Goal: Task Accomplishment & Management: Manage account settings

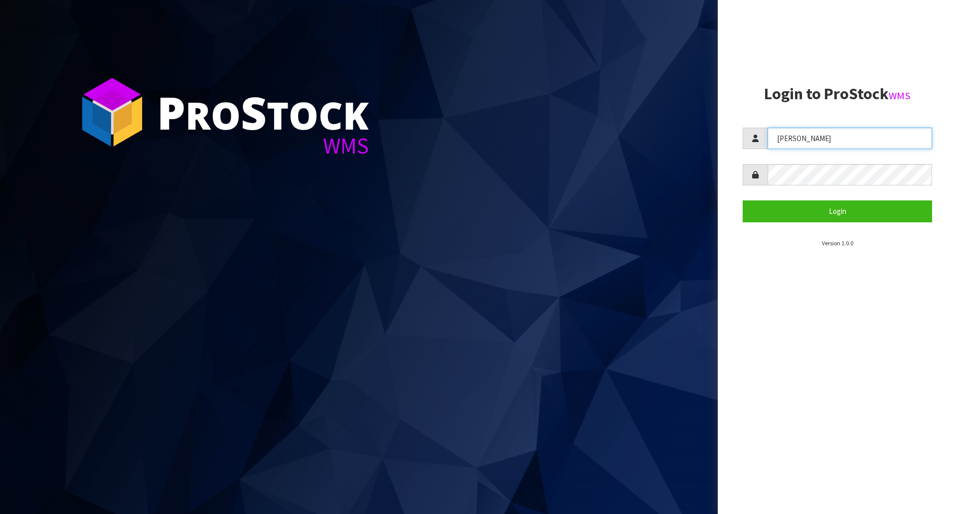
drag, startPoint x: 884, startPoint y: 142, endPoint x: 725, endPoint y: 123, distance: 160.1
click at [725, 123] on aside "Login to ProStock WMS [GEOGRAPHIC_DATA] Login Version 1.0.0" at bounding box center [837, 257] width 239 height 514
type input "[PERSON_NAME]"
click at [743, 200] on button "Login" at bounding box center [837, 210] width 189 height 21
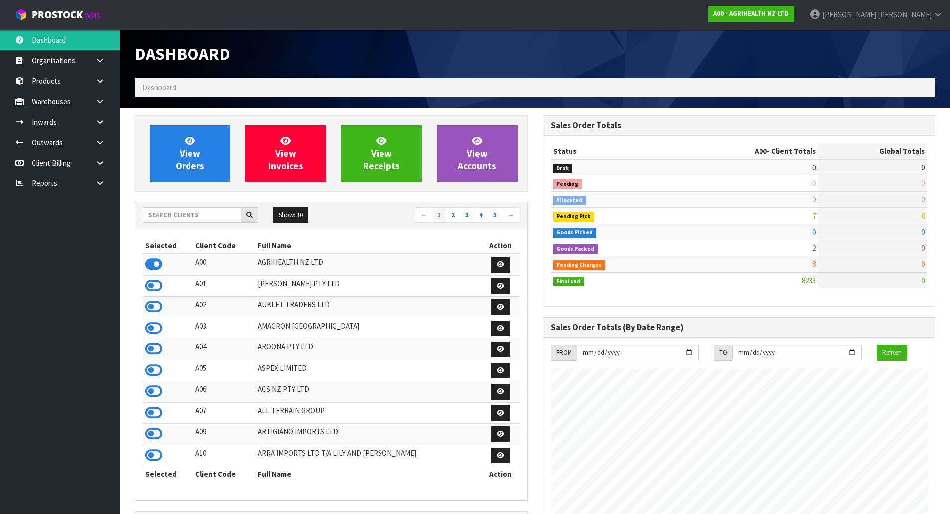
scroll to position [755, 407]
click at [168, 213] on input "text" at bounding box center [192, 214] width 99 height 15
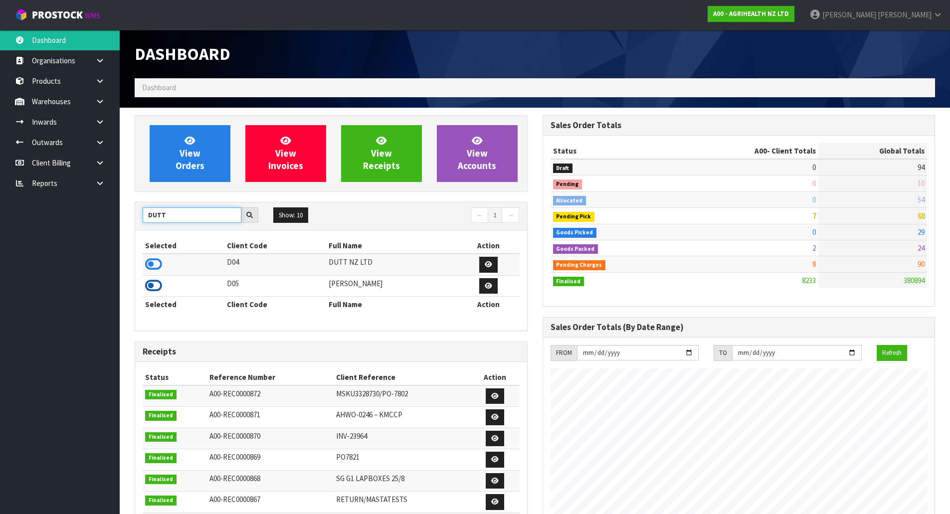
type input "DUTT"
click at [157, 287] on icon at bounding box center [153, 285] width 17 height 15
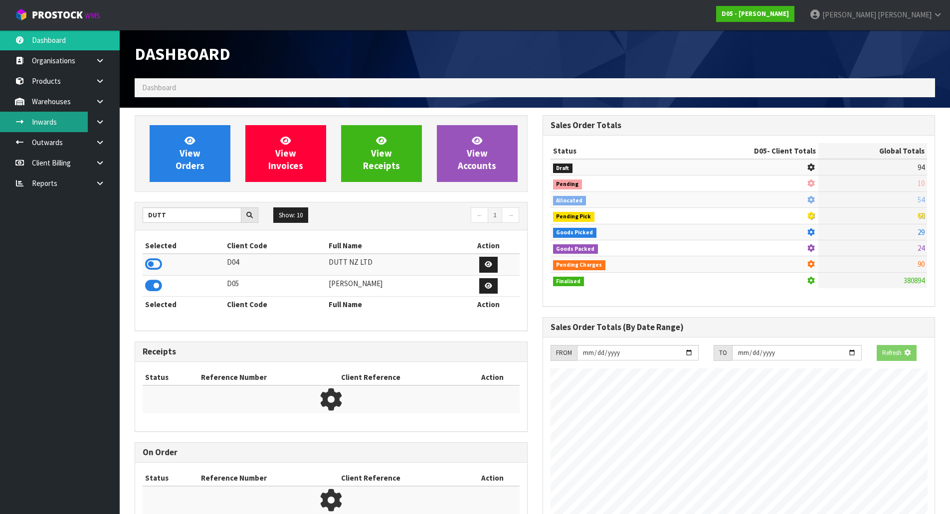
scroll to position [872, 407]
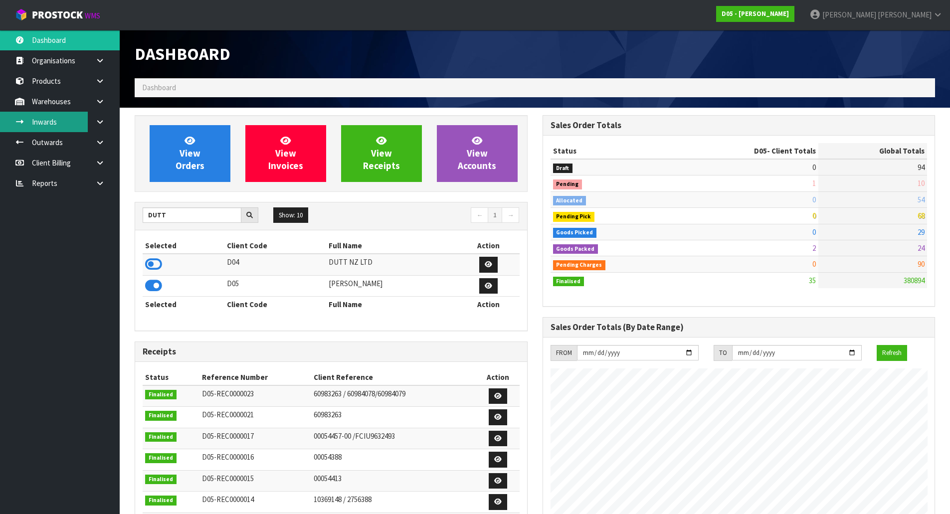
click at [48, 126] on link "Inwards" at bounding box center [60, 122] width 120 height 20
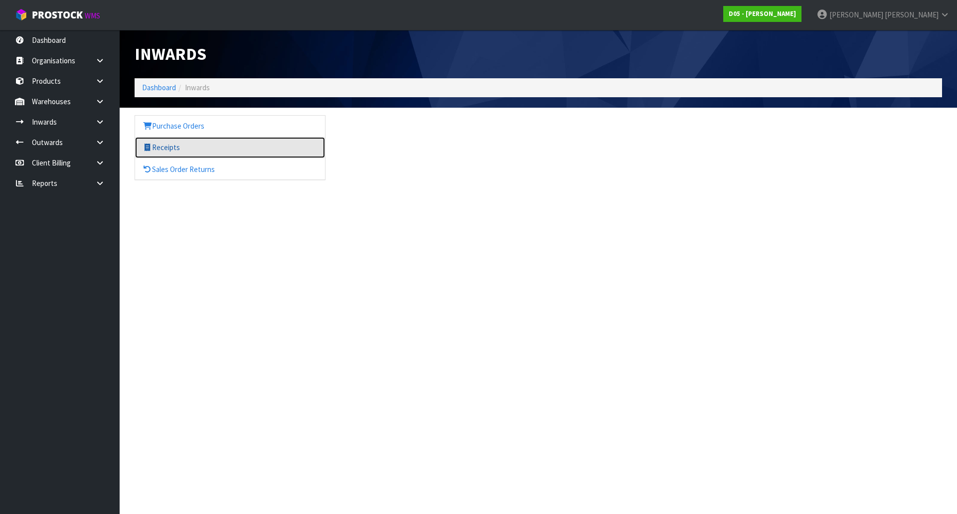
click at [176, 139] on link "Receipts" at bounding box center [230, 147] width 190 height 20
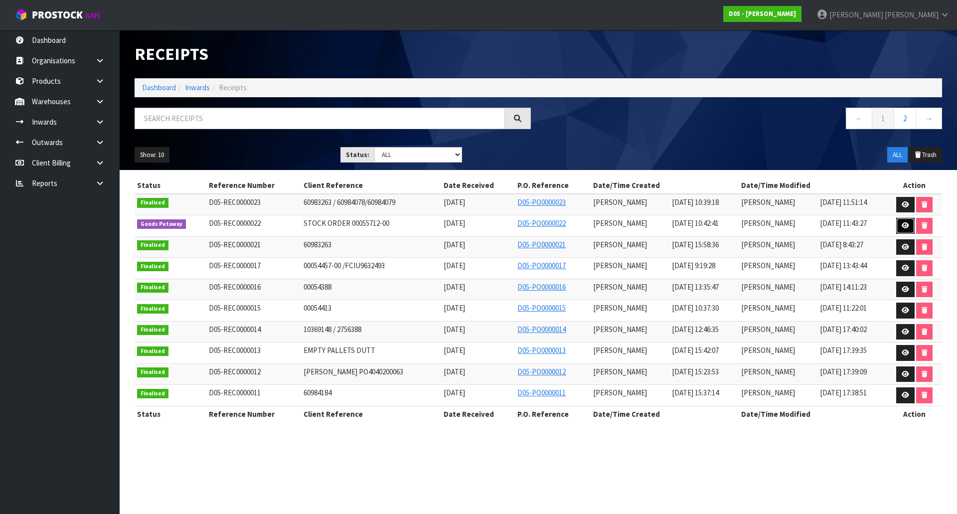
click at [899, 226] on link at bounding box center [905, 226] width 18 height 16
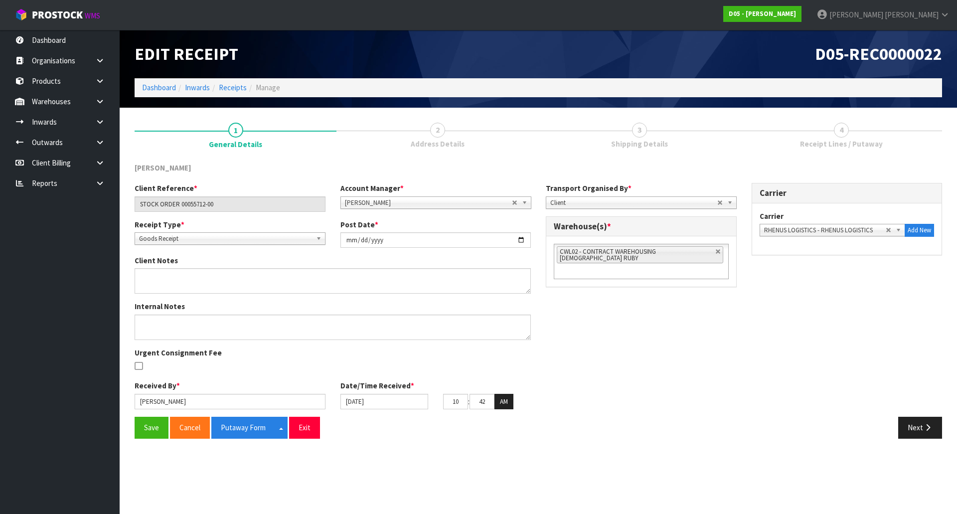
click at [736, 391] on div "Client Reference * STOCK ORDER 00055712-00 Account Manager * Zubair Moolla Rod …" at bounding box center [538, 300] width 823 height 234
click at [138, 433] on button "Save" at bounding box center [152, 427] width 34 height 21
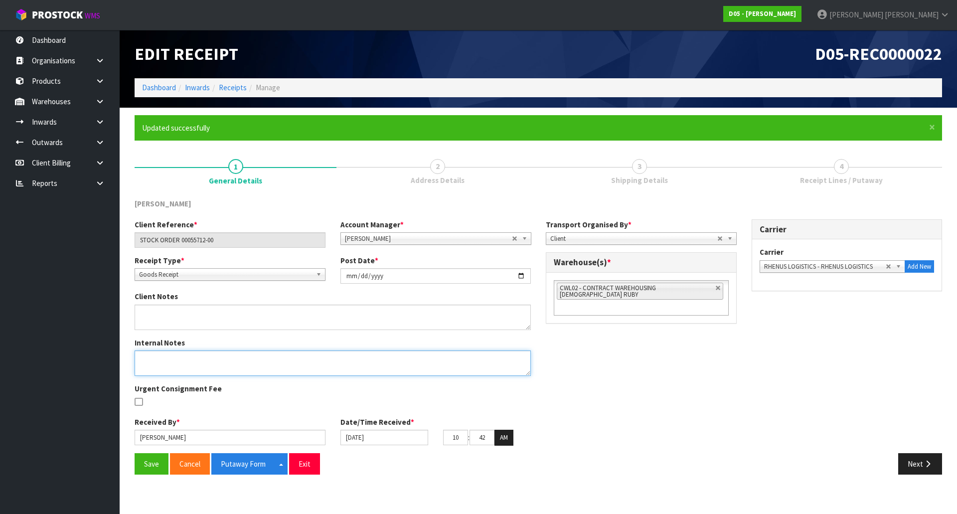
click at [298, 358] on textarea at bounding box center [333, 362] width 396 height 25
type textarea "PRINTED 5 LABELS 2 FOR CODE"
drag, startPoint x: 436, startPoint y: 367, endPoint x: 94, endPoint y: 340, distance: 342.5
click at [94, 340] on body "Toggle navigation ProStock WMS D05 - DUTT - COATES Michael Drugan Logout Dashbo…" at bounding box center [478, 257] width 957 height 514
click at [927, 463] on icon "button" at bounding box center [927, 463] width 9 height 7
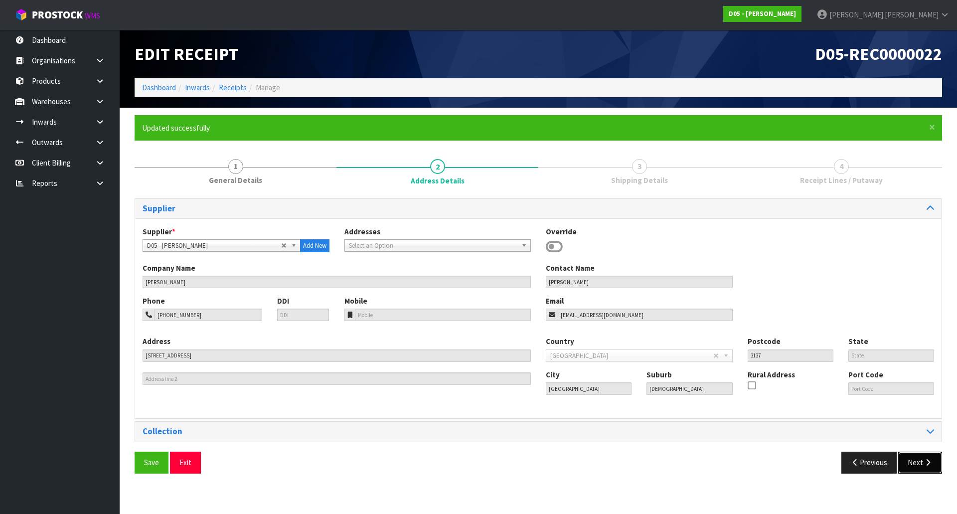
click at [922, 473] on button "Next" at bounding box center [920, 462] width 44 height 21
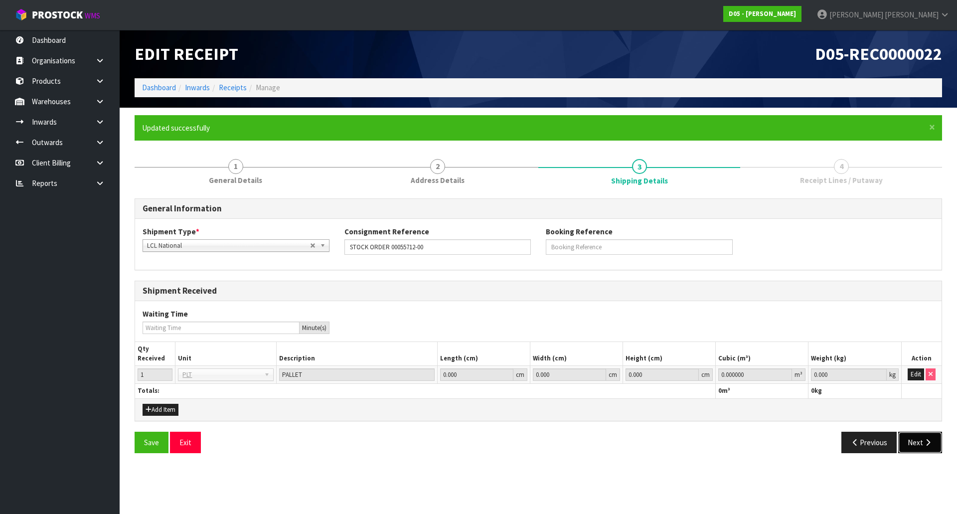
click at [924, 448] on button "Next" at bounding box center [920, 442] width 44 height 21
click at [912, 370] on button "Edit" at bounding box center [916, 374] width 16 height 12
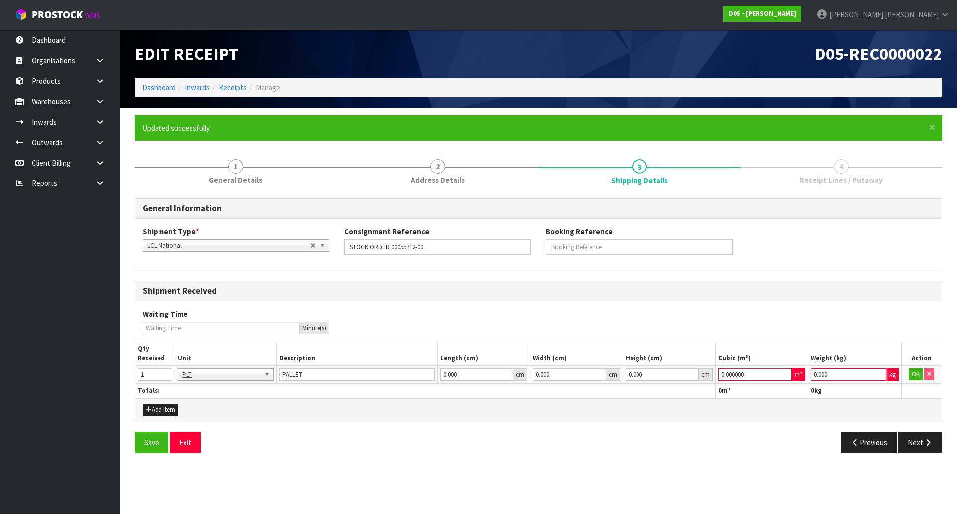
drag, startPoint x: 843, startPoint y: 374, endPoint x: 674, endPoint y: 382, distance: 169.2
click at [750, 383] on tr "1 BAG BAR BSK BIN BTL BOX BDL CAB CGE CTN CSE COI CRA CRT CBE CYL DRM JAR MTR P…" at bounding box center [538, 375] width 807 height 18
type input "0"
drag, startPoint x: 758, startPoint y: 376, endPoint x: 642, endPoint y: 377, distance: 115.7
click at [642, 377] on tr "1 BAG BAR BSK BIN BTL BOX BDL CAB CGE CTN CSE COI CRA CRT CBE CYL DRM JAR MTR P…" at bounding box center [538, 375] width 807 height 18
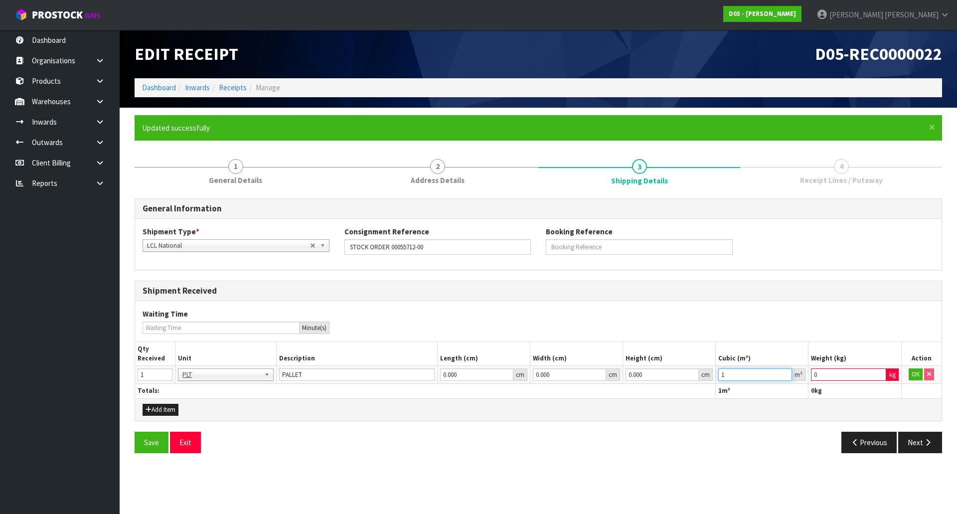
type input "1"
drag, startPoint x: 831, startPoint y: 372, endPoint x: 723, endPoint y: 372, distance: 108.7
click at [723, 372] on tr "1 BAG BAR BSK BIN BTL BOX BDL CAB CGE CTN CSE COI CRA CRT CBE CYL DRM JAR MTR P…" at bounding box center [538, 375] width 807 height 18
type input "1"
click at [914, 379] on button "OK" at bounding box center [916, 374] width 14 height 12
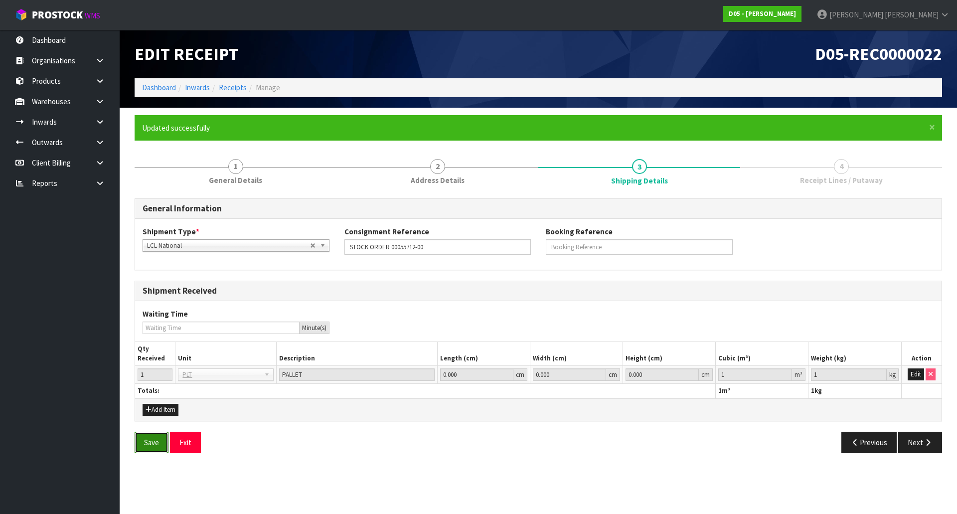
click at [152, 443] on button "Save" at bounding box center [152, 442] width 34 height 21
click at [224, 93] on li "Receipts" at bounding box center [228, 87] width 37 height 10
click at [226, 89] on link "Receipts" at bounding box center [233, 87] width 28 height 9
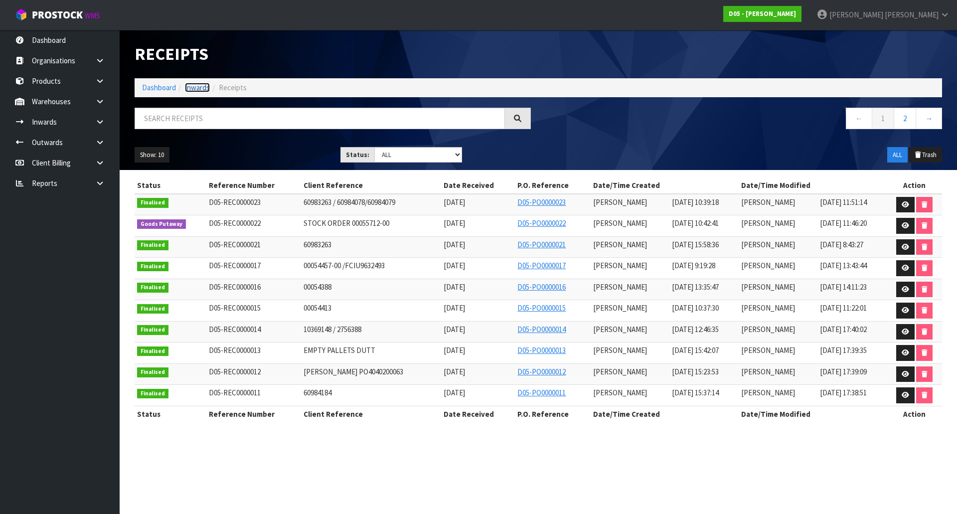
click at [201, 89] on link "Inwards" at bounding box center [197, 87] width 25 height 9
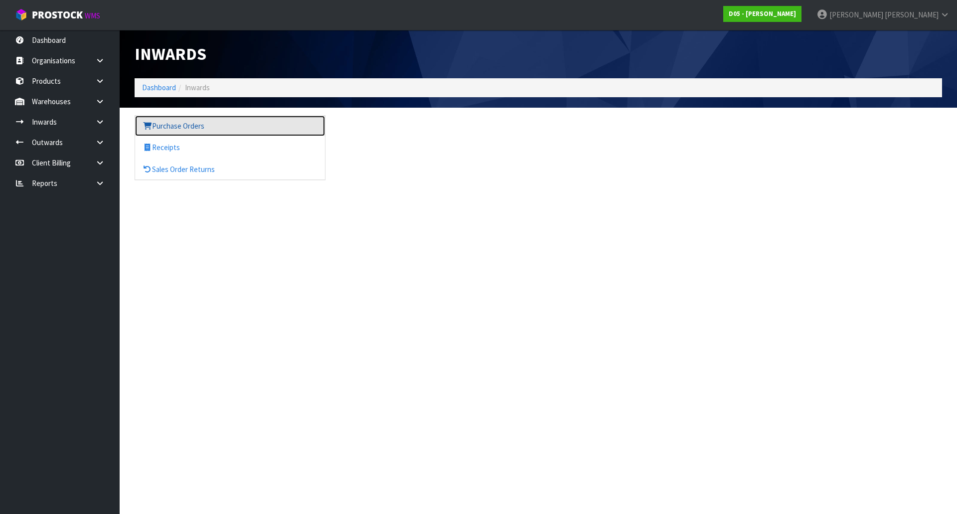
click at [221, 128] on link "Purchase Orders" at bounding box center [230, 126] width 190 height 20
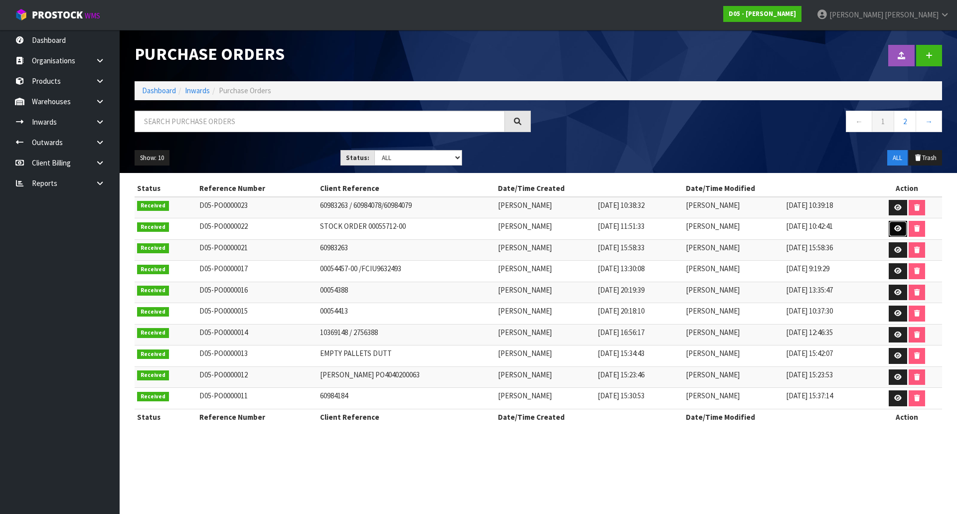
click at [893, 230] on link at bounding box center [898, 229] width 18 height 16
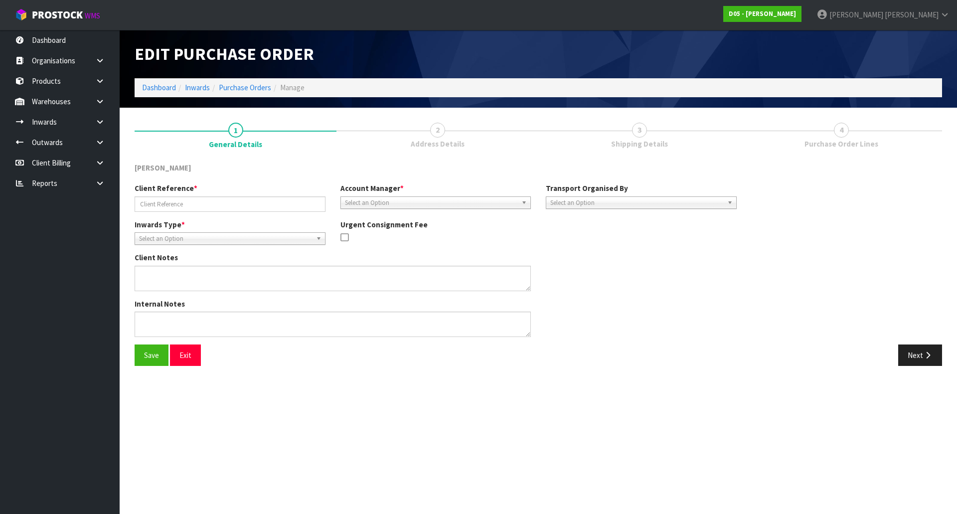
type input "STOCK ORDER 00055712-00"
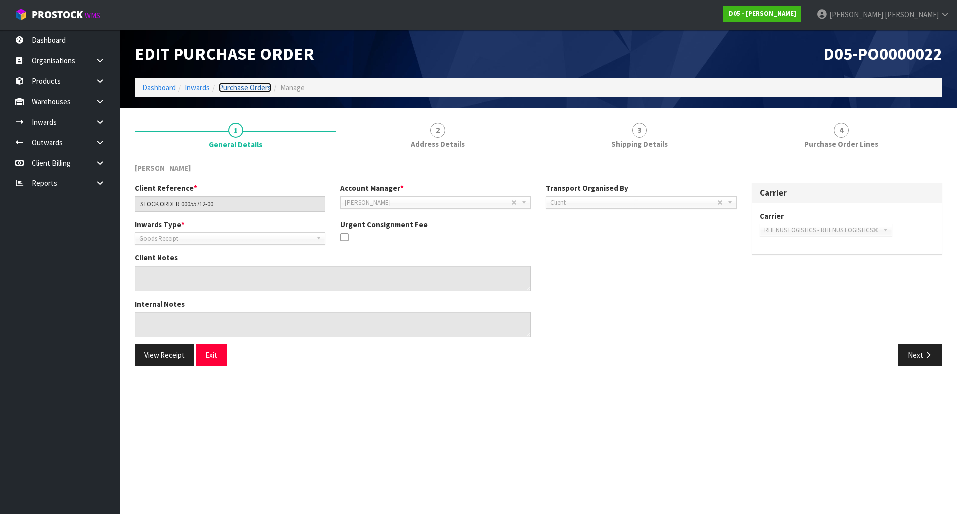
click at [246, 91] on link "Purchase Orders" at bounding box center [245, 87] width 52 height 9
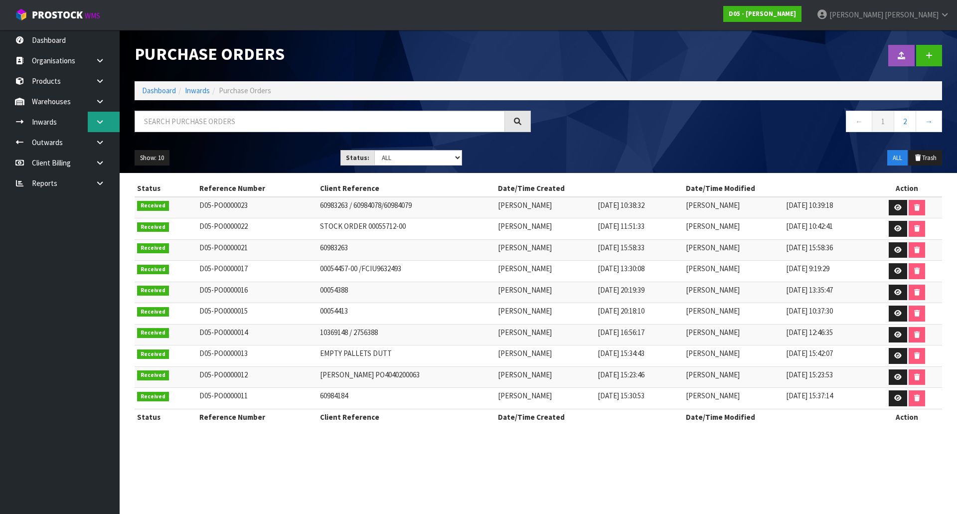
click at [107, 120] on link at bounding box center [104, 122] width 32 height 20
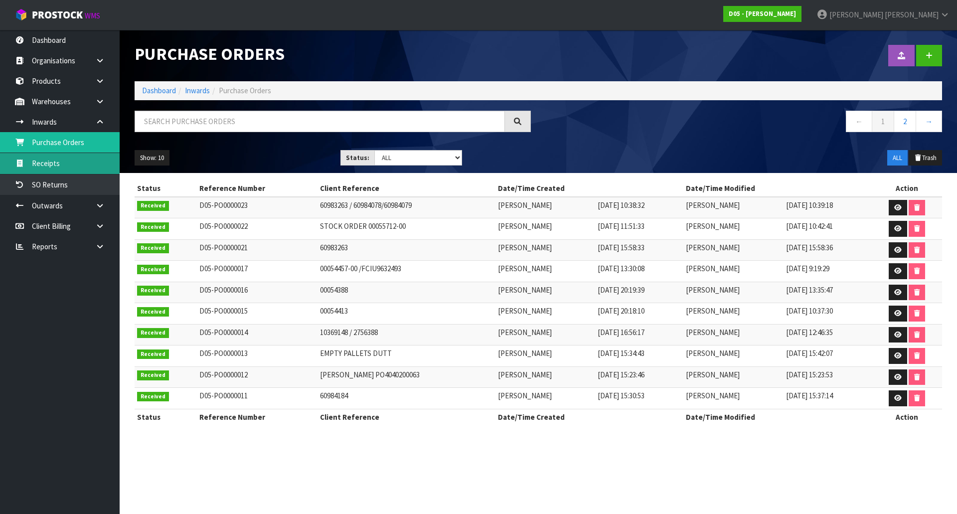
click at [80, 165] on link "Receipts" at bounding box center [60, 163] width 120 height 20
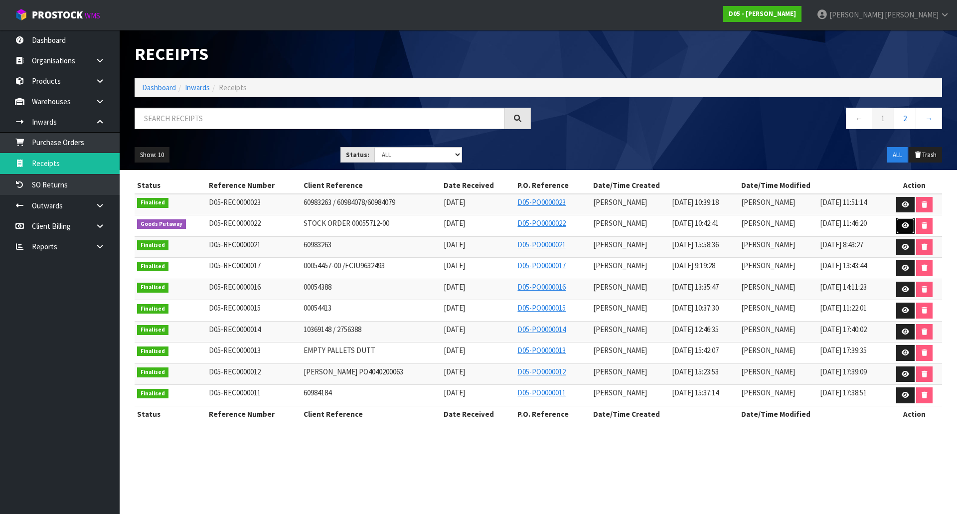
click at [900, 229] on link at bounding box center [905, 226] width 18 height 16
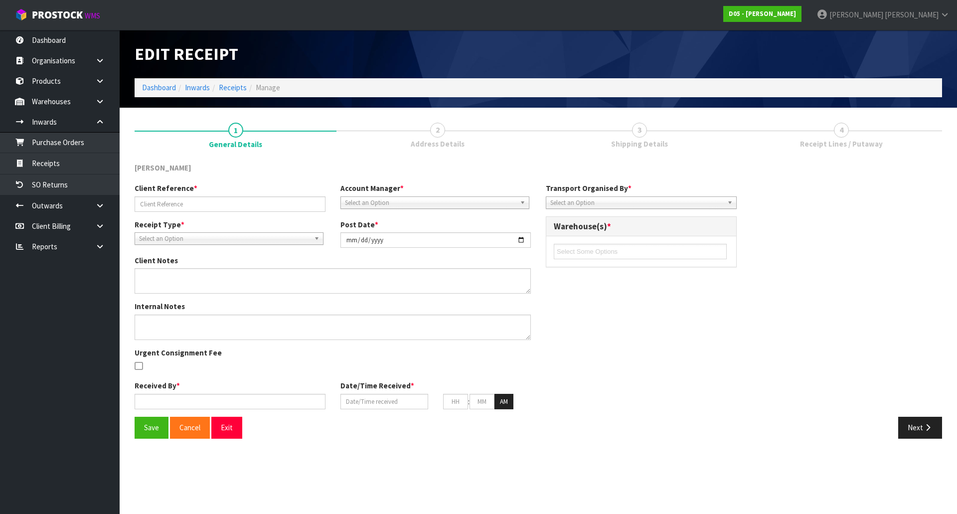
type input "STOCK ORDER 00055712-00"
type input "2025-09-12"
type input "[PERSON_NAME]"
type input "09/09/2025"
type input "10"
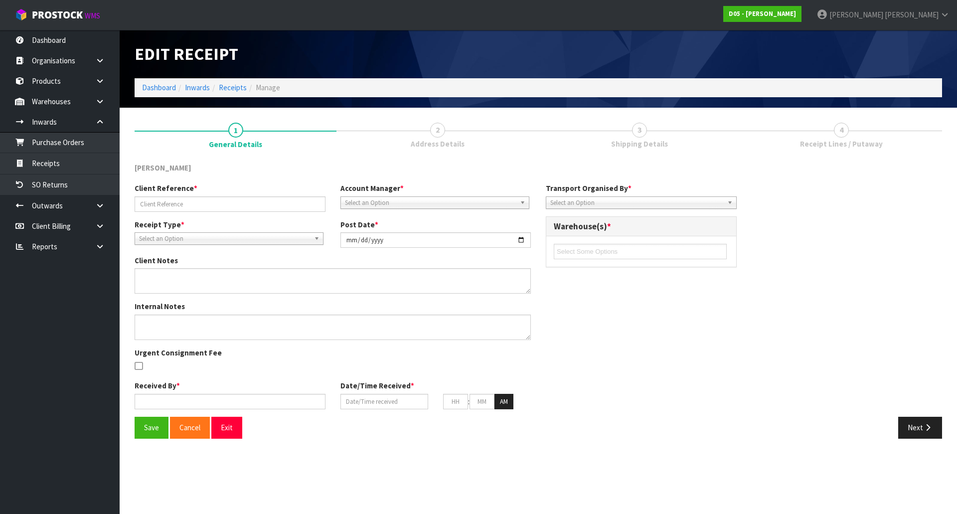
type input "42"
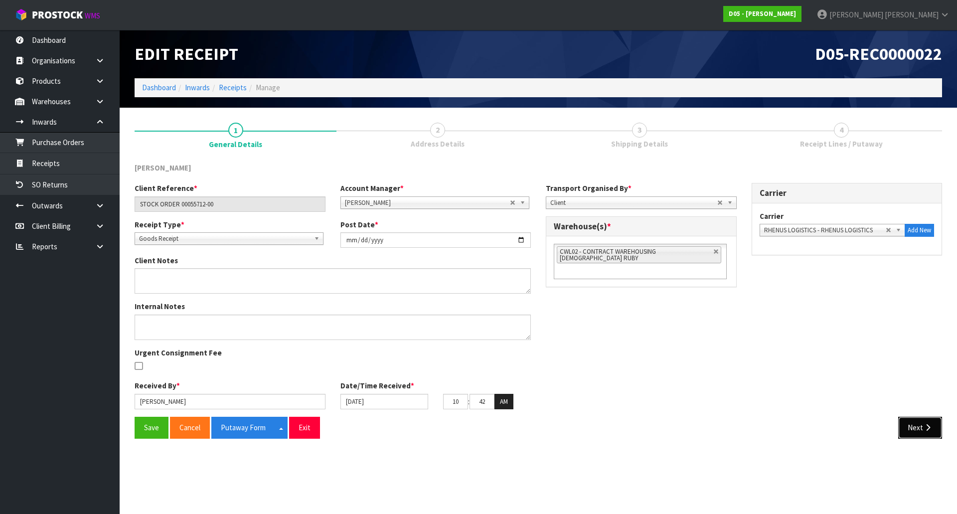
click at [912, 430] on button "Next" at bounding box center [920, 427] width 44 height 21
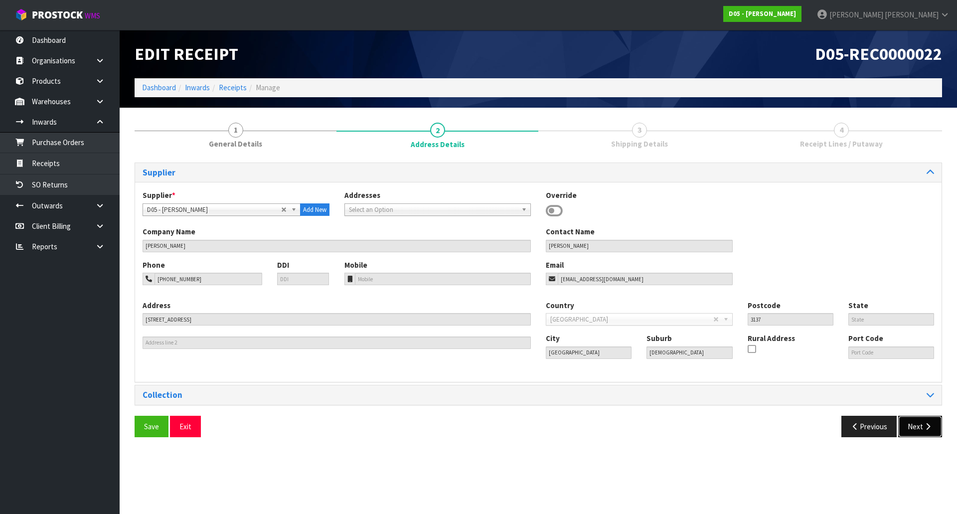
click at [915, 425] on button "Next" at bounding box center [920, 426] width 44 height 21
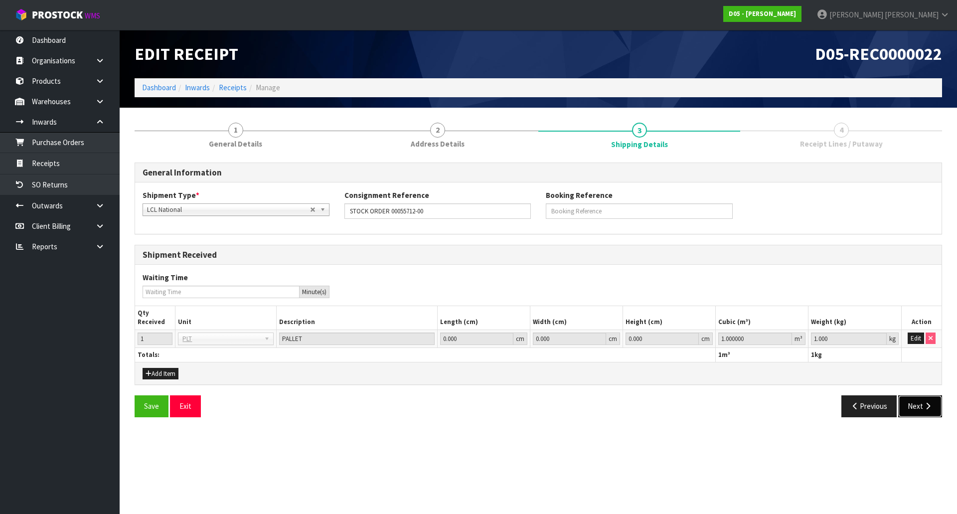
click at [916, 410] on button "Next" at bounding box center [920, 405] width 44 height 21
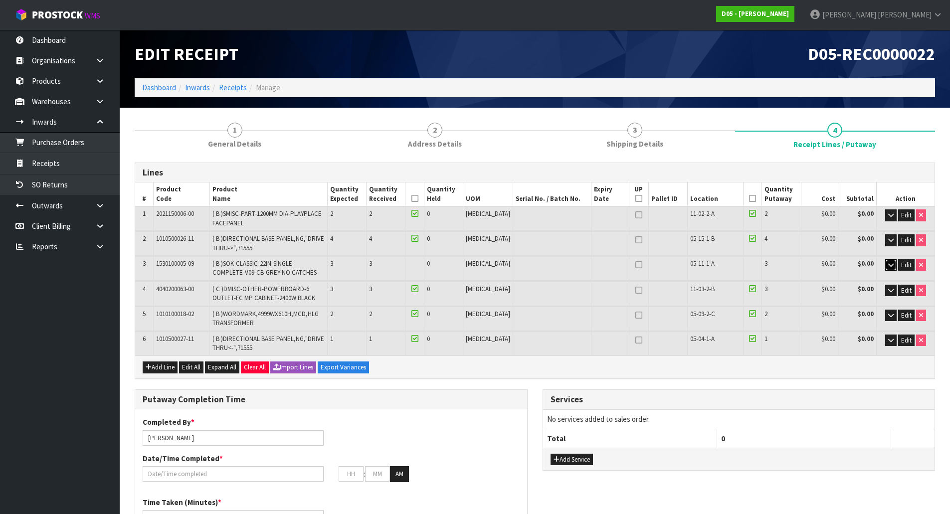
click at [885, 266] on button "button" at bounding box center [890, 265] width 11 height 12
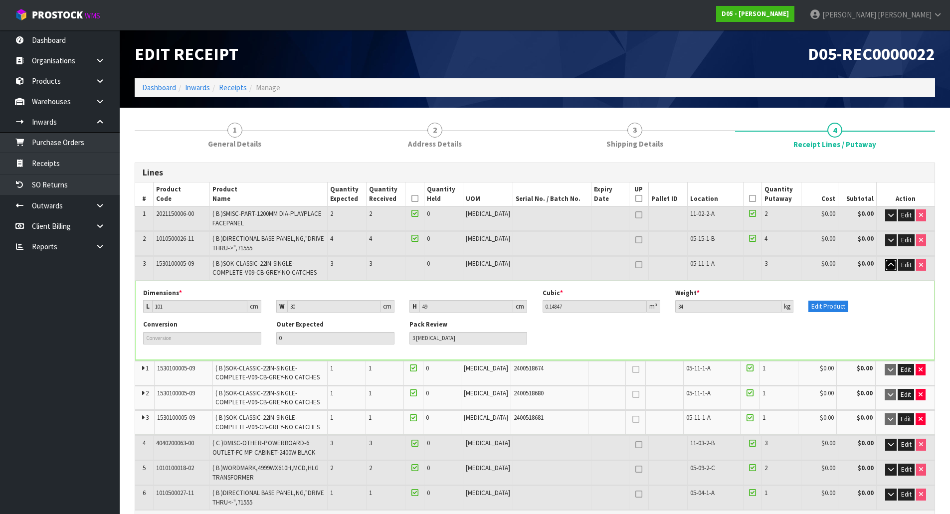
click at [885, 266] on button "button" at bounding box center [890, 265] width 11 height 12
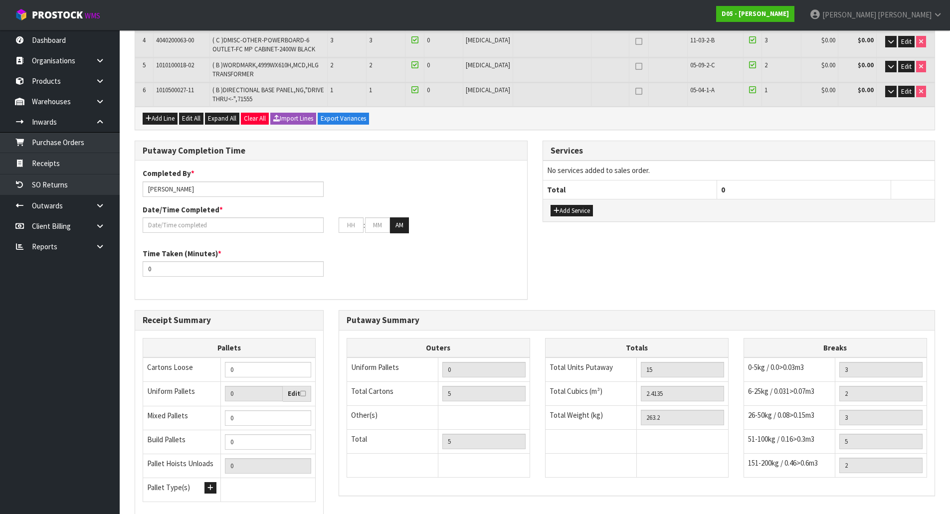
scroll to position [249, 0]
drag, startPoint x: 266, startPoint y: 421, endPoint x: 25, endPoint y: 432, distance: 241.0
click at [25, 265] on body "Toggle navigation ProStock WMS D05 - DUTT - COATES Michael Drugan Logout Dashbo…" at bounding box center [475, 8] width 950 height 514
type input "1"
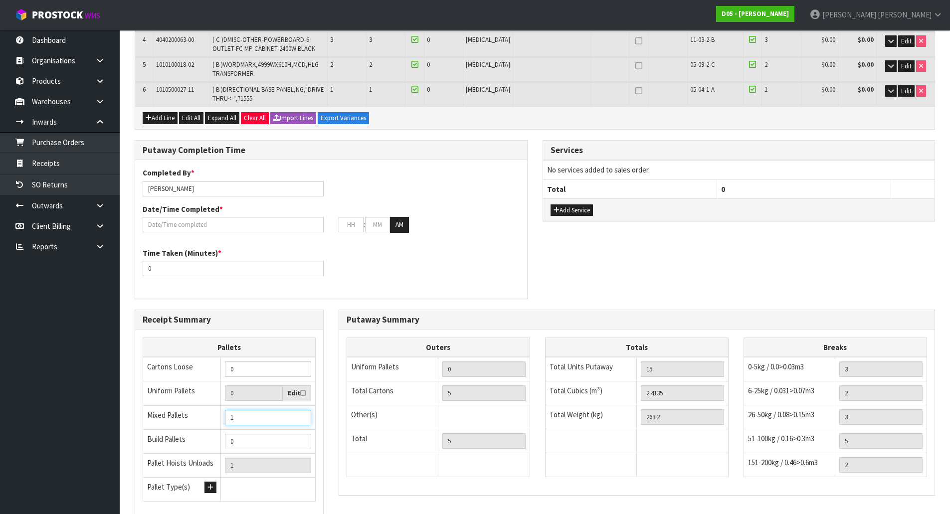
type input "1"
click at [313, 290] on div "Completed By * Michael Drugan Date/Time Completed * : : AM Time Taken (Minutes)…" at bounding box center [331, 229] width 392 height 124
click at [440, 289] on div "Completed By * Michael Drugan Date/Time Completed * : : AM Time Taken (Minutes)…" at bounding box center [331, 229] width 392 height 124
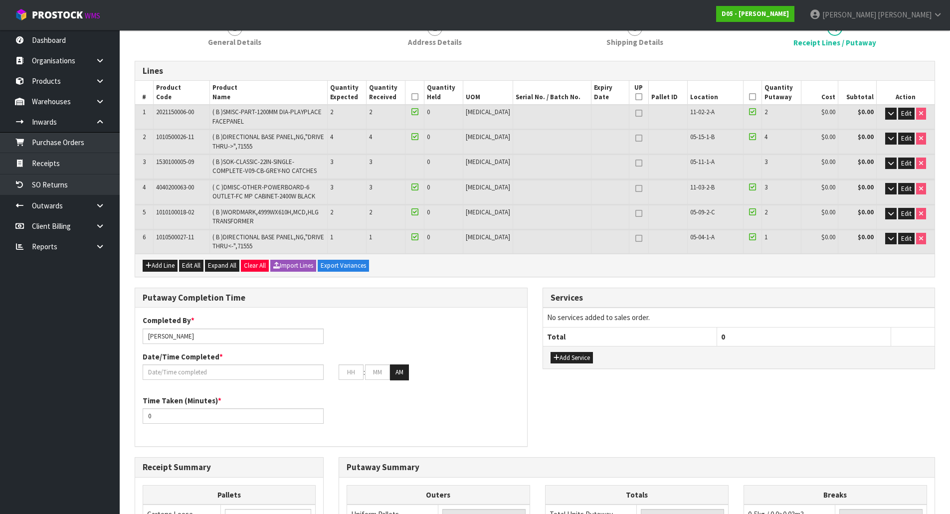
scroll to position [199, 0]
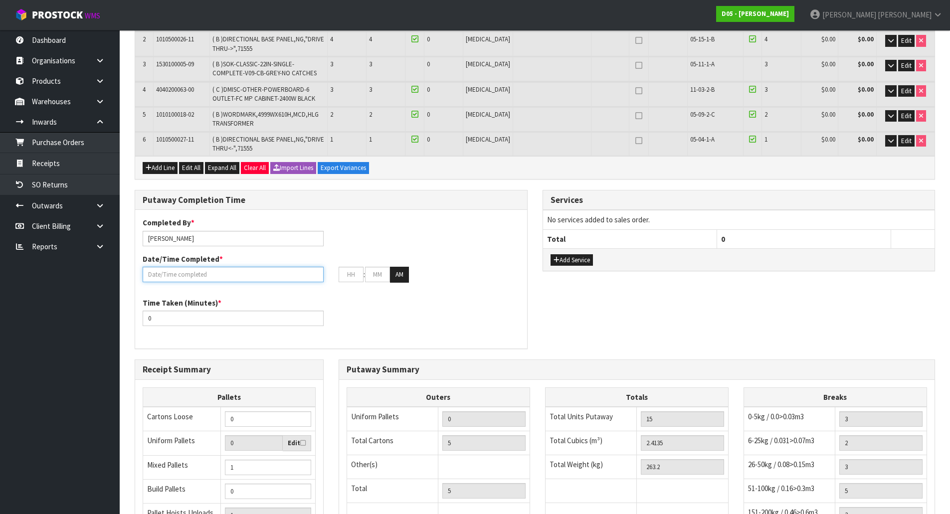
click at [217, 277] on input "text" at bounding box center [233, 274] width 181 height 15
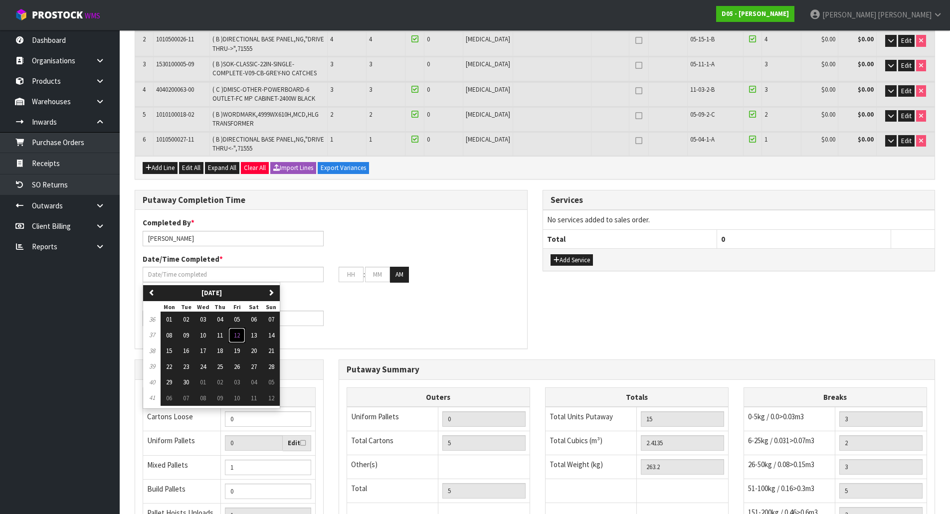
click at [243, 333] on button "12" at bounding box center [236, 336] width 17 height 16
type input "12/09/2025"
type input "12"
type input "00"
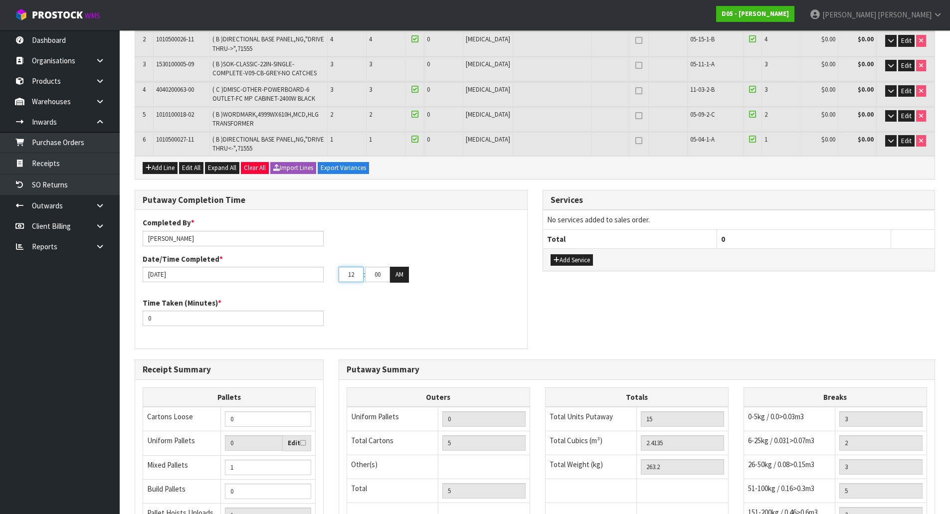
drag, startPoint x: 352, startPoint y: 271, endPoint x: 320, endPoint y: 270, distance: 32.9
click at [320, 270] on div "12/09/2025 12 : 00 : 00 AM" at bounding box center [331, 275] width 392 height 16
type input "11"
drag, startPoint x: 380, startPoint y: 276, endPoint x: 357, endPoint y: 277, distance: 23.0
click at [357, 277] on tr "11 : 00 : 00 AM" at bounding box center [373, 275] width 70 height 16
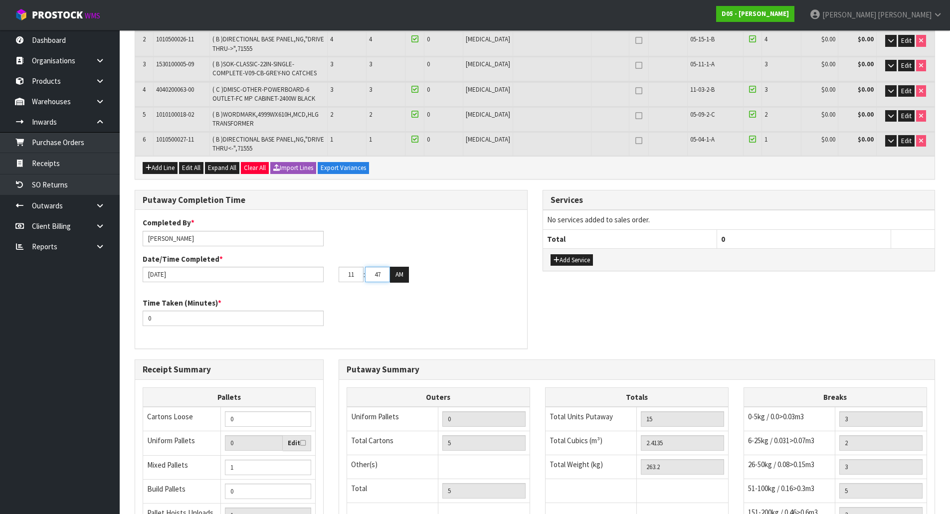
type input "47"
click at [363, 303] on div "Time Taken (Minutes) * 0" at bounding box center [331, 316] width 392 height 36
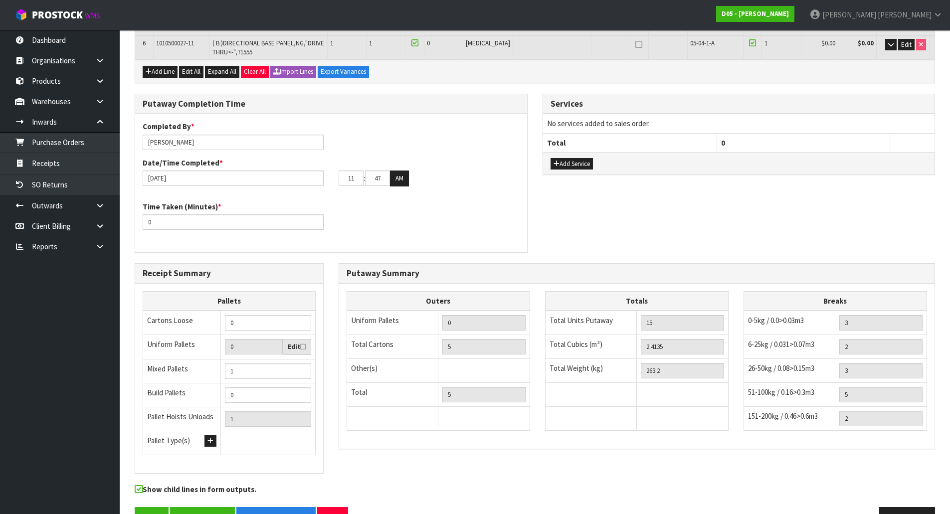
scroll to position [299, 0]
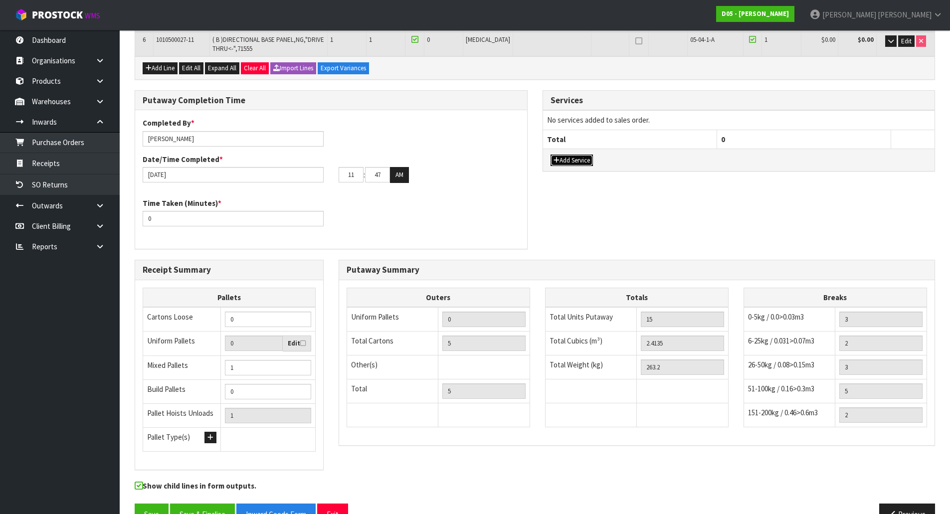
click at [584, 165] on button "Add Service" at bounding box center [571, 161] width 42 height 12
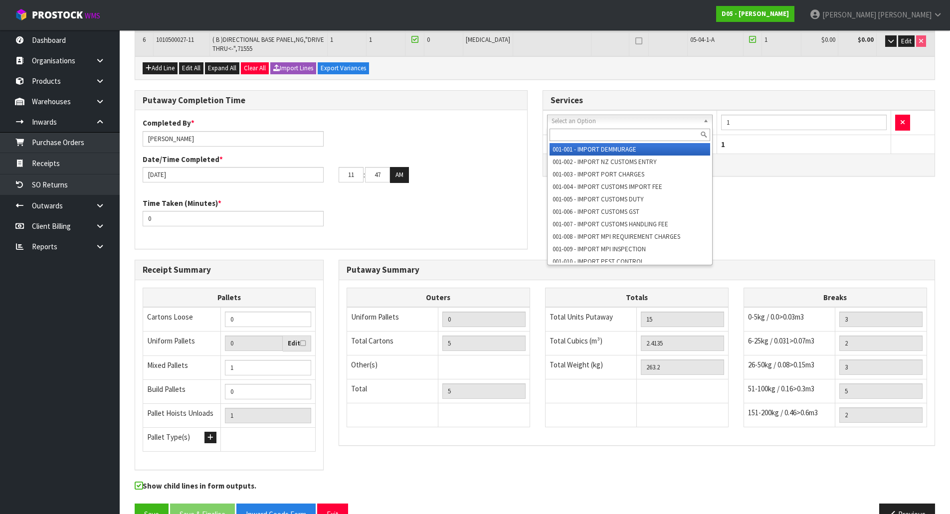
click at [572, 135] on input "text" at bounding box center [629, 135] width 161 height 12
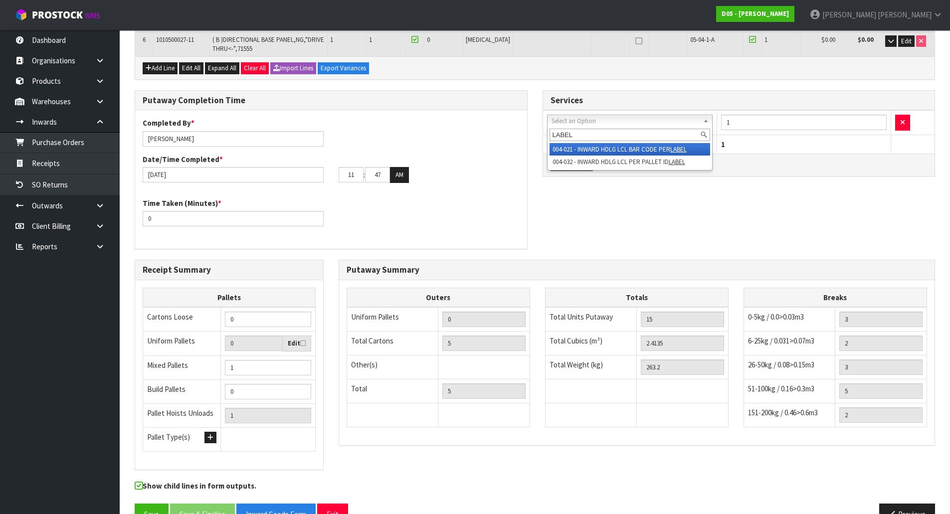
type input "LABEL"
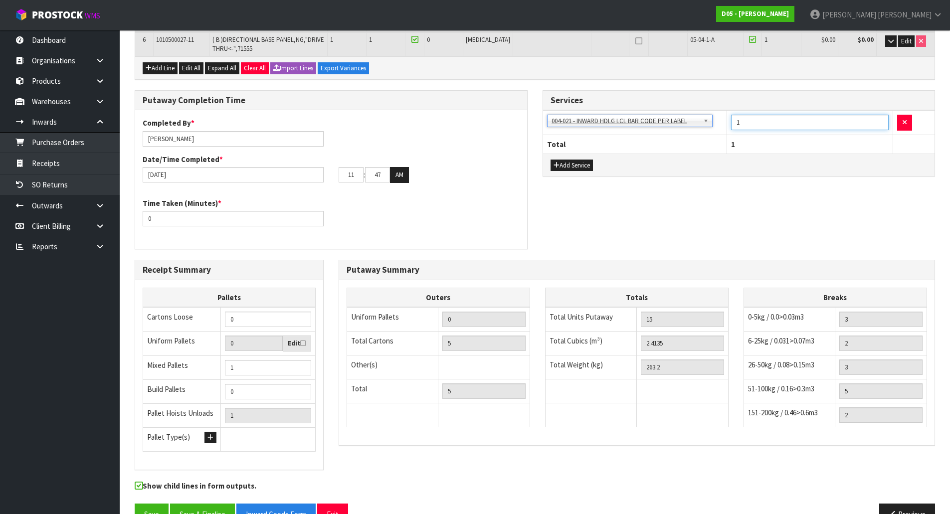
drag, startPoint x: 764, startPoint y: 123, endPoint x: 693, endPoint y: 122, distance: 70.8
click at [699, 123] on tr "001-001 - IMPORT DEMMURAGE 001-002 - IMPORT NZ CUSTOMS ENTRY 001-003 - IMPORT P…" at bounding box center [739, 123] width 392 height 24
type input "5"
click at [728, 196] on div "Putaway Completion Time Completed By * Michael Drugan Date/Time Completed * 12/…" at bounding box center [534, 174] width 815 height 169
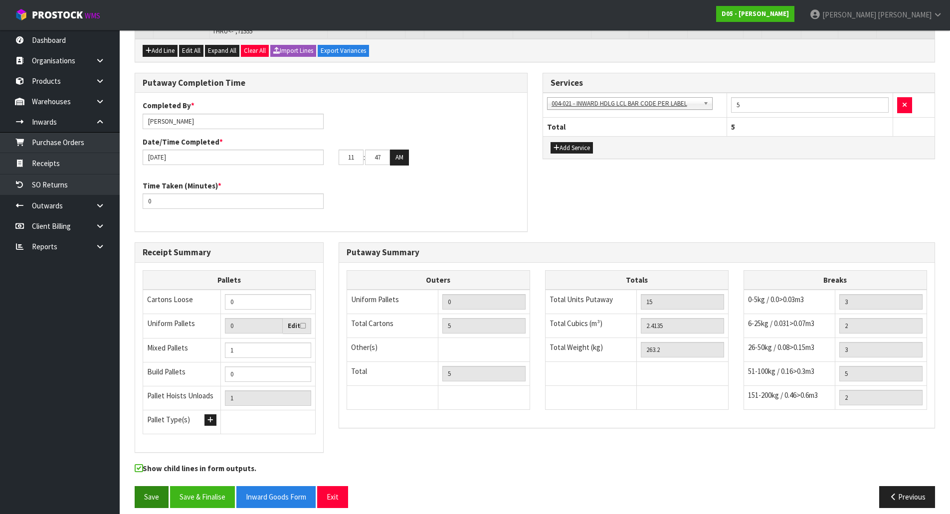
scroll to position [326, 0]
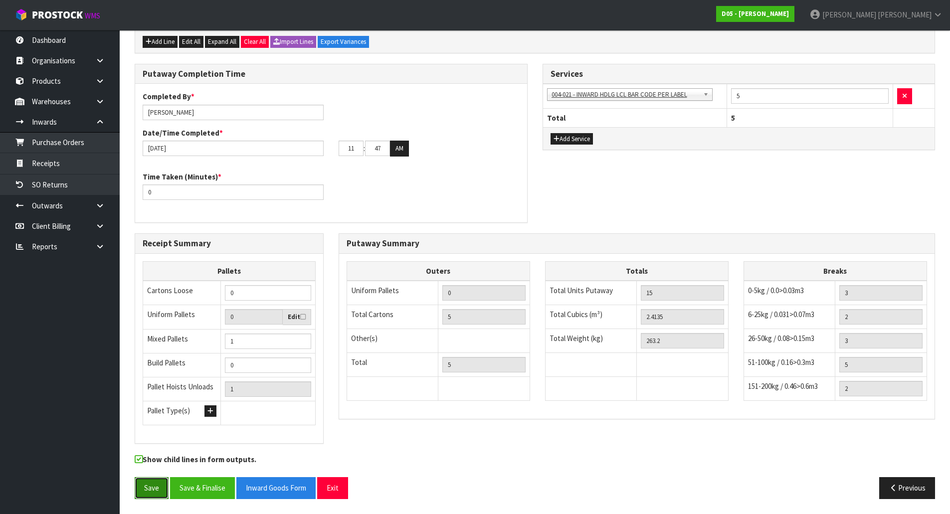
click at [147, 493] on button "Save" at bounding box center [152, 487] width 34 height 21
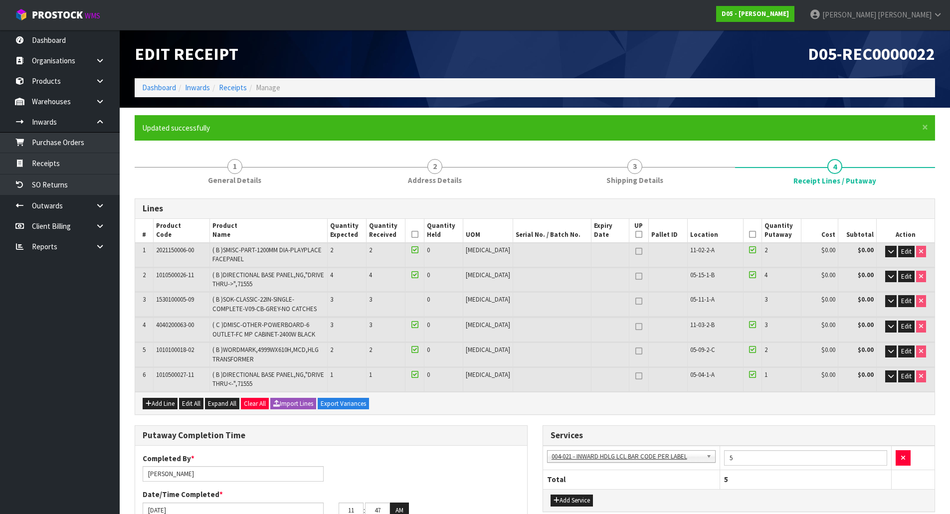
click at [418, 234] on icon at bounding box center [414, 234] width 7 height 0
click at [749, 234] on icon at bounding box center [752, 234] width 7 height 0
click at [888, 252] on icon "button" at bounding box center [890, 251] width 5 height 6
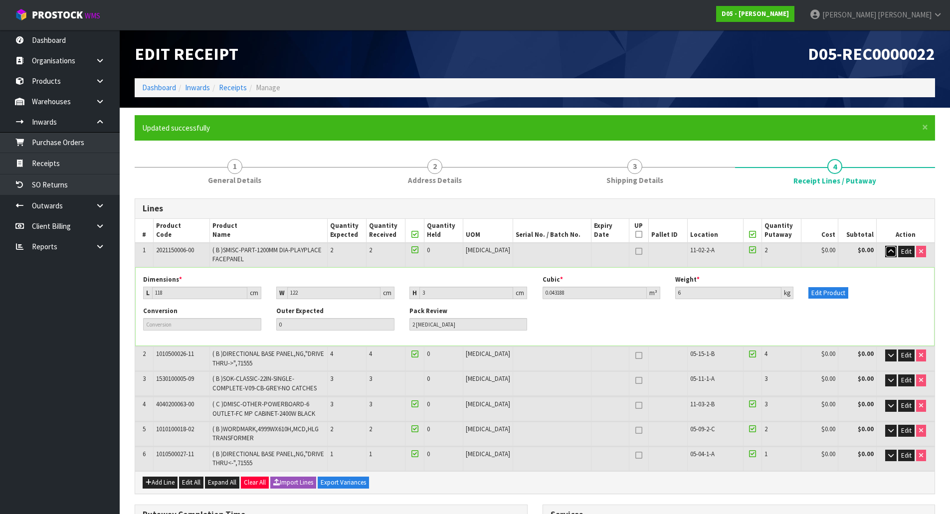
click at [888, 252] on icon "button" at bounding box center [890, 251] width 5 height 6
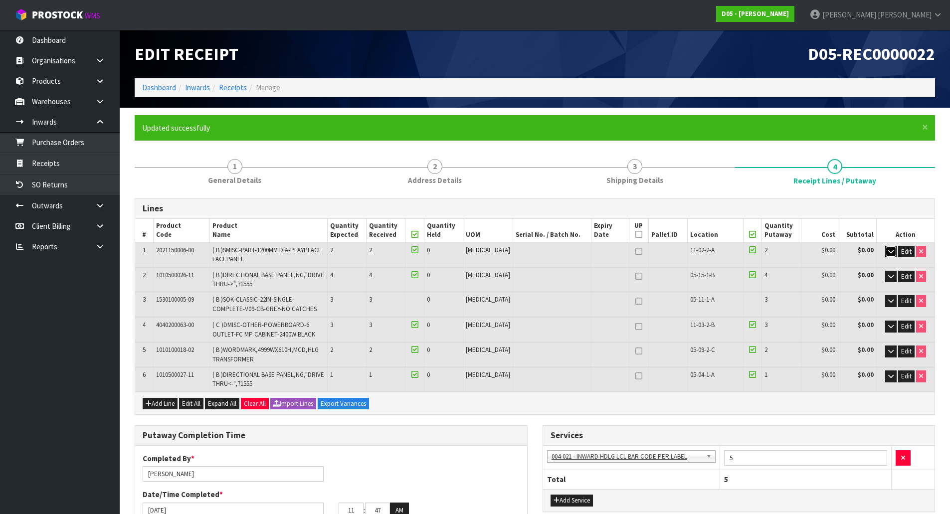
click at [888, 252] on icon "button" at bounding box center [890, 251] width 5 height 6
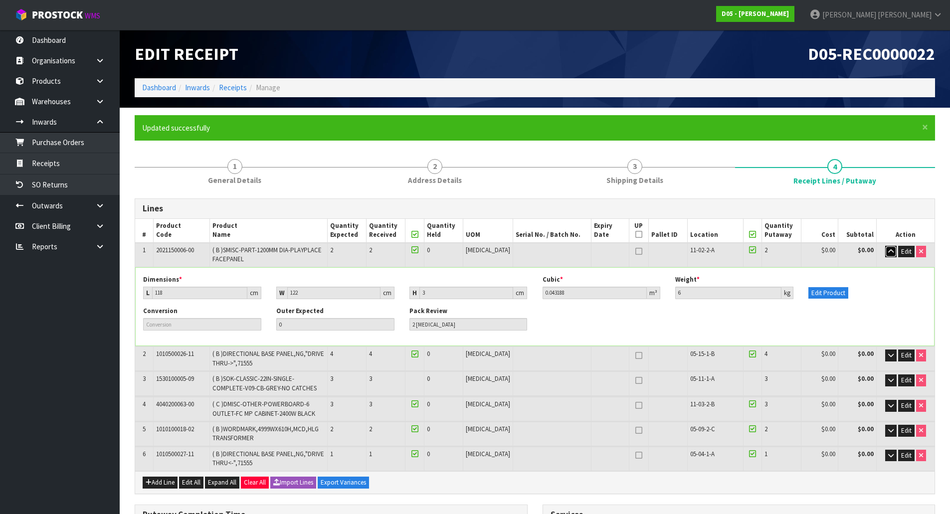
click at [888, 252] on icon "button" at bounding box center [890, 251] width 5 height 6
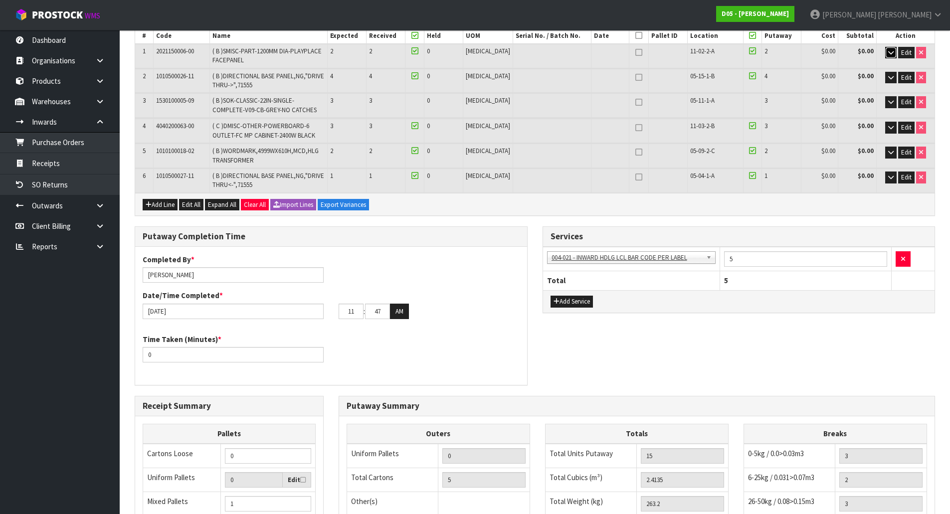
scroll to position [199, 0]
click at [738, 334] on div "Putaway Completion Time Completed By * Michael Drugan Date/Time Completed * 12/…" at bounding box center [534, 310] width 815 height 169
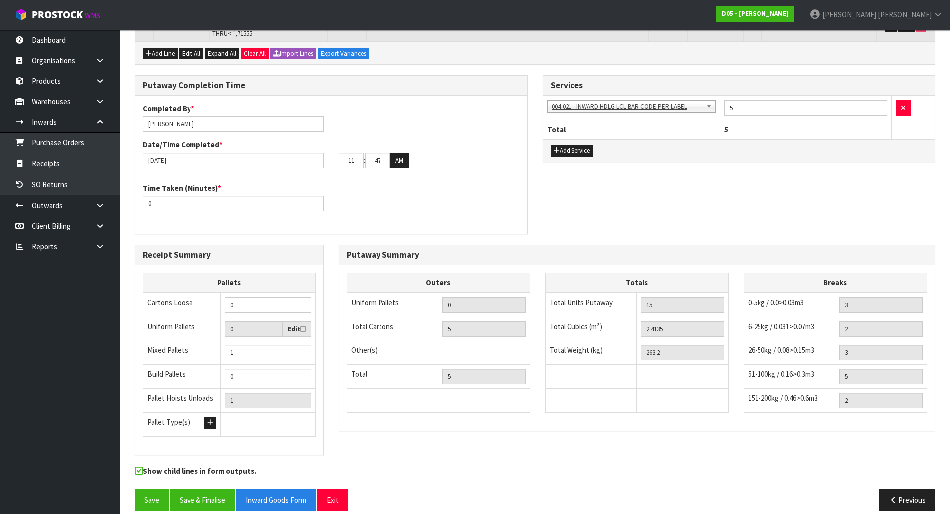
scroll to position [361, 0]
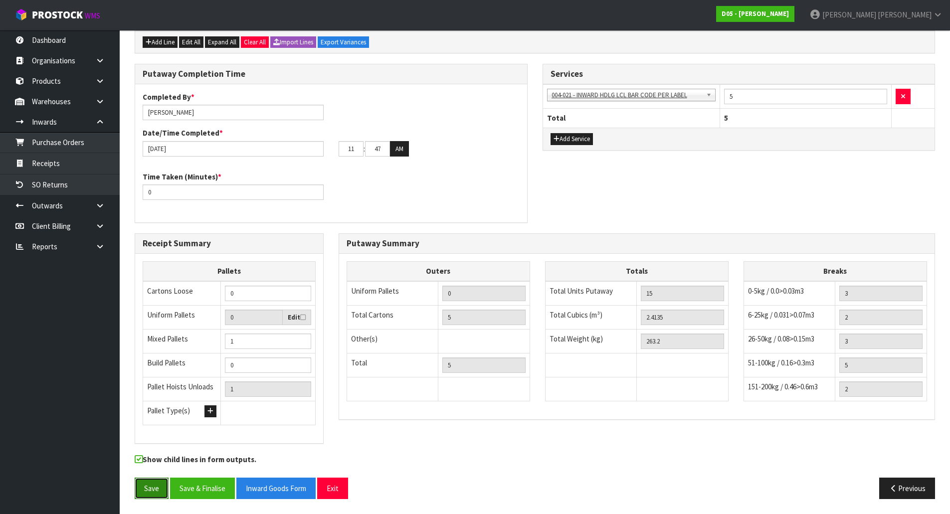
click at [148, 492] on button "Save" at bounding box center [152, 488] width 34 height 21
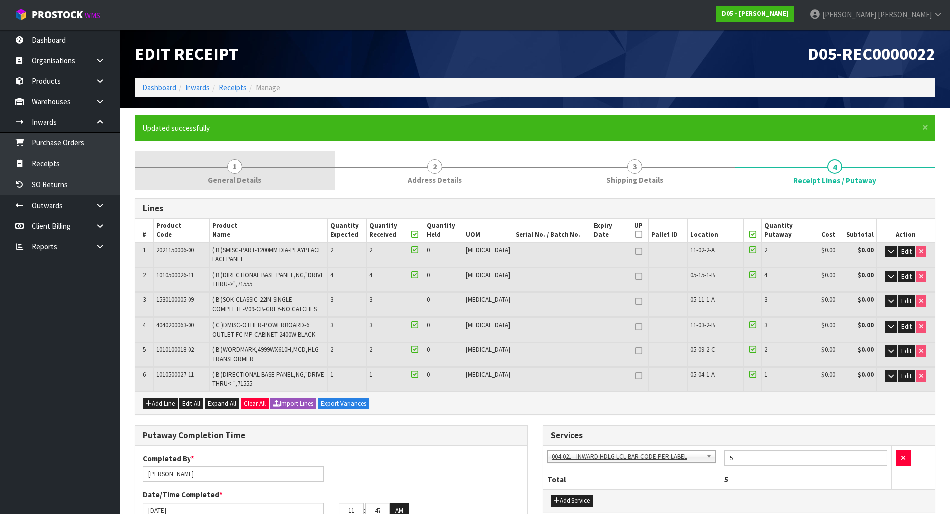
click at [264, 167] on link "1 General Details" at bounding box center [235, 170] width 200 height 39
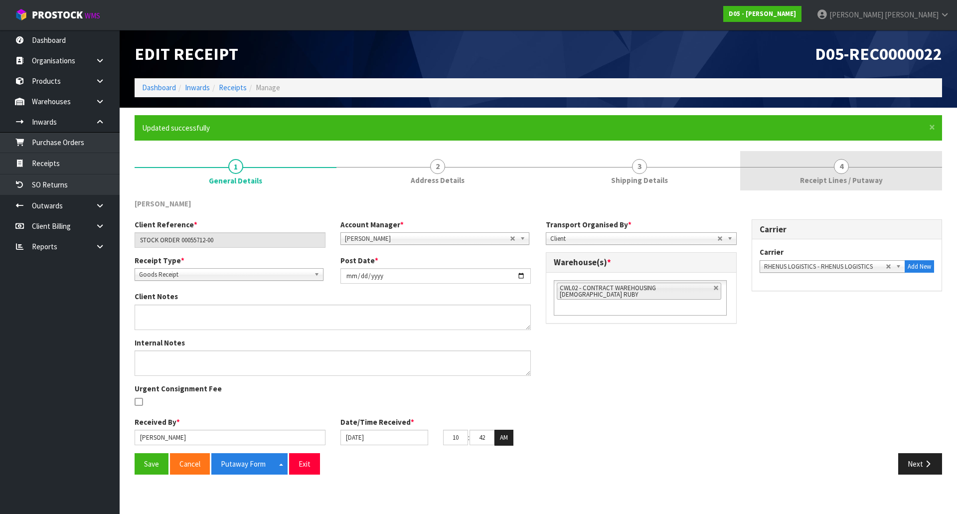
click at [777, 167] on div at bounding box center [841, 167] width 202 height 0
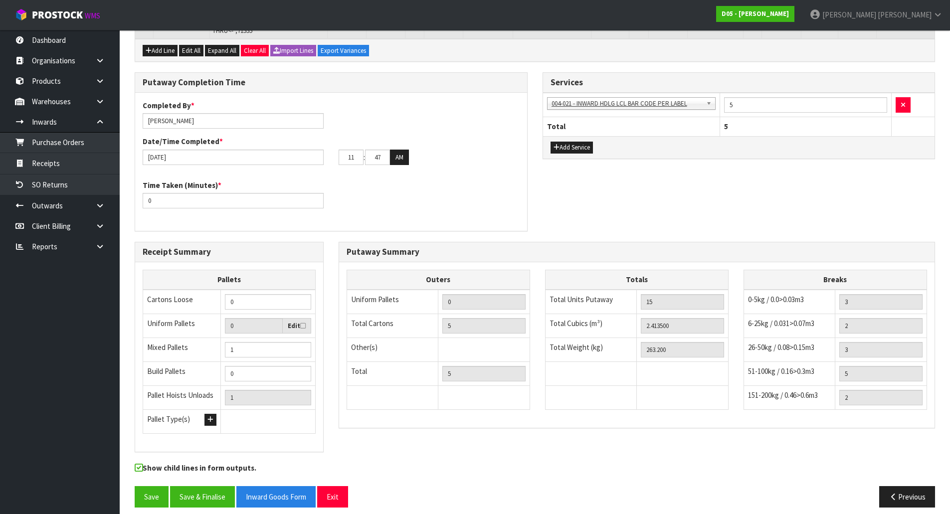
scroll to position [361, 0]
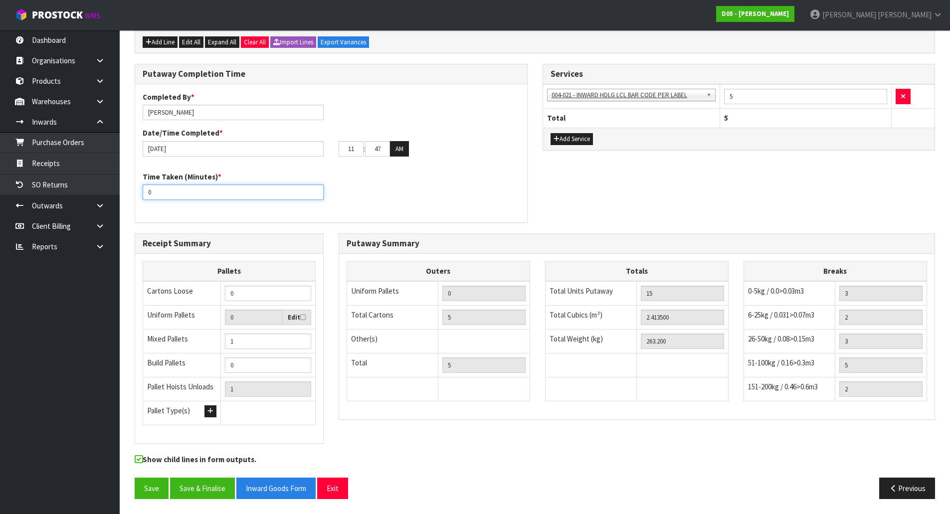
drag, startPoint x: 222, startPoint y: 195, endPoint x: 142, endPoint y: 195, distance: 80.8
click at [142, 195] on div "Time Taken (Minutes) * 0" at bounding box center [233, 185] width 196 height 28
type input "60"
click at [339, 178] on div "Time Taken (Minutes) * 60" at bounding box center [331, 189] width 392 height 36
click at [157, 485] on button "Save" at bounding box center [152, 488] width 34 height 21
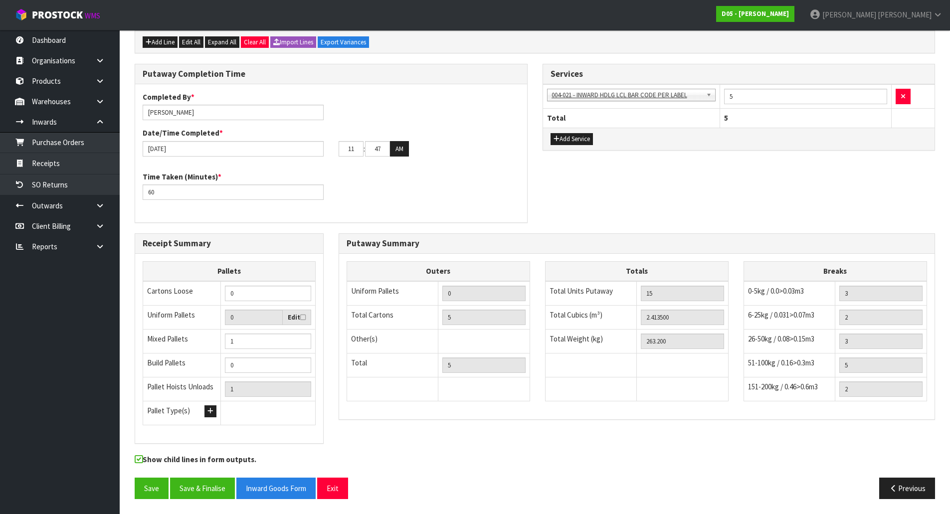
scroll to position [0, 0]
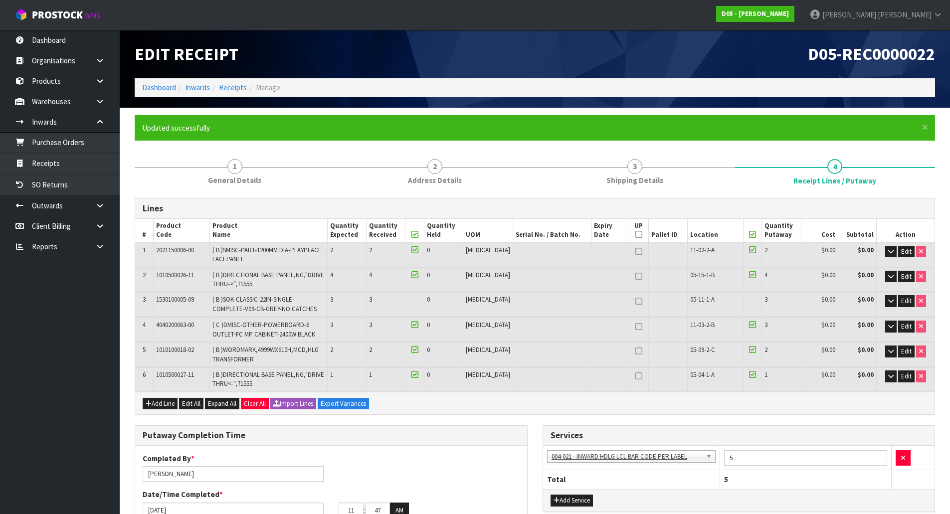
click at [331, 455] on div "Completed By * Michael Drugan" at bounding box center [233, 467] width 196 height 28
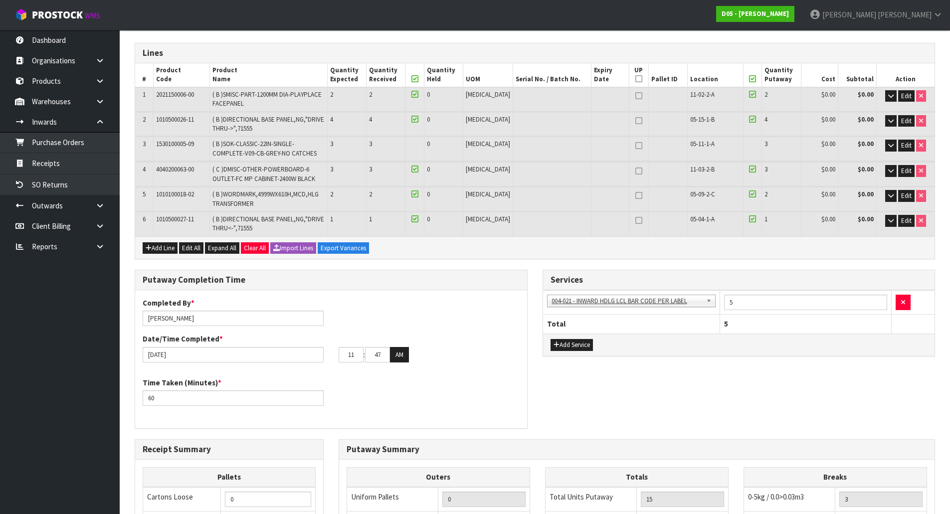
scroll to position [150, 0]
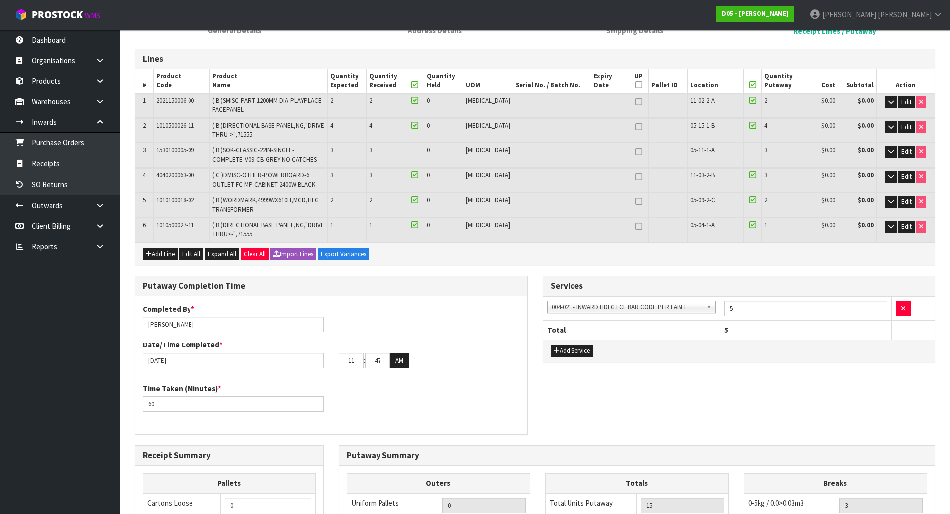
click at [330, 400] on div "Time Taken (Minutes) * 60" at bounding box center [233, 397] width 196 height 28
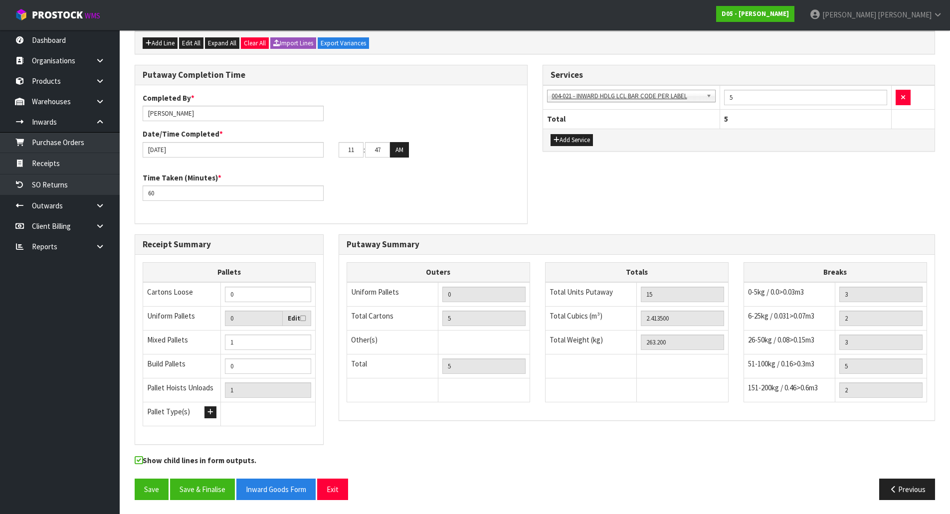
scroll to position [361, 0]
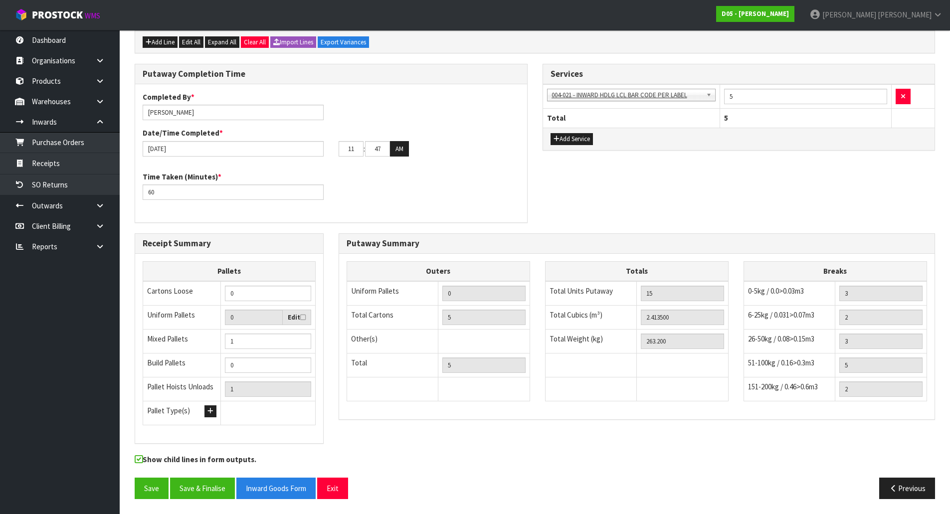
click at [328, 347] on div "Receipt Summary Pallets Cartons Loose 0 Uniform Pallets 0 Edit Mixed Pallets 1 …" at bounding box center [229, 343] width 204 height 221
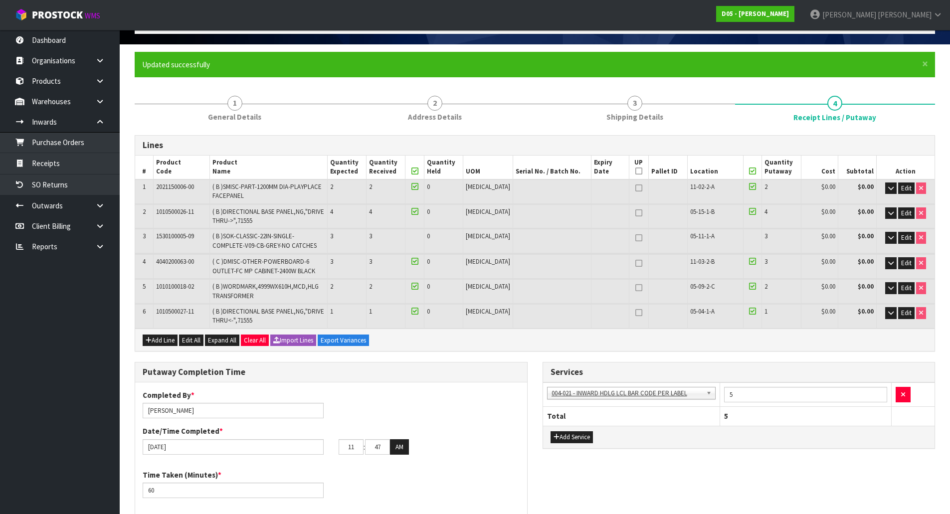
scroll to position [62, 0]
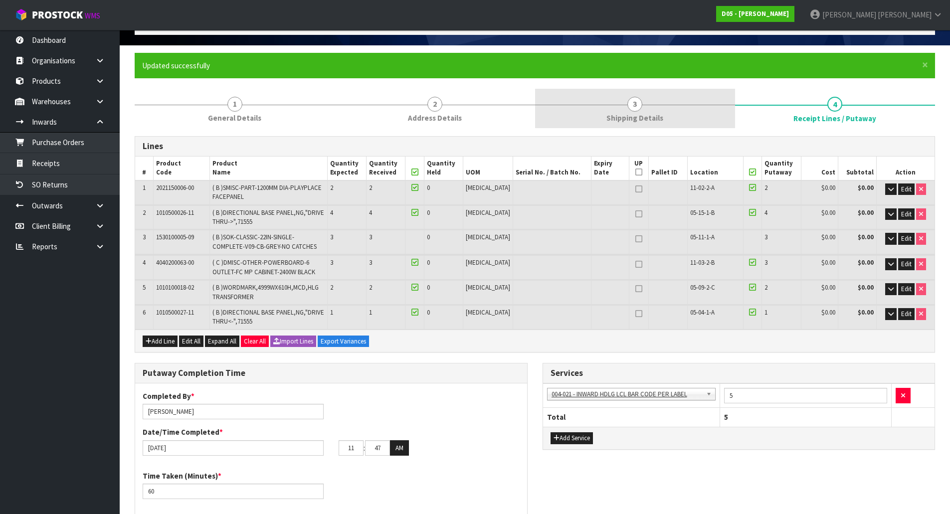
click at [590, 101] on link "3 Shipping Details" at bounding box center [635, 108] width 200 height 39
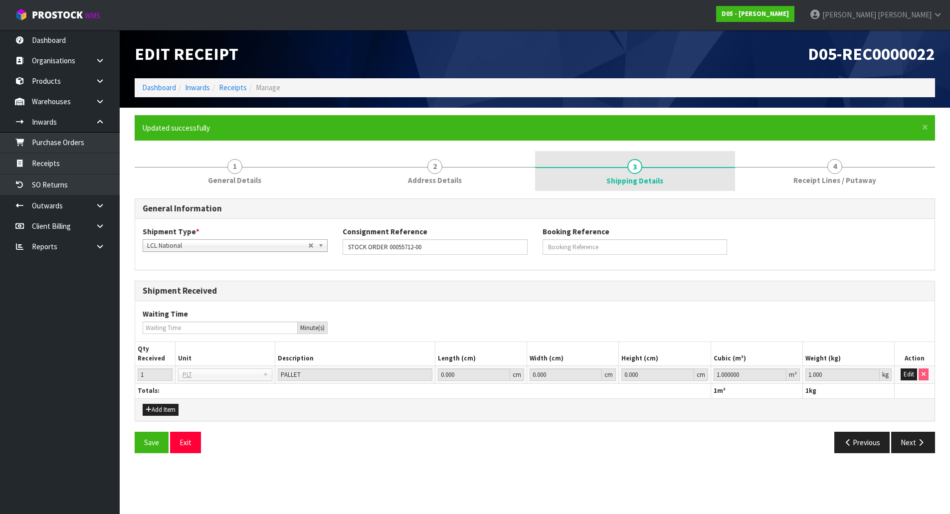
scroll to position [0, 0]
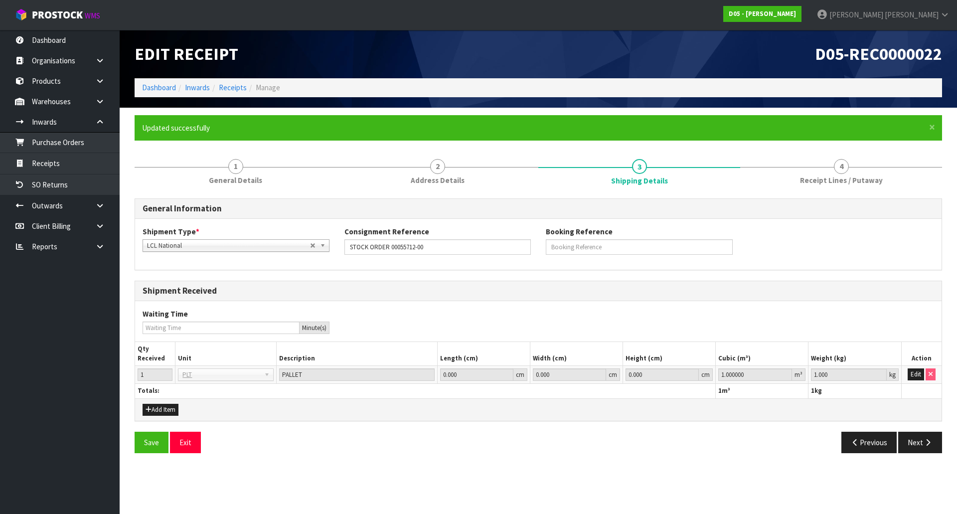
click at [817, 143] on form "× Close Updated successfully 1 General Details 2 Address Details 3 Shipping Det…" at bounding box center [539, 287] width 808 height 345
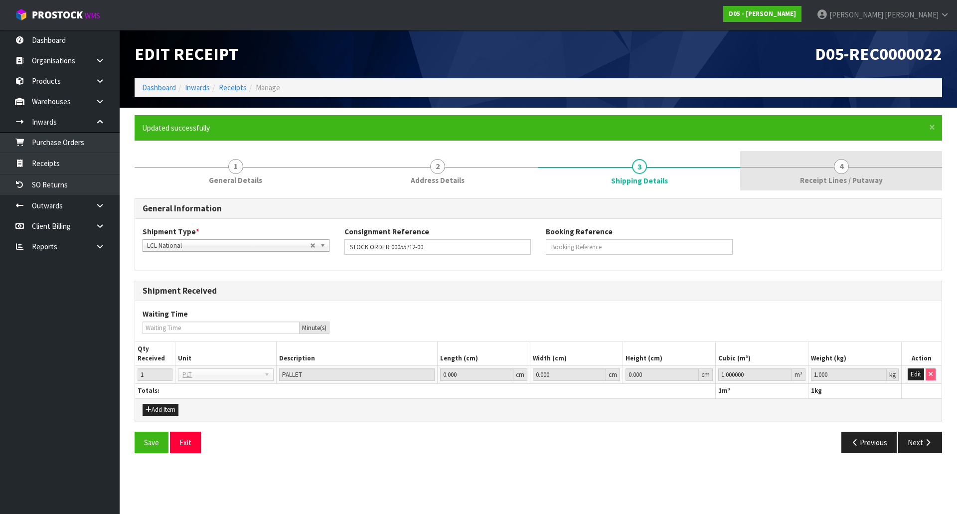
click at [816, 162] on link "4 Receipt Lines / Putaway" at bounding box center [841, 170] width 202 height 39
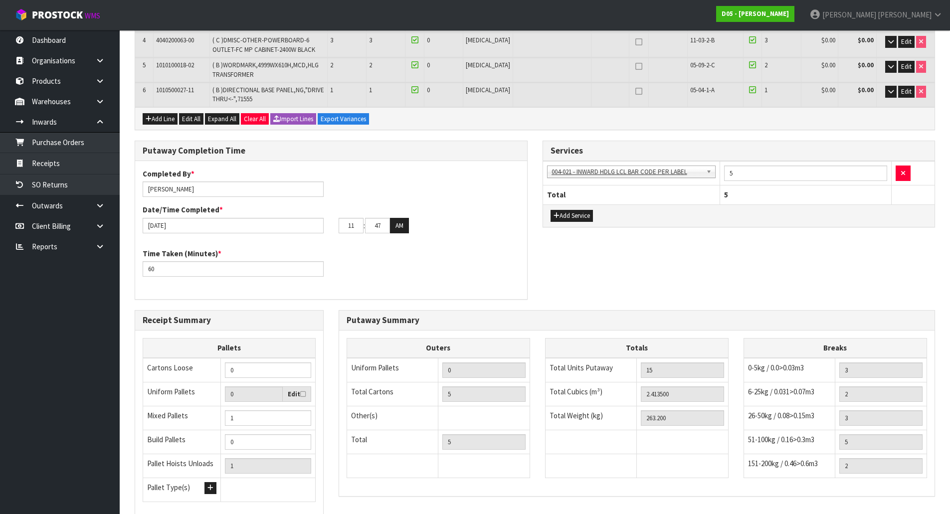
scroll to position [299, 0]
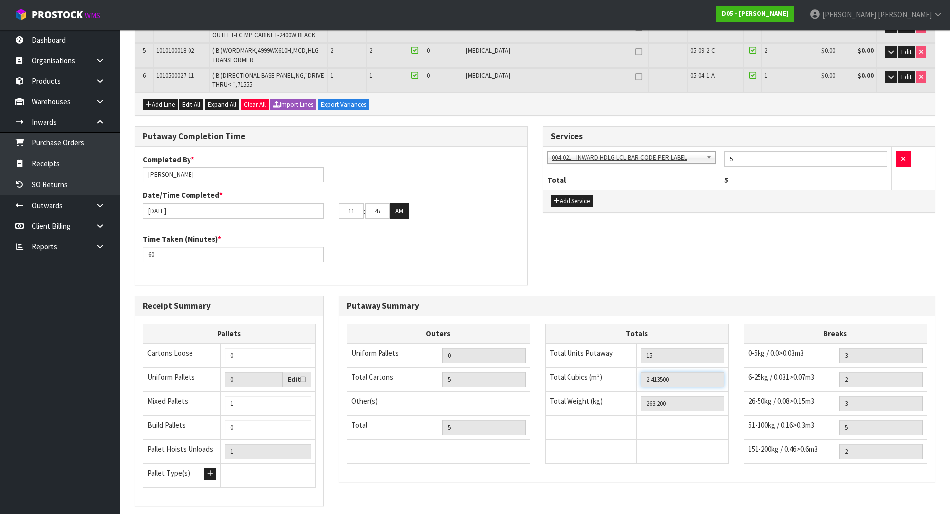
drag, startPoint x: 629, startPoint y: 384, endPoint x: 526, endPoint y: 381, distance: 102.7
click at [526, 381] on div "Outers Uniform Pallets 0 Total Cartons 5 Other(s) Bag x 0 Bar x 0 Basket x 0 Bi…" at bounding box center [636, 399] width 595 height 150
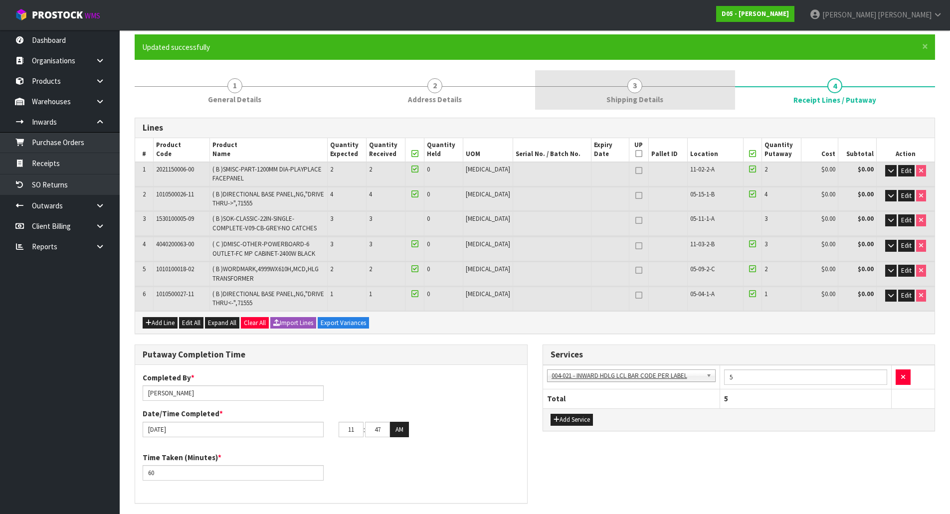
scroll to position [0, 0]
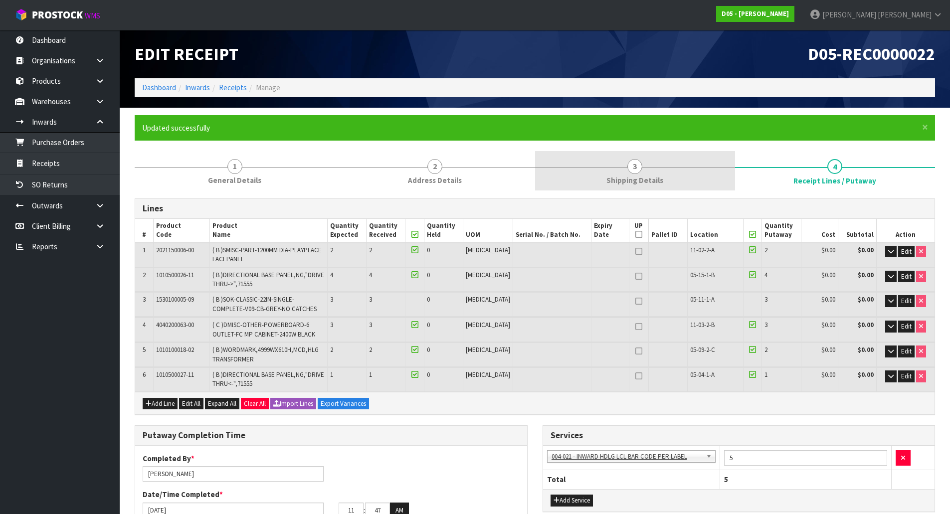
click at [615, 159] on link "3 Shipping Details" at bounding box center [635, 170] width 200 height 39
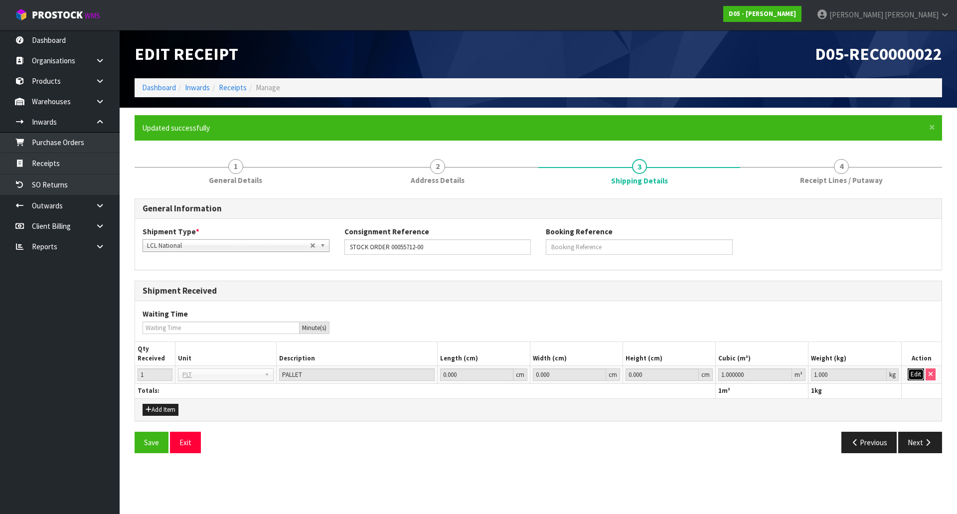
click at [910, 376] on button "Edit" at bounding box center [916, 374] width 16 height 12
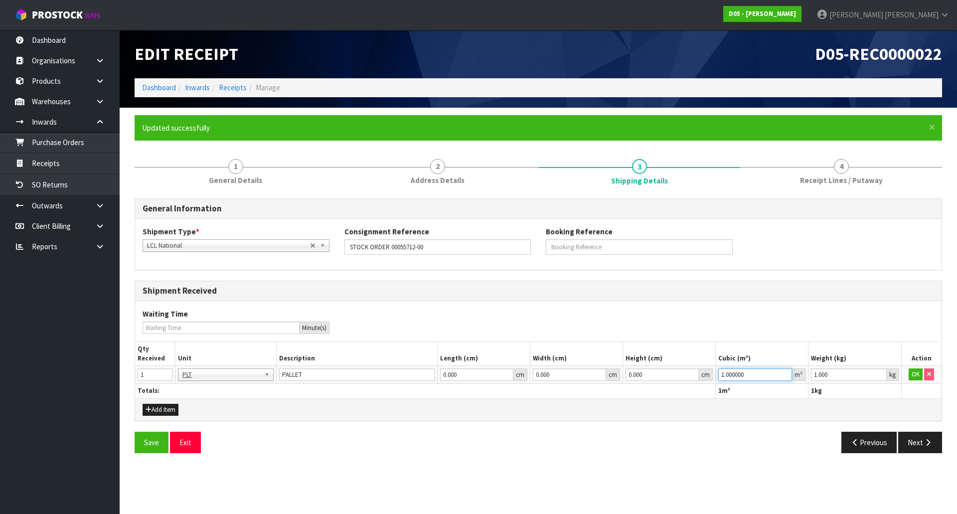
drag, startPoint x: 758, startPoint y: 373, endPoint x: 573, endPoint y: 354, distance: 186.5
click at [564, 361] on table "Qty Received Unit Description Length (cm) Width (cm) Height (cm) Cubic (m³) Wei…" at bounding box center [538, 370] width 807 height 56
paste input "2.4135"
type input "2.4135"
click at [908, 369] on td "OK" at bounding box center [921, 375] width 40 height 18
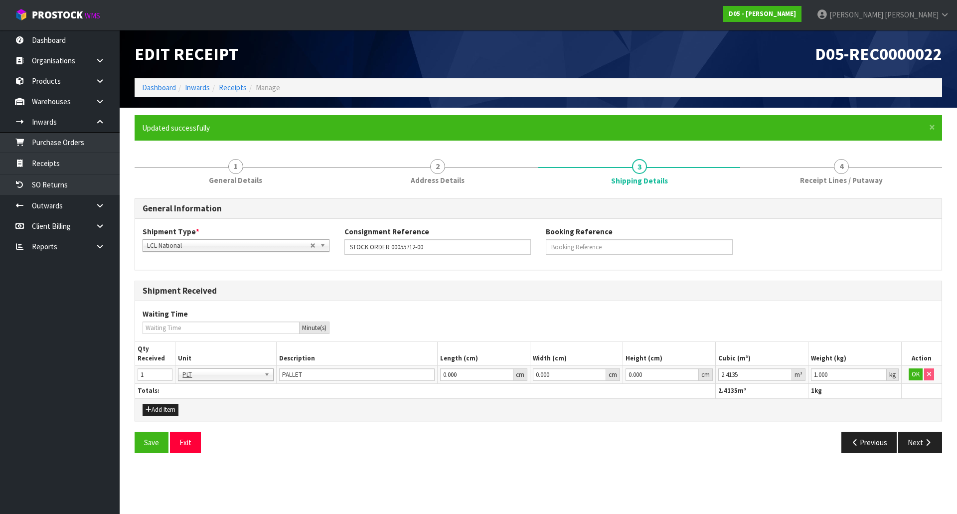
click at [908, 370] on td "OK" at bounding box center [921, 375] width 40 height 18
click at [914, 377] on button "OK" at bounding box center [916, 374] width 14 height 12
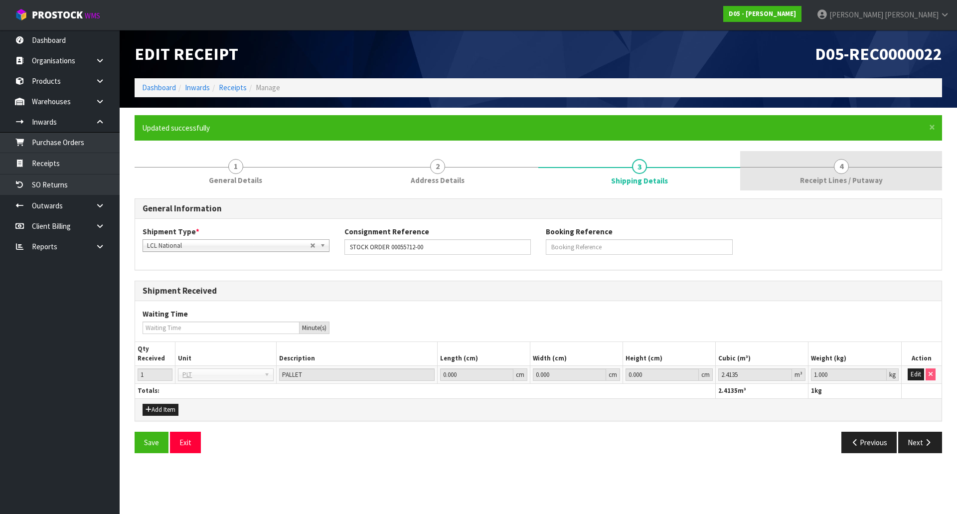
click at [841, 167] on span "4" at bounding box center [841, 166] width 15 height 15
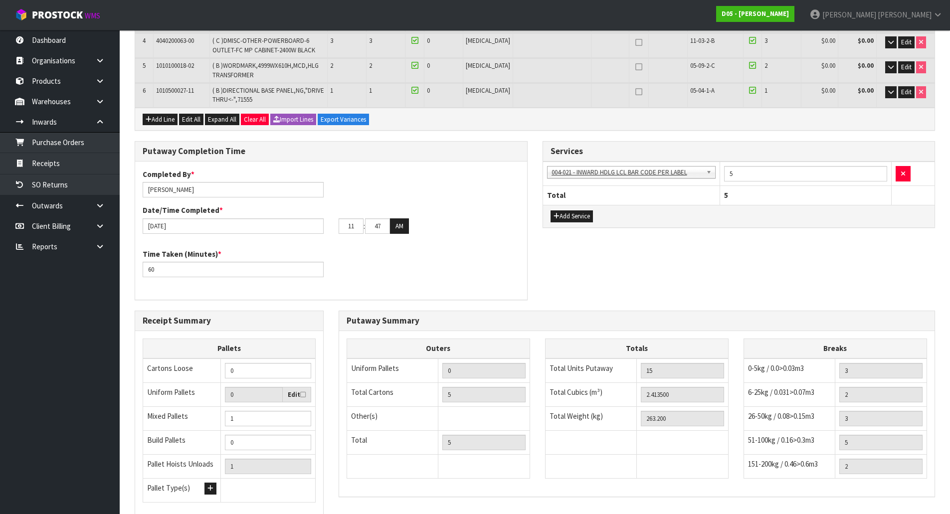
scroll to position [299, 0]
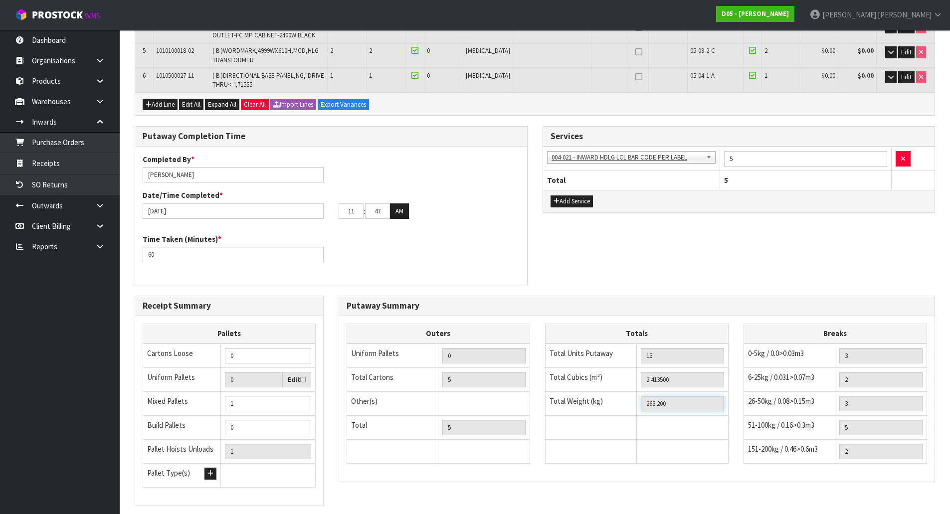
drag, startPoint x: 680, startPoint y: 403, endPoint x: 559, endPoint y: 399, distance: 120.7
click at [559, 399] on tr "Total Weight (kg) 263.200" at bounding box center [636, 403] width 183 height 24
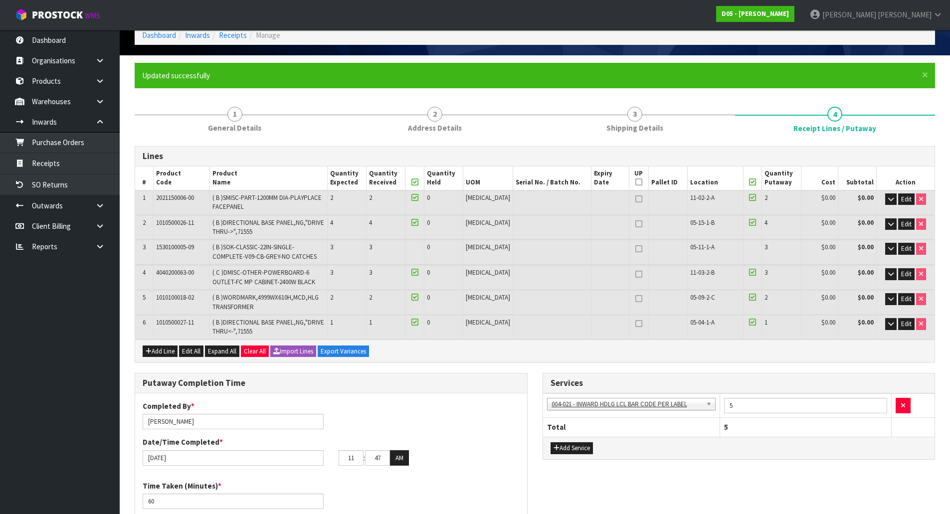
scroll to position [50, 0]
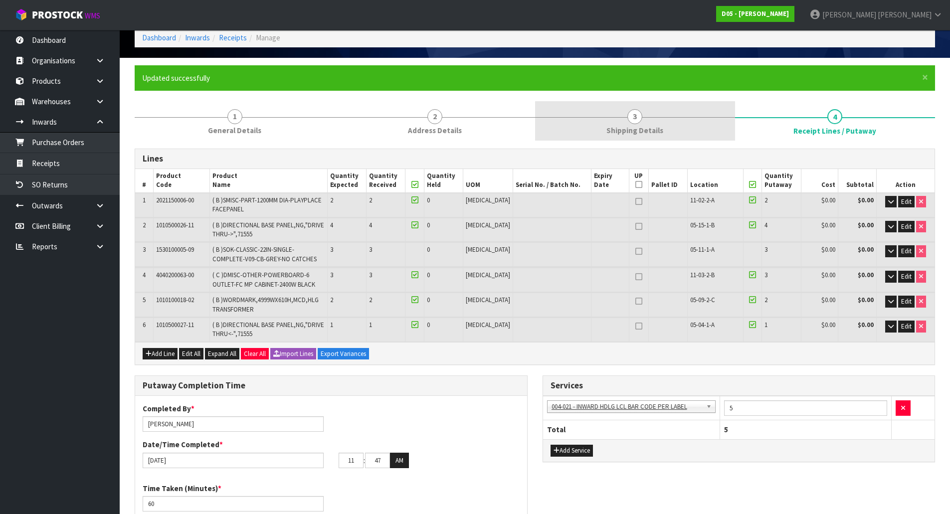
click at [654, 120] on link "3 Shipping Details" at bounding box center [635, 120] width 200 height 39
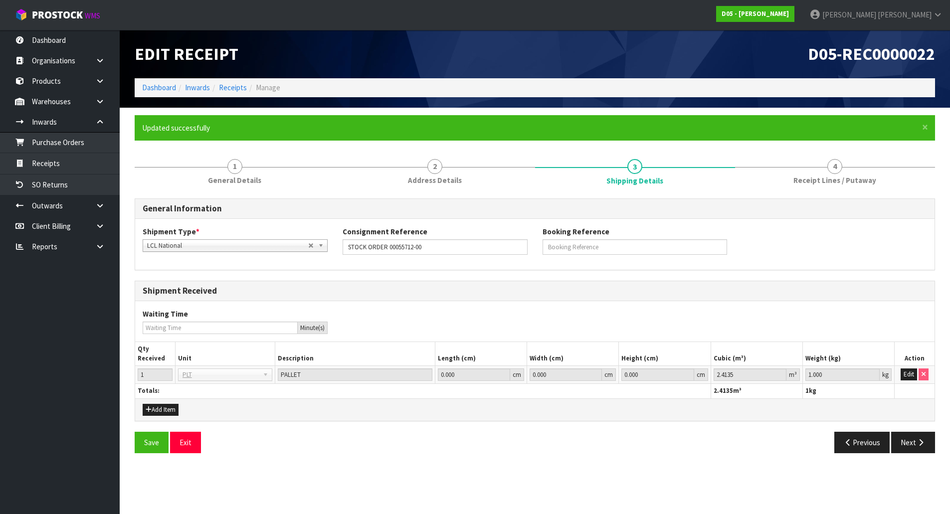
scroll to position [0, 0]
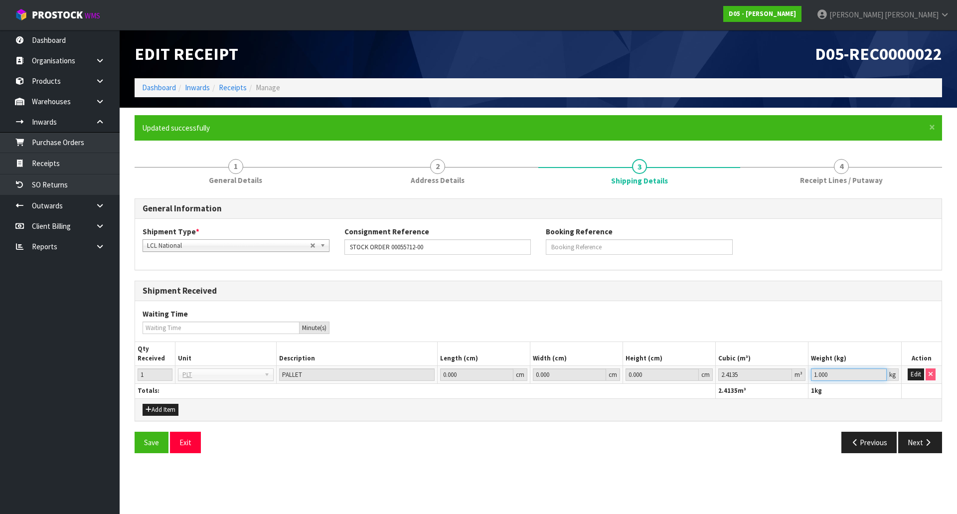
drag, startPoint x: 846, startPoint y: 377, endPoint x: 738, endPoint y: 373, distance: 108.2
click at [738, 373] on tr "1 BAG BAR BSK BIN BTL BOX BDL CAB CGE CTN CSE COI CRA CRT CBE CYL DRM JAR MTR P…" at bounding box center [538, 375] width 807 height 18
click at [919, 372] on button "Edit" at bounding box center [916, 374] width 16 height 12
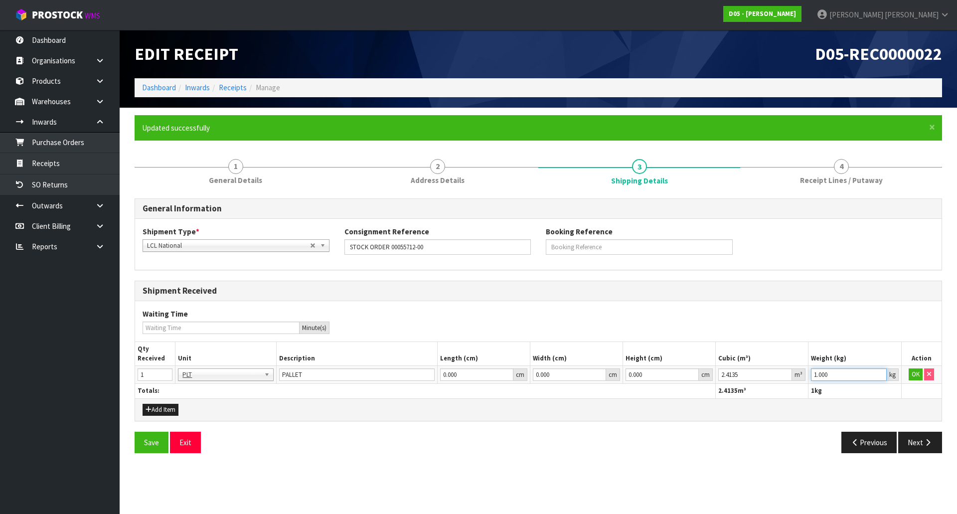
type input "0"
paste input "263.2"
type input "263.2"
drag, startPoint x: 863, startPoint y: 377, endPoint x: 713, endPoint y: 378, distance: 149.6
click at [713, 378] on tr "1 BAG BAR BSK BIN BTL BOX BDL CAB CGE CTN CSE COI CRA CRT CBE CYL DRM JAR MTR P…" at bounding box center [538, 375] width 807 height 18
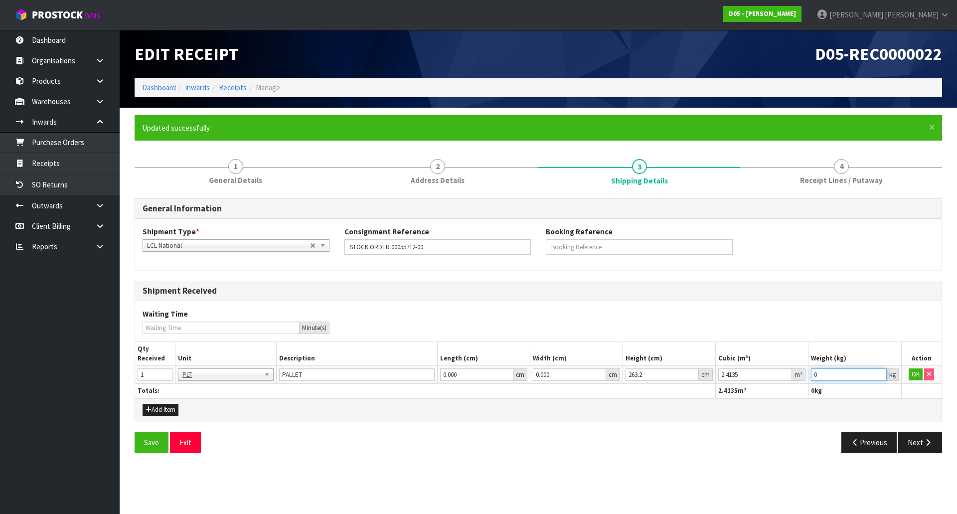
paste input "263.2"
type input "263.2"
drag, startPoint x: 660, startPoint y: 378, endPoint x: 479, endPoint y: 373, distance: 181.0
click at [479, 373] on tr "1 BAG BAR BSK BIN BTL BOX BDL CAB CGE CTN CSE COI CRA CRT CBE CYL DRM JAR MTR P…" at bounding box center [538, 375] width 807 height 18
type input "0.000"
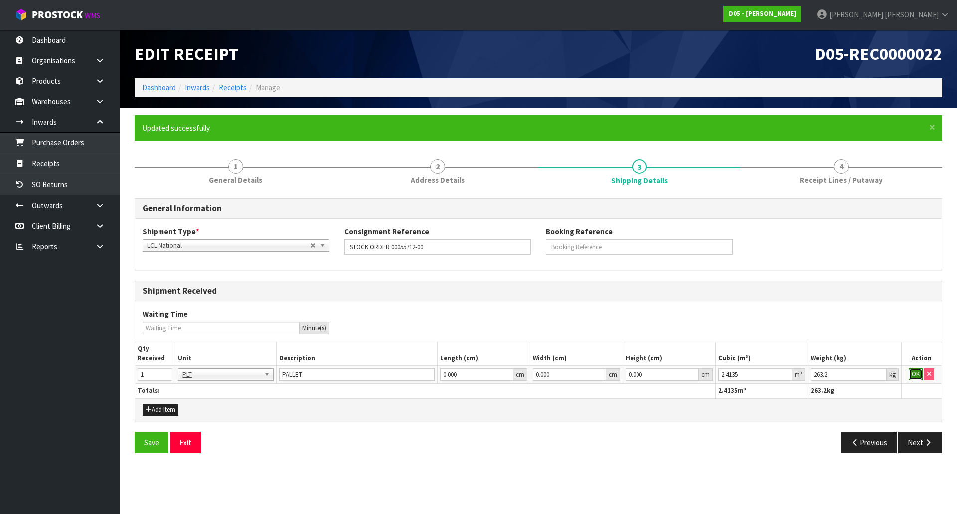
click at [915, 374] on button "OK" at bounding box center [916, 374] width 14 height 12
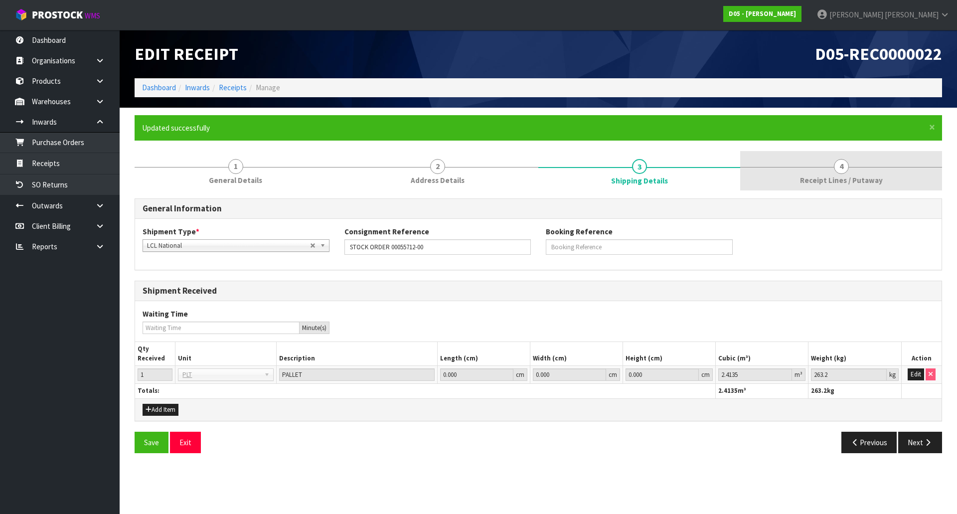
click at [778, 163] on link "4 Receipt Lines / Putaway" at bounding box center [841, 170] width 202 height 39
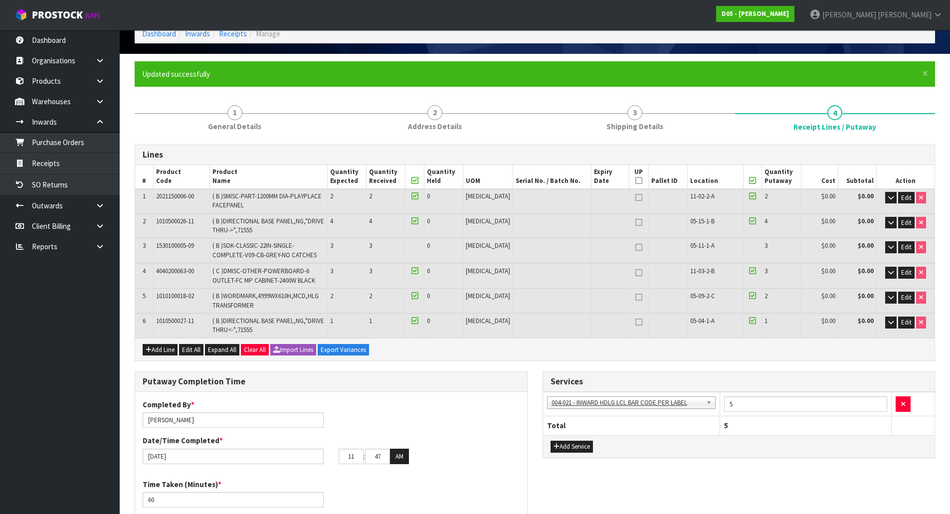
scroll to position [50, 0]
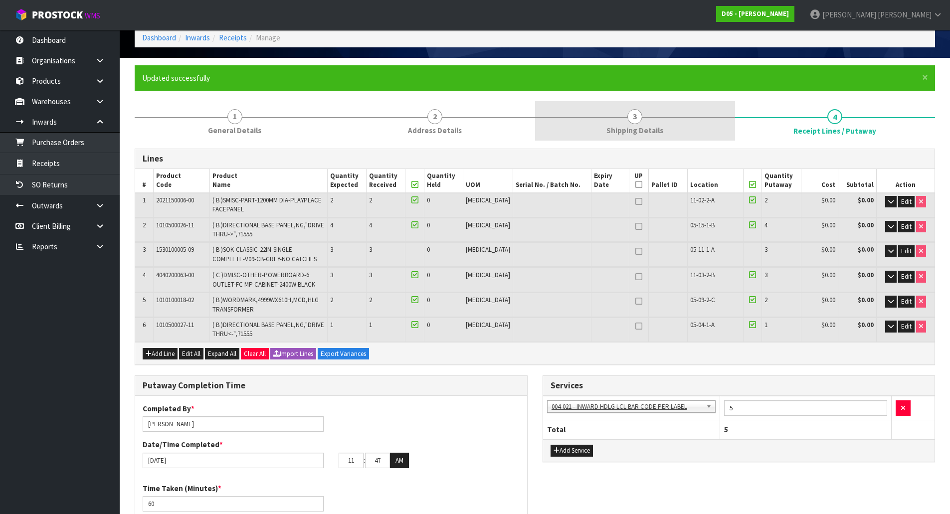
click at [646, 113] on link "3 Shipping Details" at bounding box center [635, 120] width 200 height 39
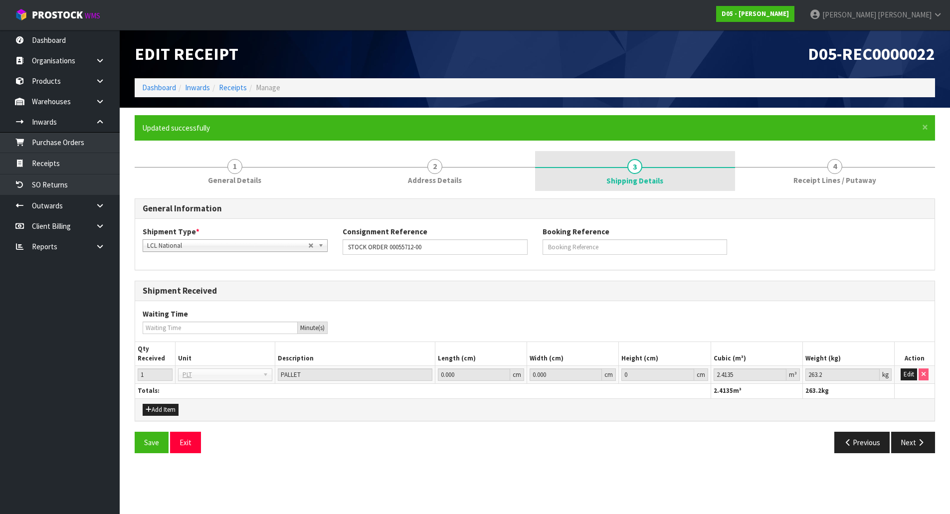
scroll to position [0, 0]
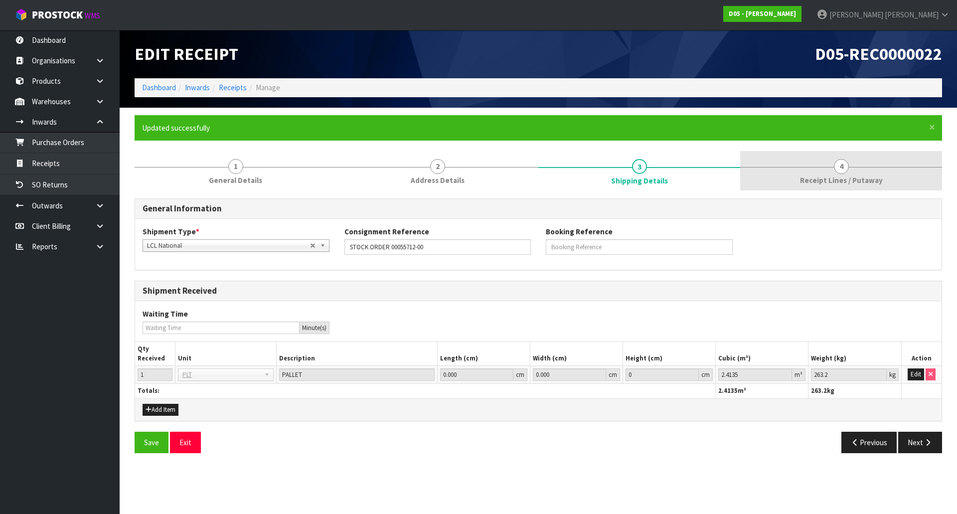
click at [811, 163] on link "4 Receipt Lines / Putaway" at bounding box center [841, 170] width 202 height 39
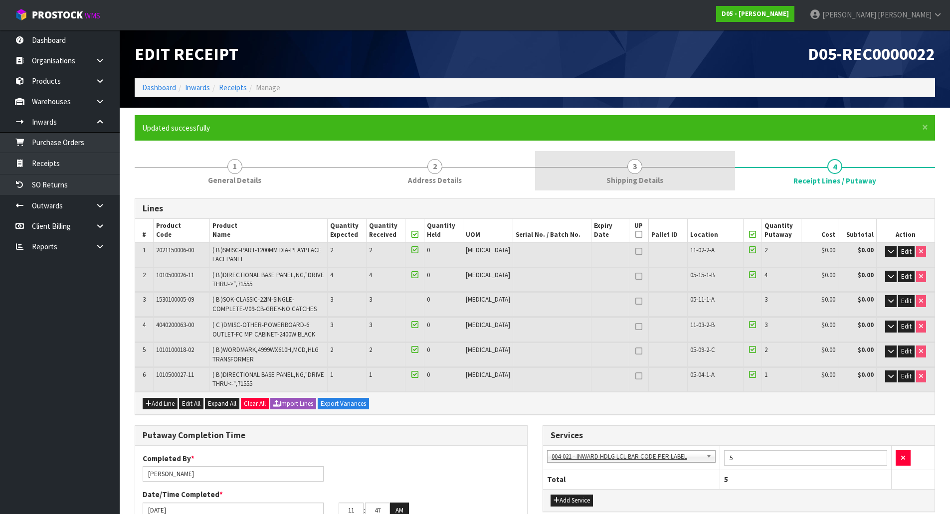
click at [665, 169] on link "3 Shipping Details" at bounding box center [635, 170] width 200 height 39
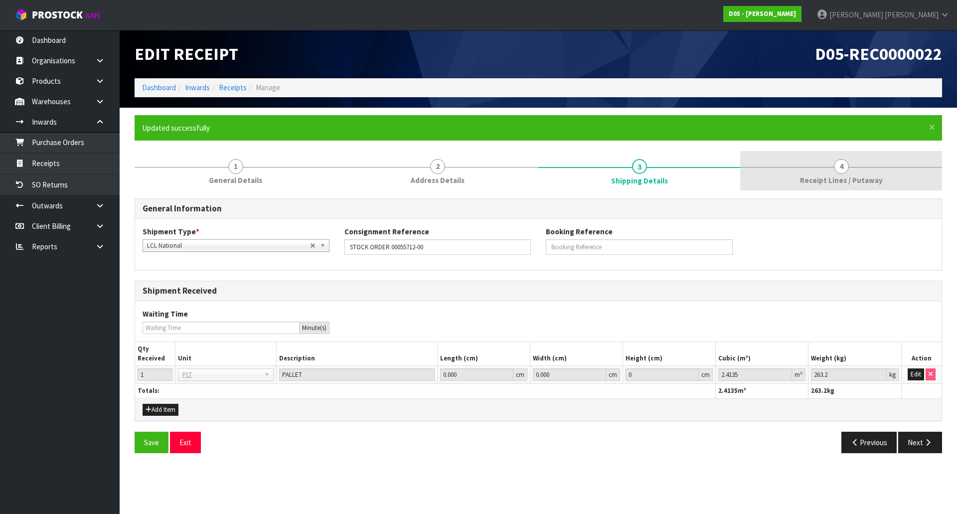
click at [859, 174] on link "4 Receipt Lines / Putaway" at bounding box center [841, 170] width 202 height 39
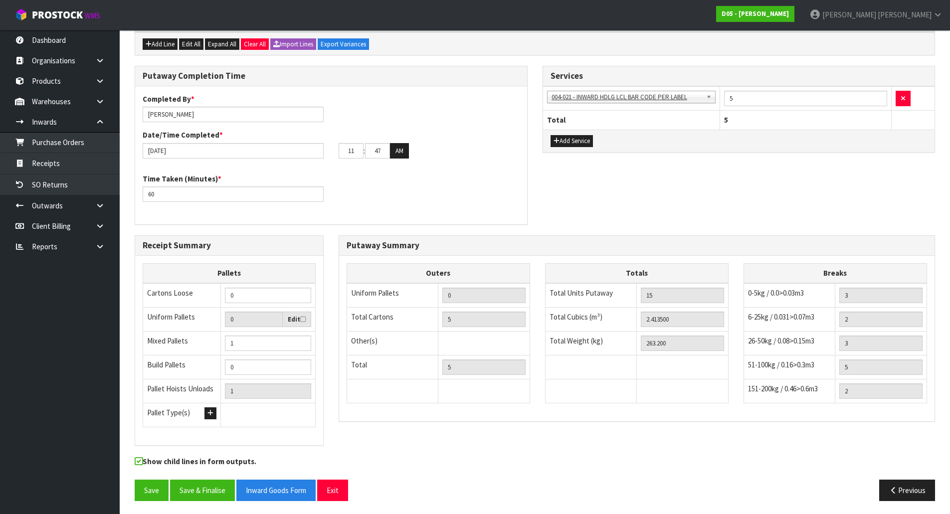
scroll to position [361, 0]
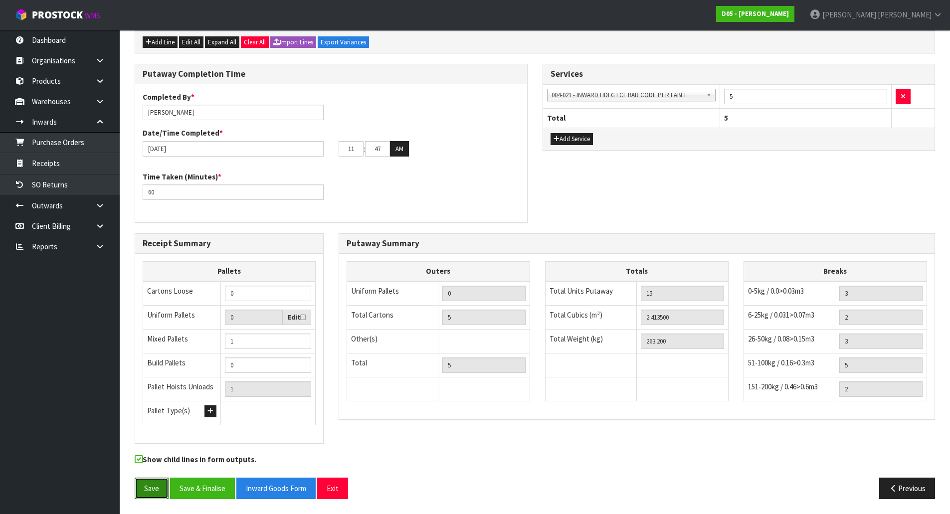
click at [154, 488] on button "Save" at bounding box center [152, 488] width 34 height 21
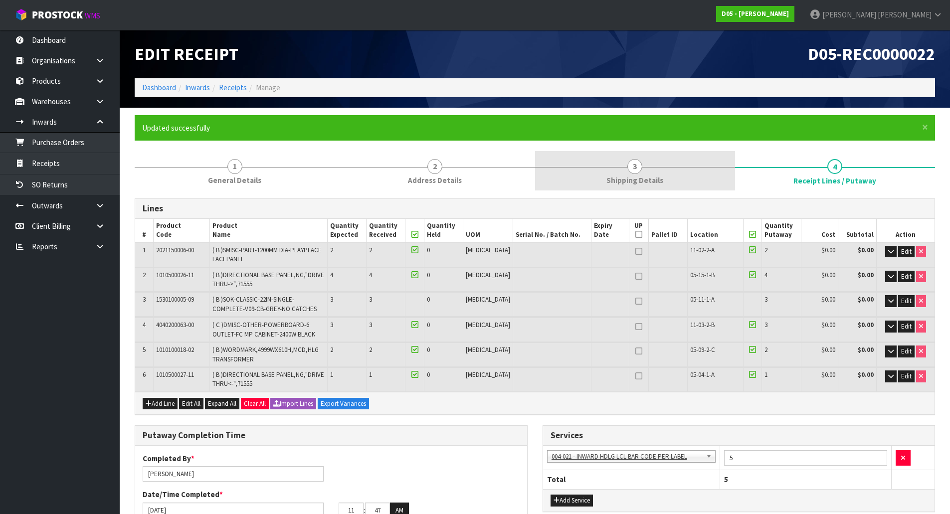
click at [590, 160] on link "3 Shipping Details" at bounding box center [635, 170] width 200 height 39
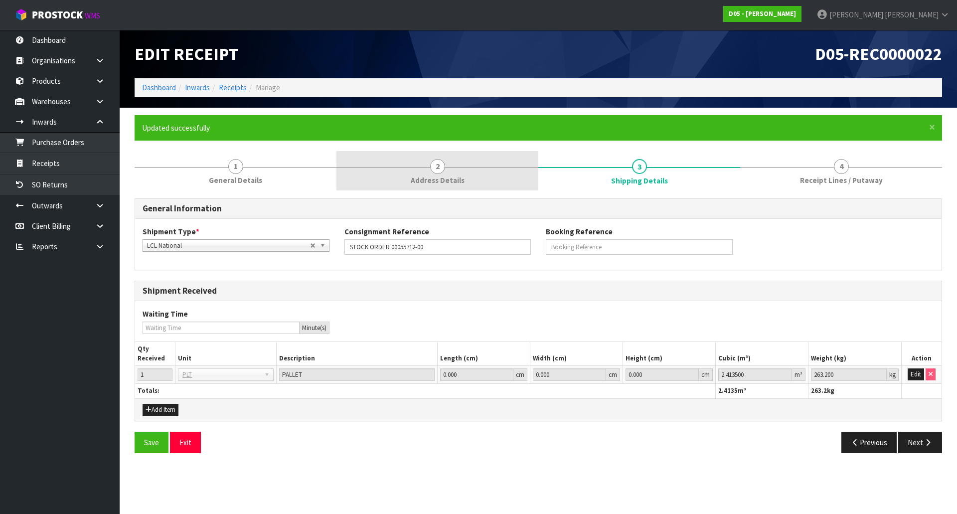
click at [488, 167] on link "2 Address Details" at bounding box center [437, 170] width 202 height 39
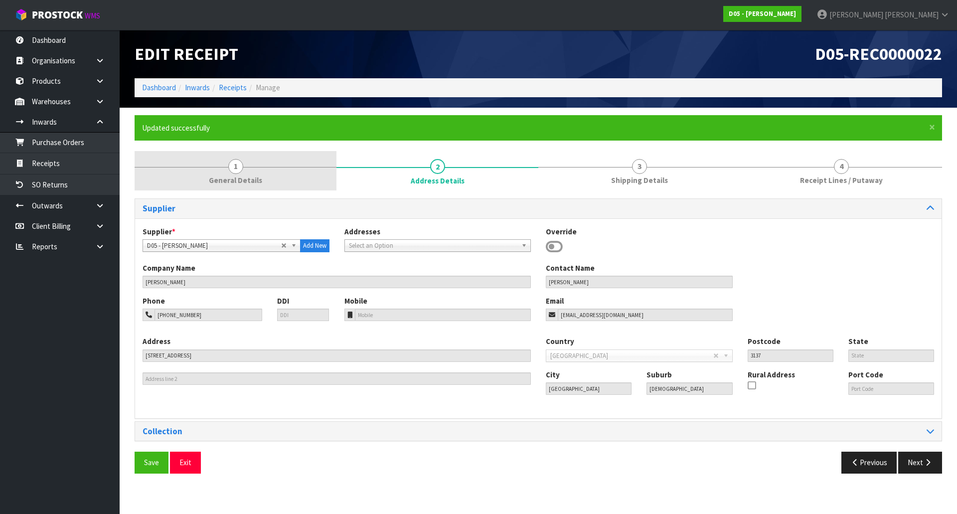
click at [240, 175] on span "General Details" at bounding box center [235, 180] width 53 height 10
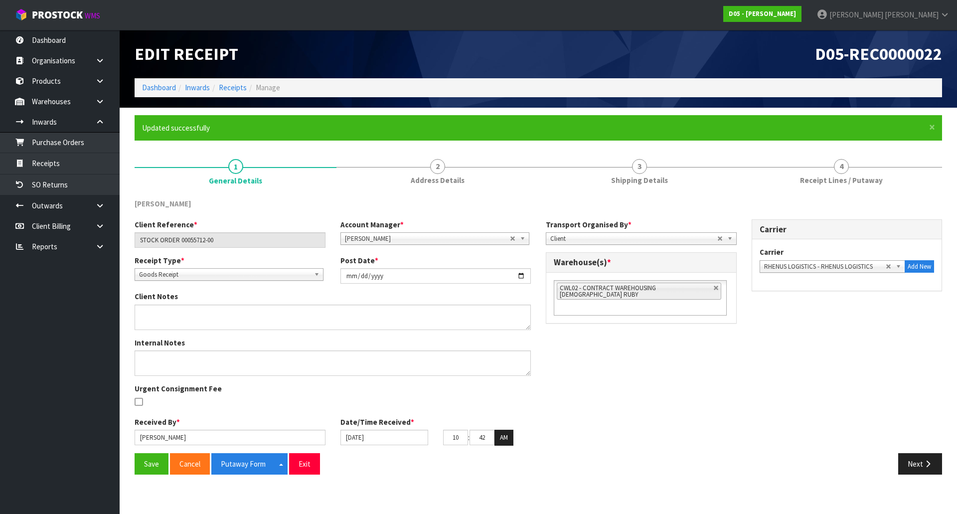
click at [638, 346] on div "Client Reference * STOCK ORDER 00055712-00 Account Manager * Zubair Moolla Rod …" at bounding box center [538, 336] width 823 height 234
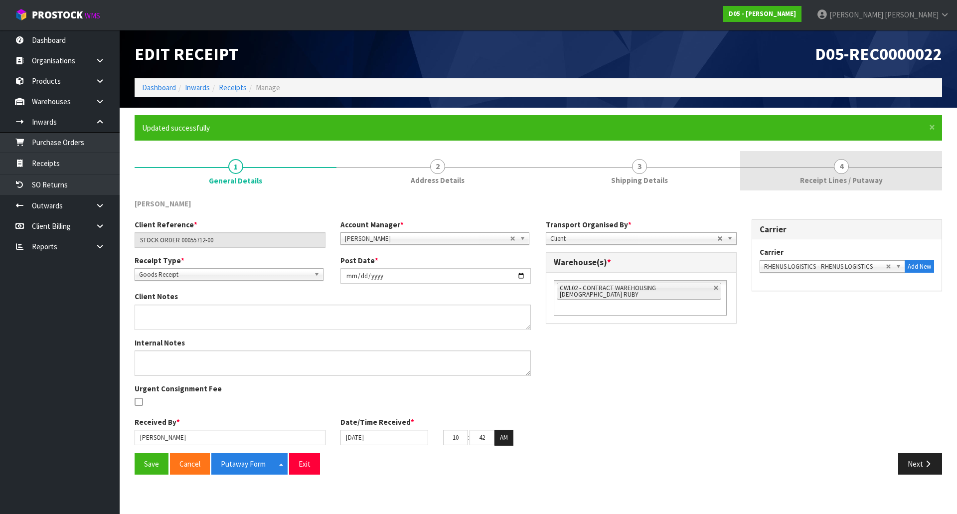
click at [794, 173] on link "4 Receipt Lines / Putaway" at bounding box center [841, 170] width 202 height 39
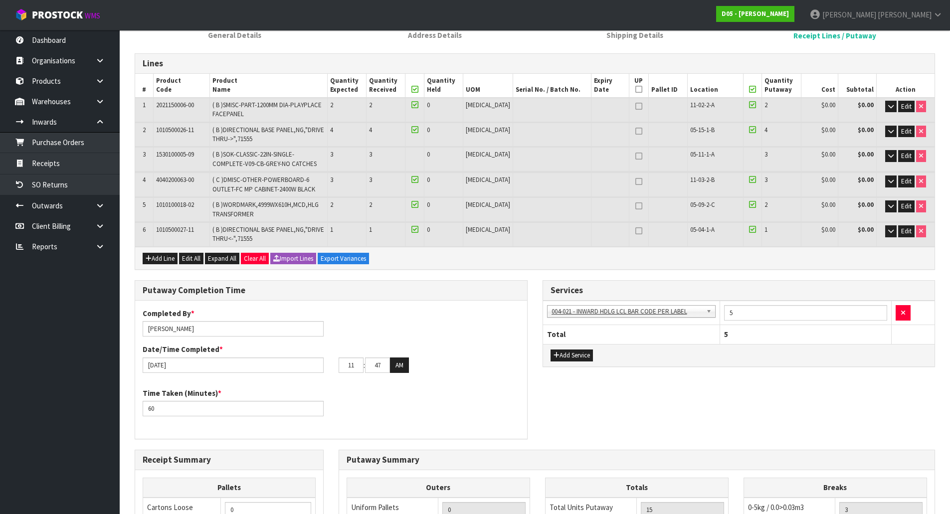
scroll to position [112, 0]
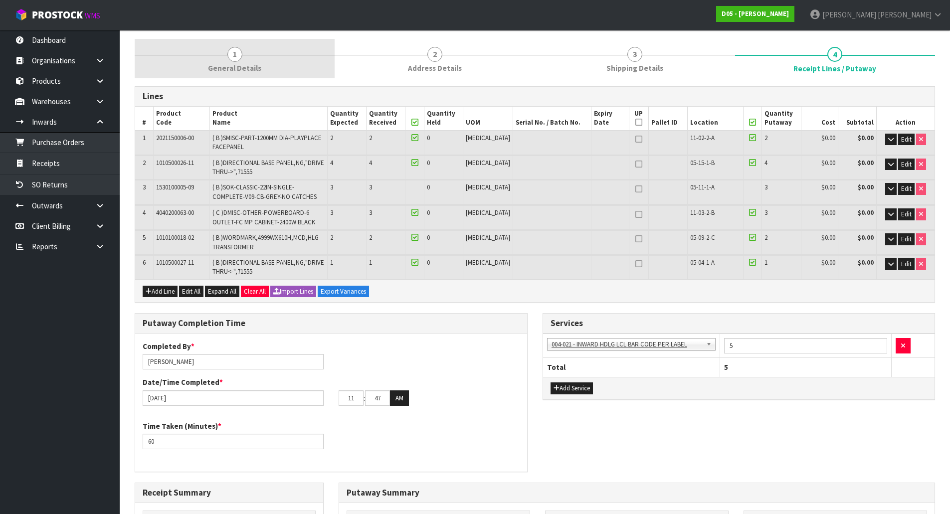
click at [252, 55] on link "1 General Details" at bounding box center [235, 58] width 200 height 39
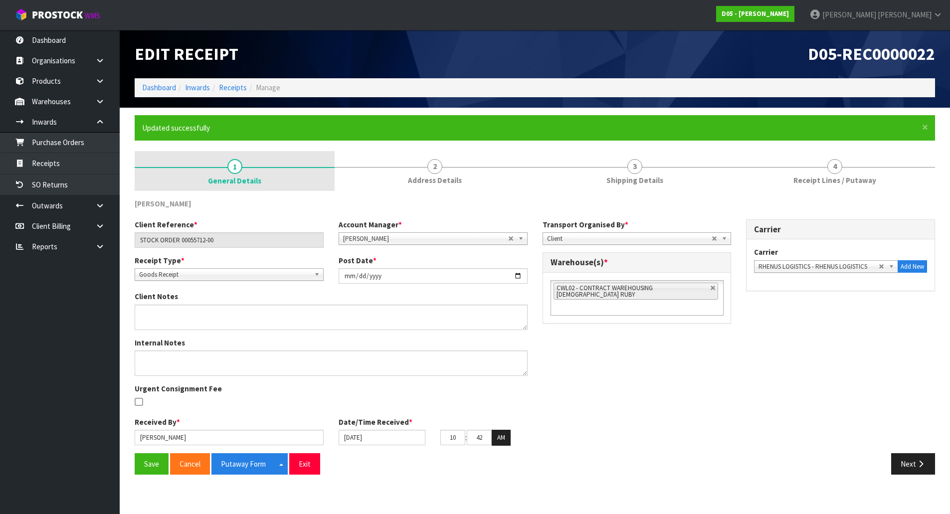
scroll to position [0, 0]
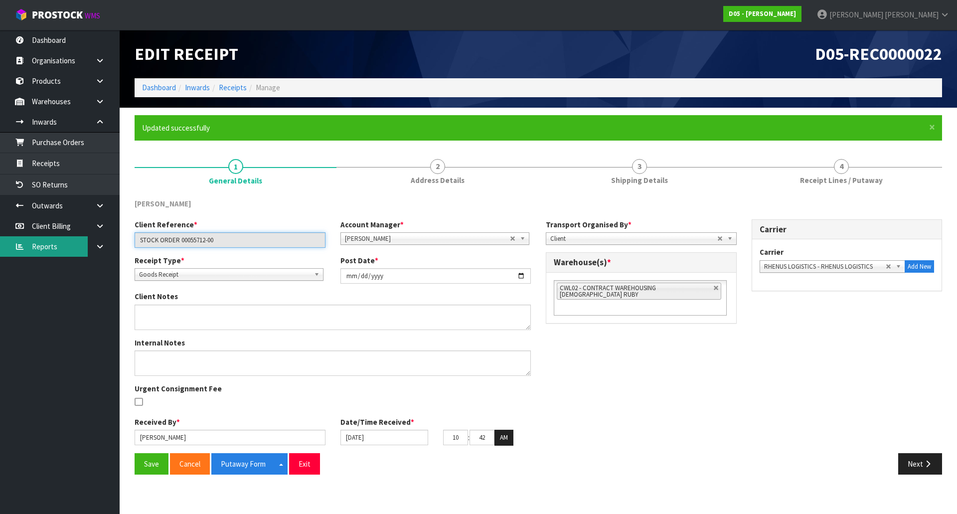
drag, startPoint x: 274, startPoint y: 236, endPoint x: 77, endPoint y: 246, distance: 196.6
click at [77, 246] on body "Toggle navigation ProStock WMS D05 - DUTT - COATES Michael Drugan Logout Dashbo…" at bounding box center [478, 257] width 957 height 514
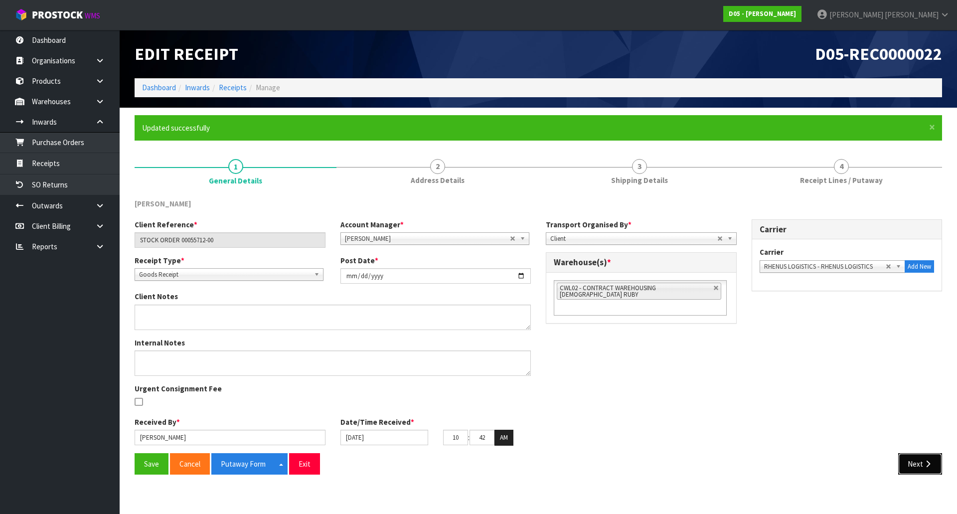
click at [923, 462] on button "Next" at bounding box center [920, 463] width 44 height 21
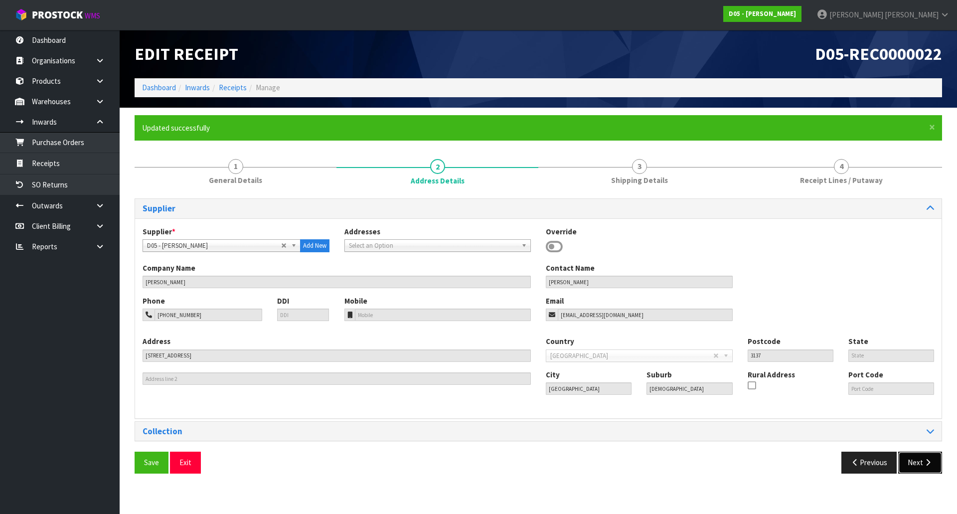
click at [923, 462] on button "Next" at bounding box center [920, 462] width 44 height 21
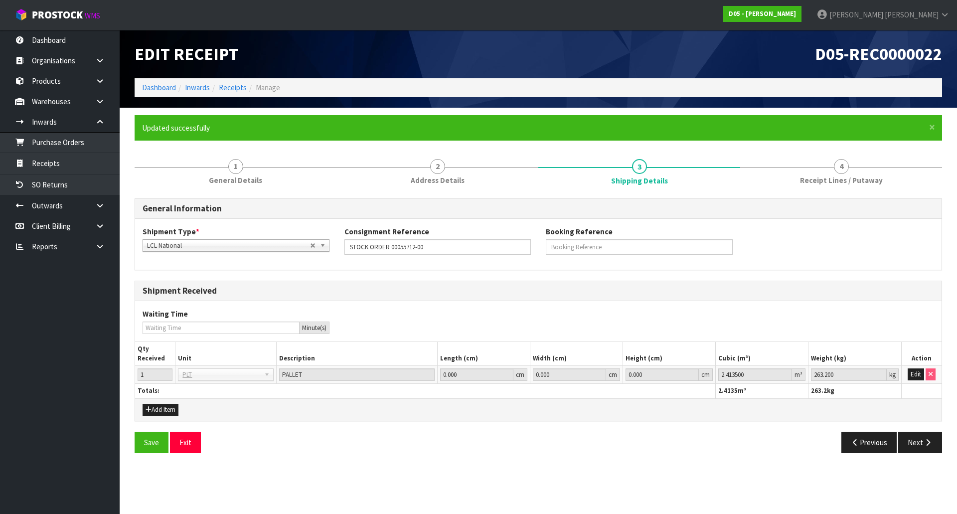
click at [922, 454] on div "Save Exit Previous Next" at bounding box center [538, 446] width 823 height 29
click at [922, 448] on button "Next" at bounding box center [920, 442] width 44 height 21
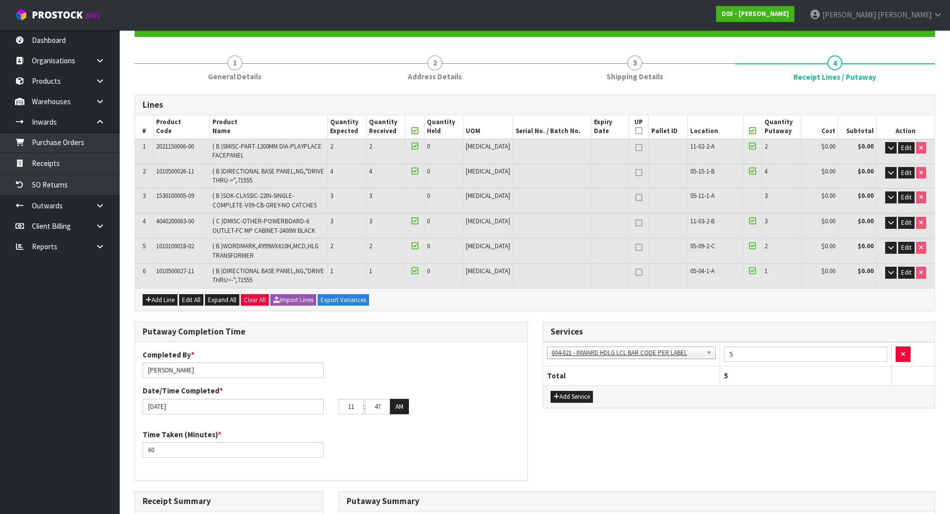
scroll to position [150, 0]
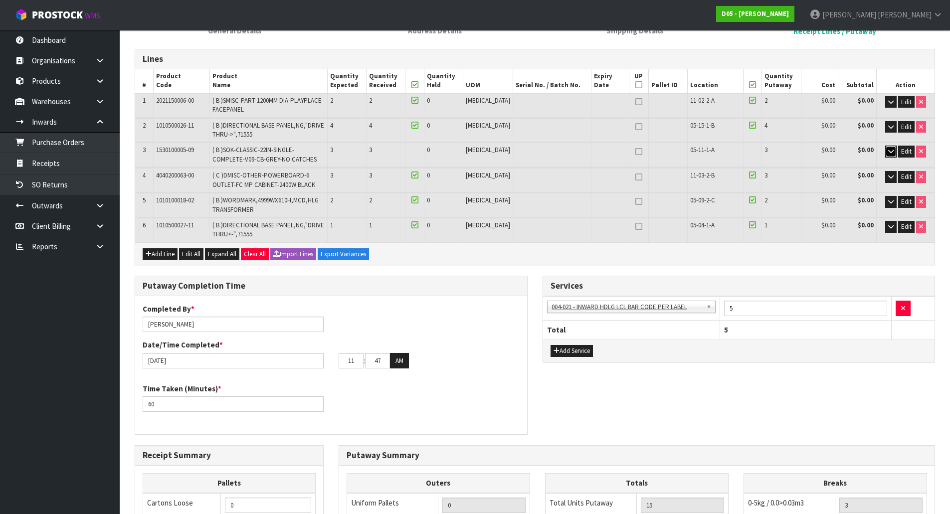
click at [894, 154] on button "button" at bounding box center [890, 152] width 11 height 12
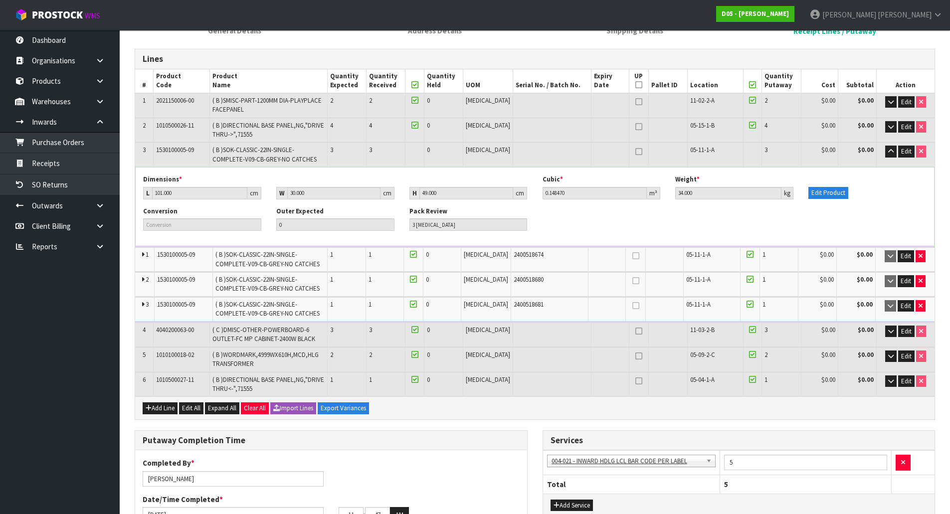
click at [895, 149] on td "Edit" at bounding box center [905, 155] width 58 height 24
click at [893, 149] on button "button" at bounding box center [890, 152] width 11 height 12
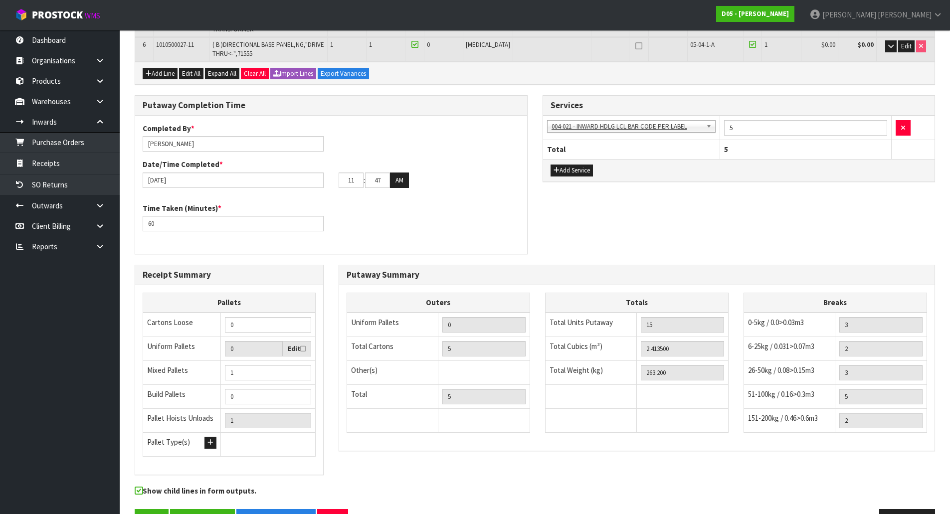
scroll to position [361, 0]
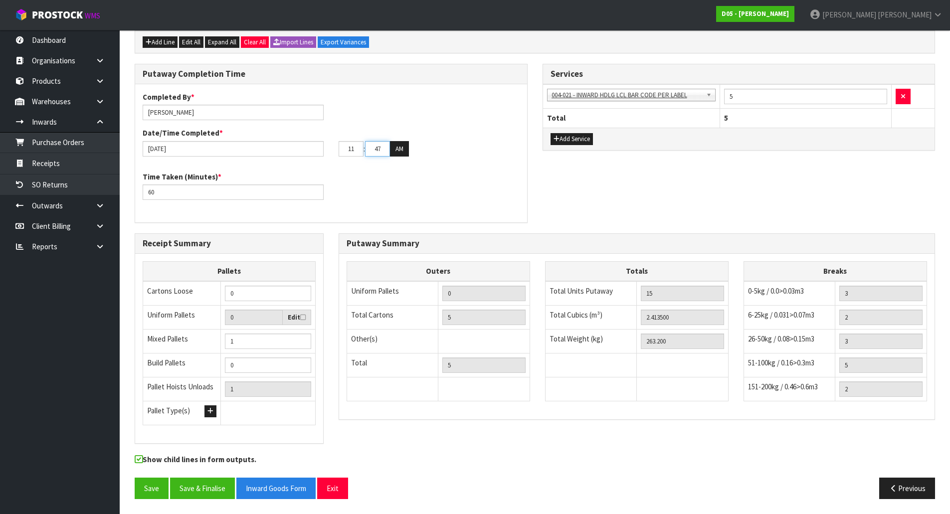
click at [385, 152] on input "47" at bounding box center [377, 148] width 25 height 15
click at [381, 152] on input "47" at bounding box center [377, 148] width 25 height 15
type input "52"
click at [419, 199] on div "Time Taken (Minutes) * 60" at bounding box center [331, 189] width 392 height 36
click at [193, 487] on button "Save & Finalise" at bounding box center [202, 488] width 65 height 21
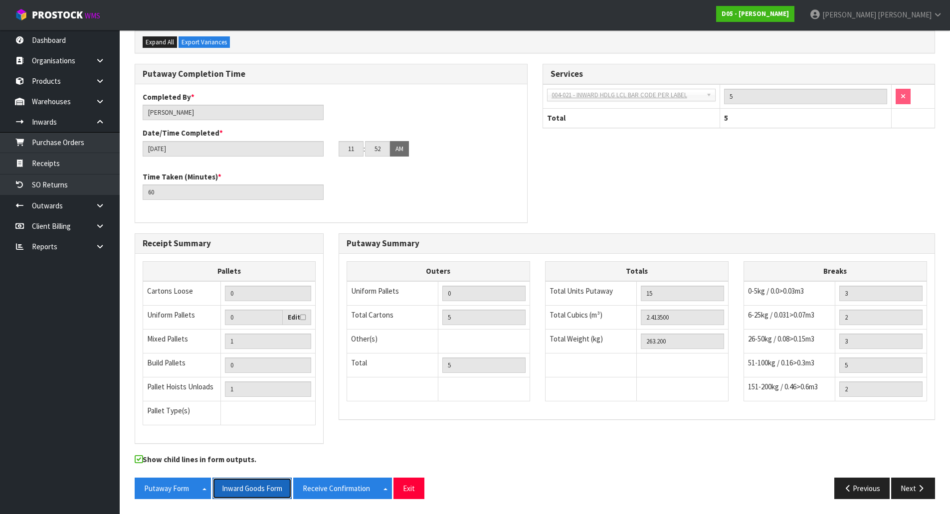
click at [246, 486] on button "Inward Goods Form" at bounding box center [251, 488] width 79 height 21
click at [77, 21] on link "ProStock WMS" at bounding box center [57, 12] width 115 height 25
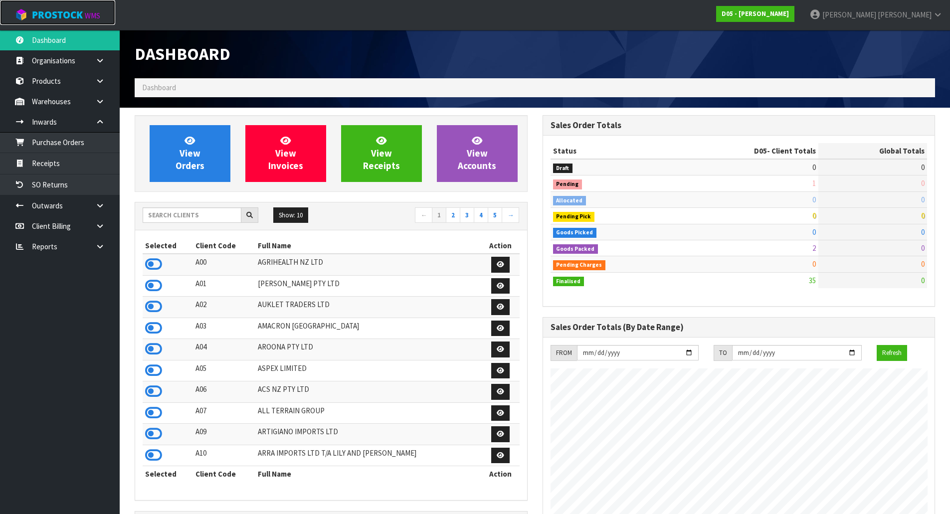
scroll to position [872, 407]
click at [213, 220] on input "text" at bounding box center [192, 214] width 99 height 15
type input "AC SOLAR"
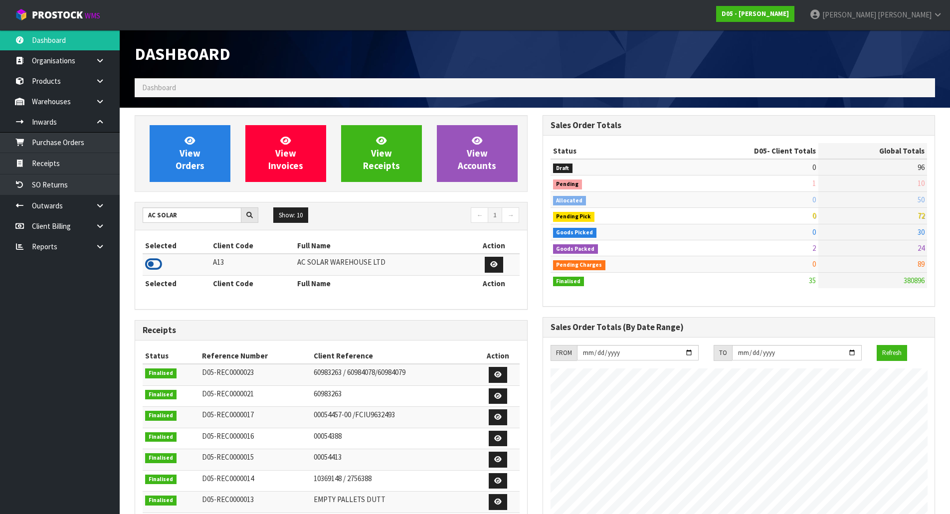
click at [155, 261] on icon at bounding box center [153, 264] width 17 height 15
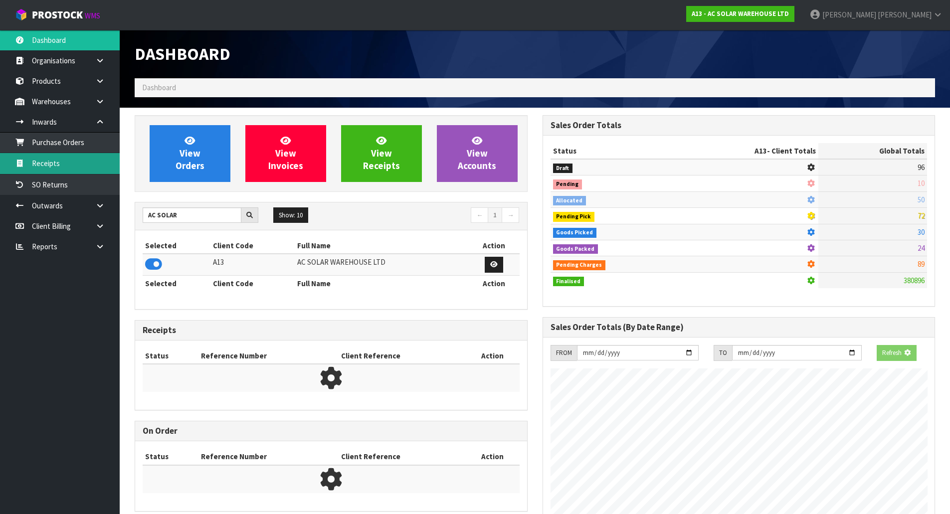
scroll to position [798, 407]
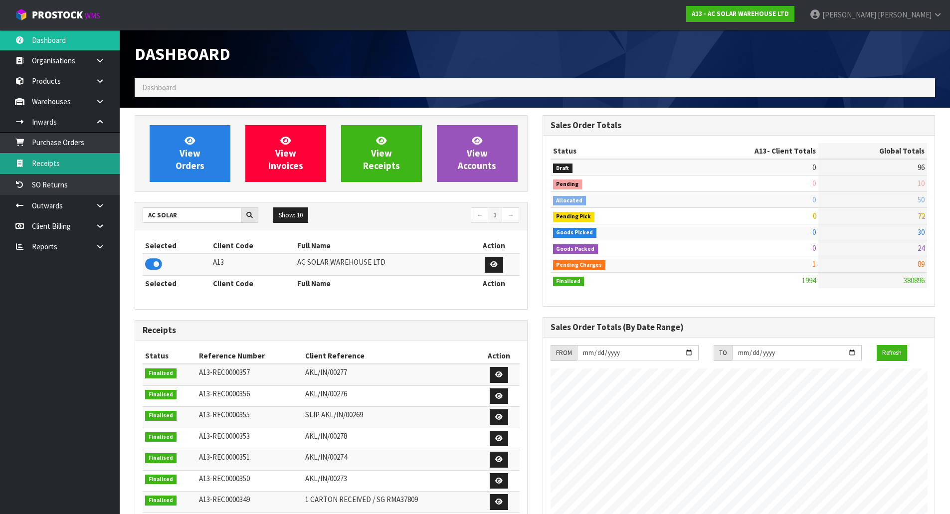
click at [83, 157] on link "Receipts" at bounding box center [60, 163] width 120 height 20
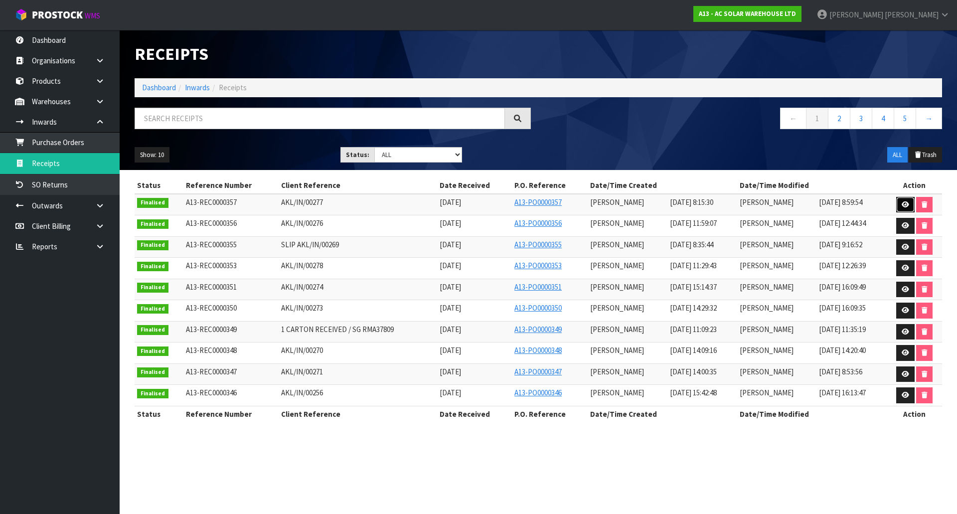
click at [906, 203] on icon at bounding box center [905, 204] width 7 height 6
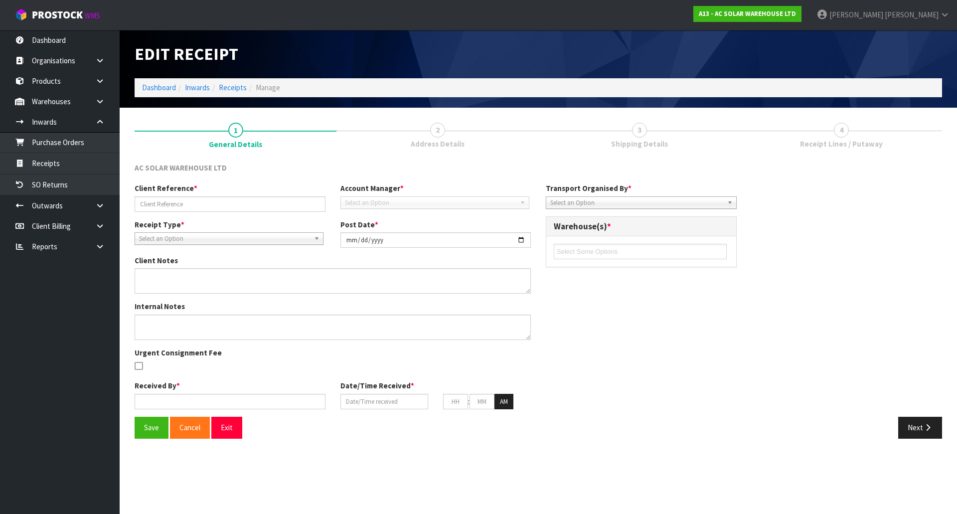
type input "AKL/IN/00277"
type input "2025-09-10"
type input "[PERSON_NAME]"
type input "10/09/2025"
type input "08"
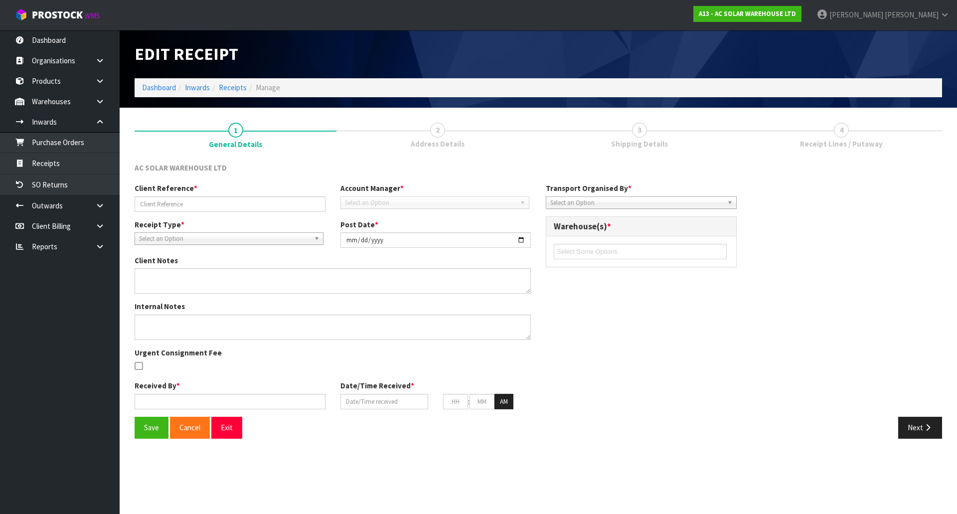
type input "15"
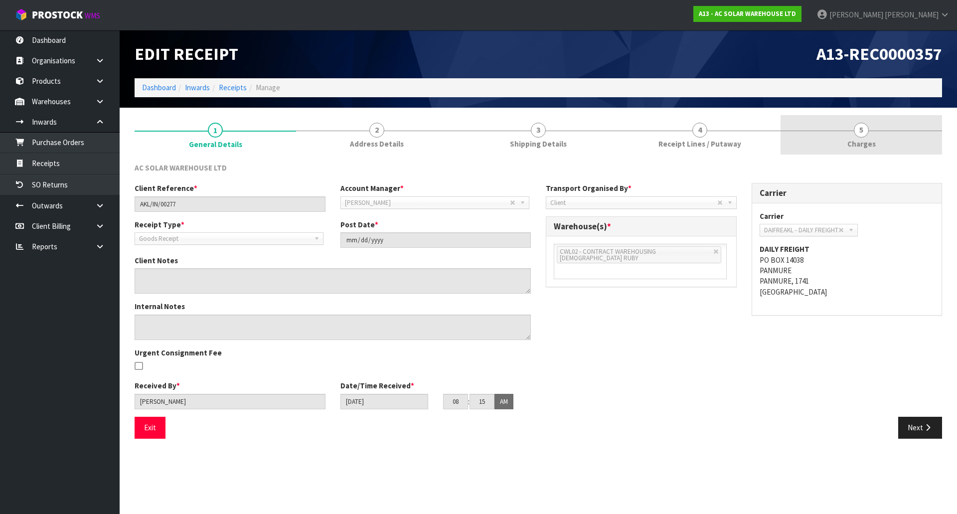
click at [860, 142] on span "Charges" at bounding box center [861, 144] width 28 height 10
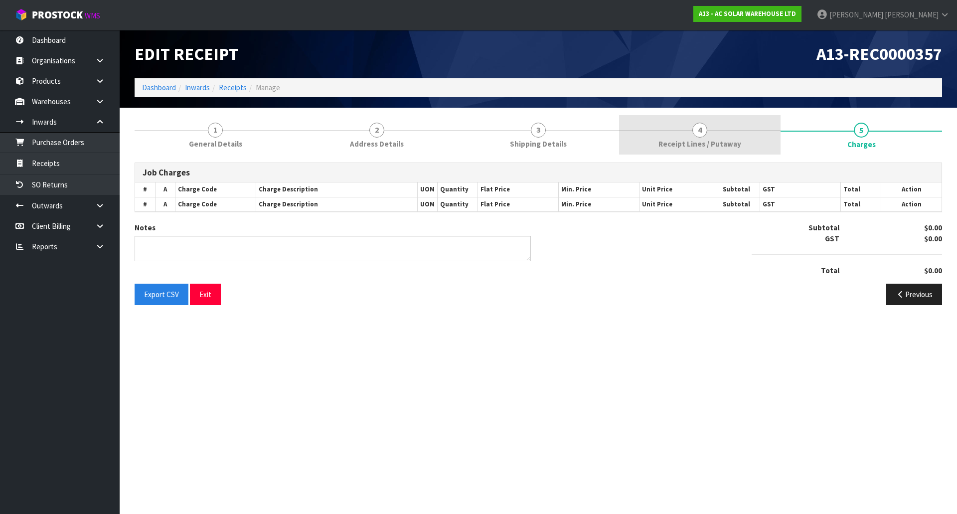
click at [750, 142] on link "4 Receipt Lines / Putaway" at bounding box center [700, 134] width 162 height 39
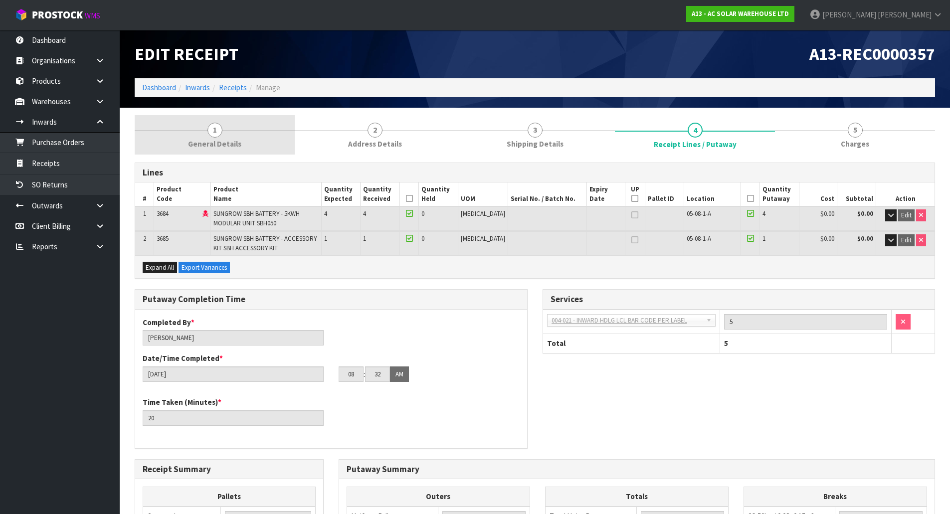
click at [219, 132] on span "1" at bounding box center [214, 130] width 15 height 15
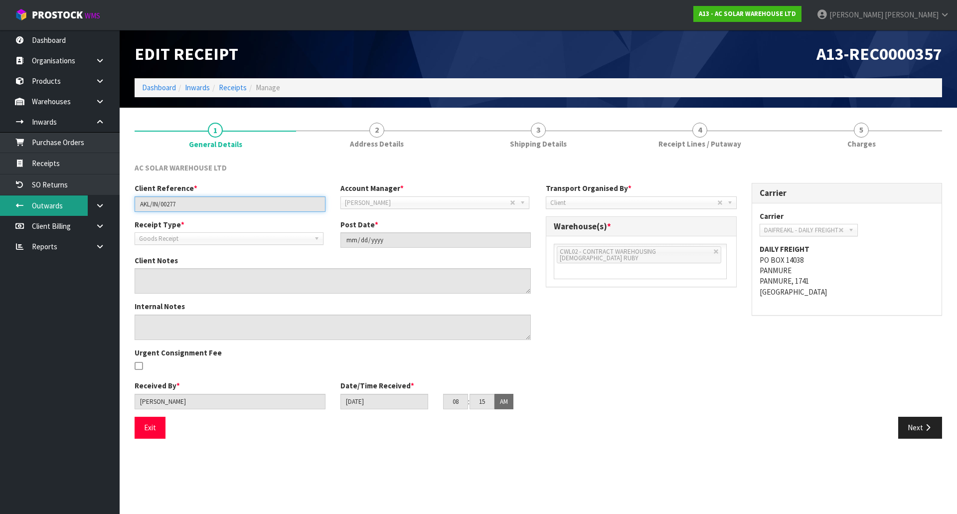
drag, startPoint x: 156, startPoint y: 203, endPoint x: 85, endPoint y: 201, distance: 70.3
click at [85, 201] on body "Toggle navigation ProStock WMS A13 - AC SOLAR WAREHOUSE LTD Michael Drugan Logo…" at bounding box center [478, 257] width 957 height 514
click at [241, 190] on div "Client Reference * AKL/IN/00277" at bounding box center [230, 197] width 206 height 28
drag, startPoint x: 238, startPoint y: 206, endPoint x: 43, endPoint y: 190, distance: 195.6
click at [43, 190] on body "Toggle navigation ProStock WMS A13 - AC SOLAR WAREHOUSE LTD Michael Drugan Logo…" at bounding box center [478, 257] width 957 height 514
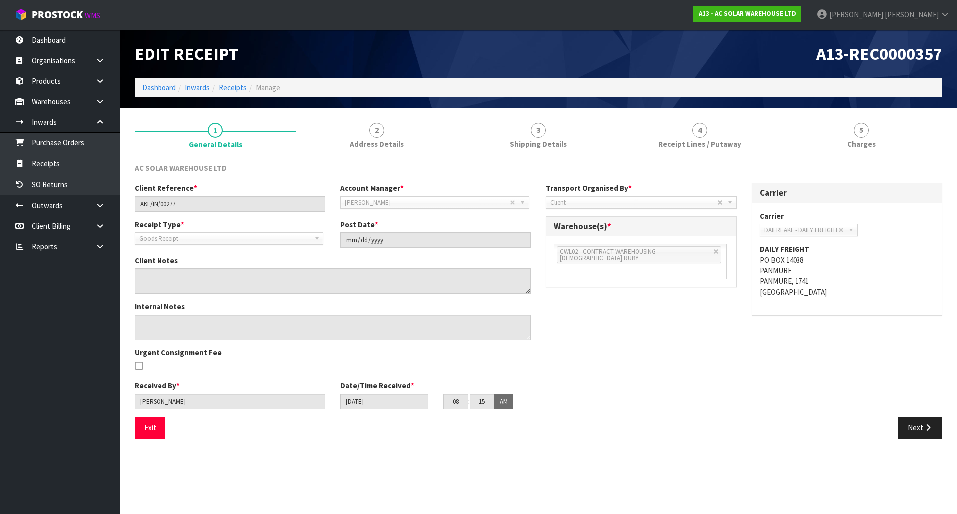
click at [611, 350] on div "Client Reference * AKL/IN/00277 Account Manager * Zubair Moolla Rod Giles Kirst…" at bounding box center [538, 300] width 823 height 234
click at [68, 42] on link "Dashboard" at bounding box center [60, 40] width 120 height 20
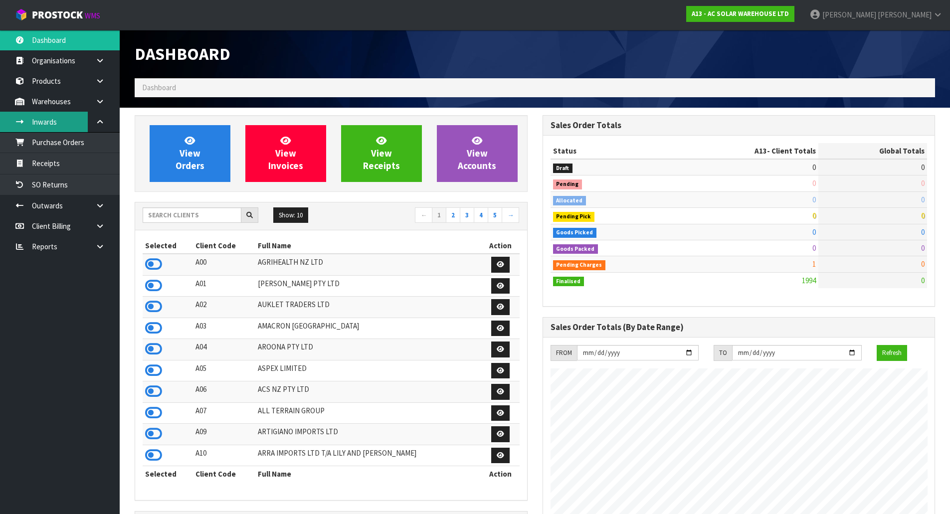
scroll to position [788, 407]
click at [67, 41] on link "Dashboard" at bounding box center [60, 40] width 120 height 20
click at [175, 213] on input "text" at bounding box center [192, 214] width 99 height 15
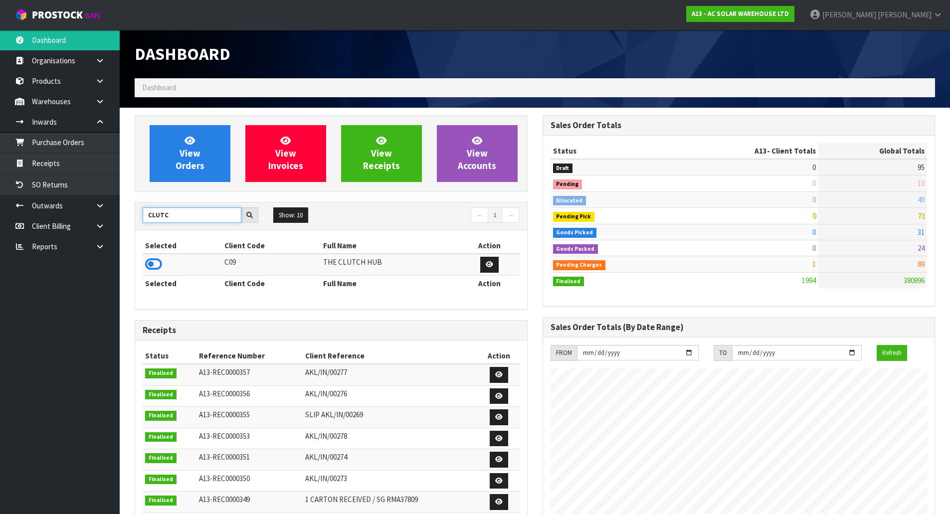
type input "CLUTC"
click at [162, 268] on td at bounding box center [182, 264] width 79 height 21
click at [159, 264] on icon at bounding box center [153, 264] width 17 height 15
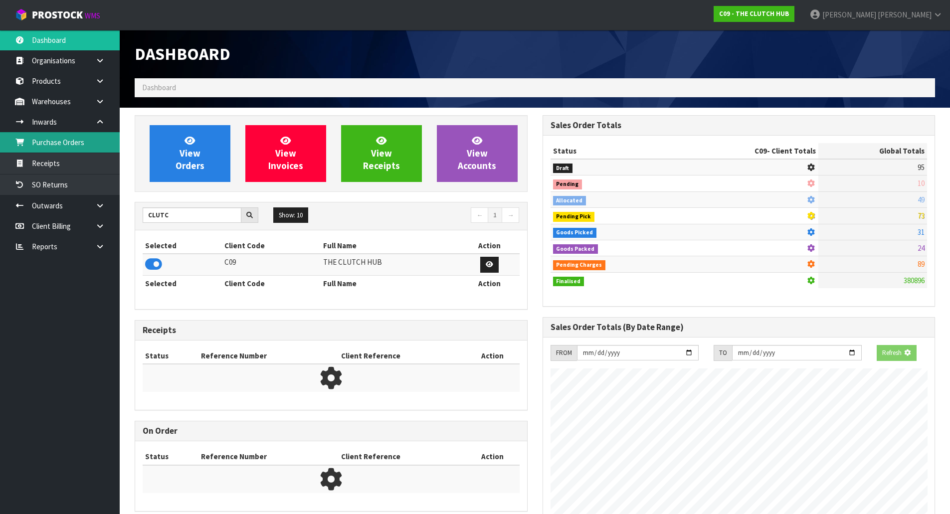
scroll to position [755, 407]
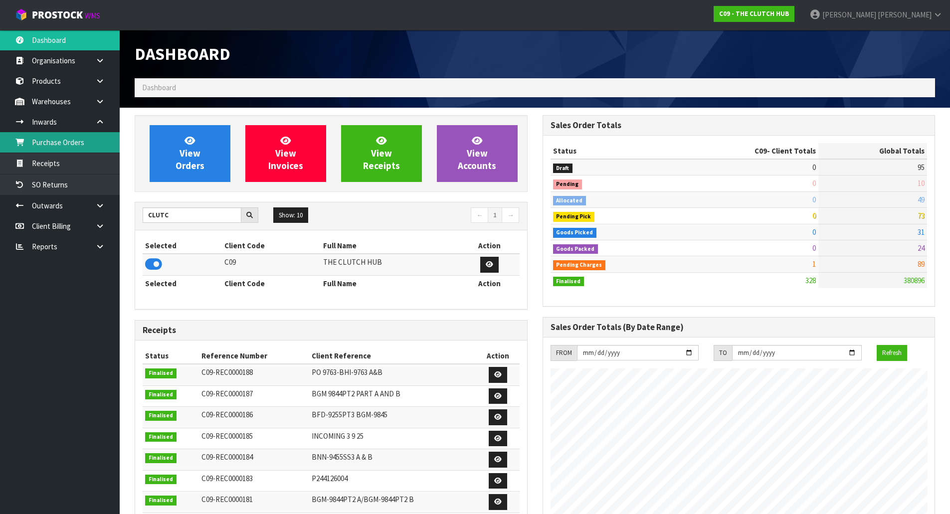
click at [62, 136] on link "Purchase Orders" at bounding box center [60, 142] width 120 height 20
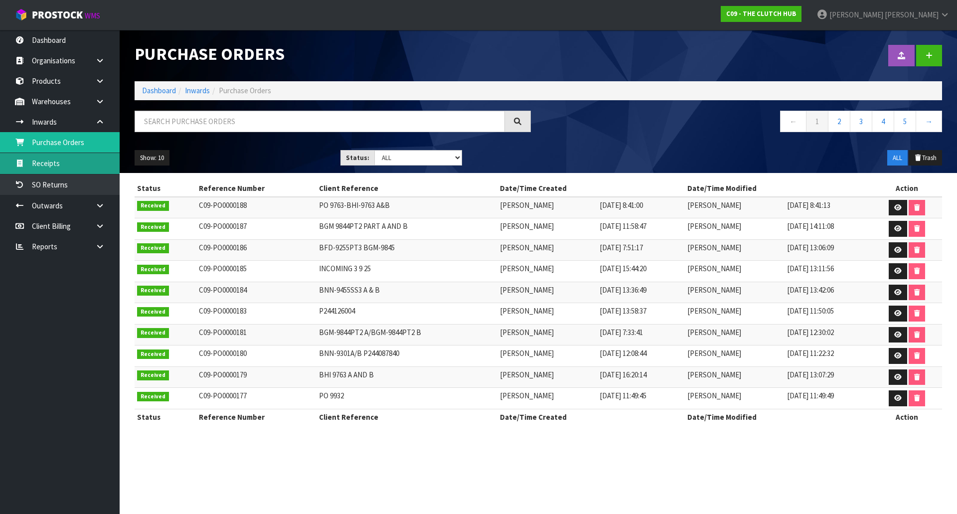
click at [37, 166] on link "Receipts" at bounding box center [60, 163] width 120 height 20
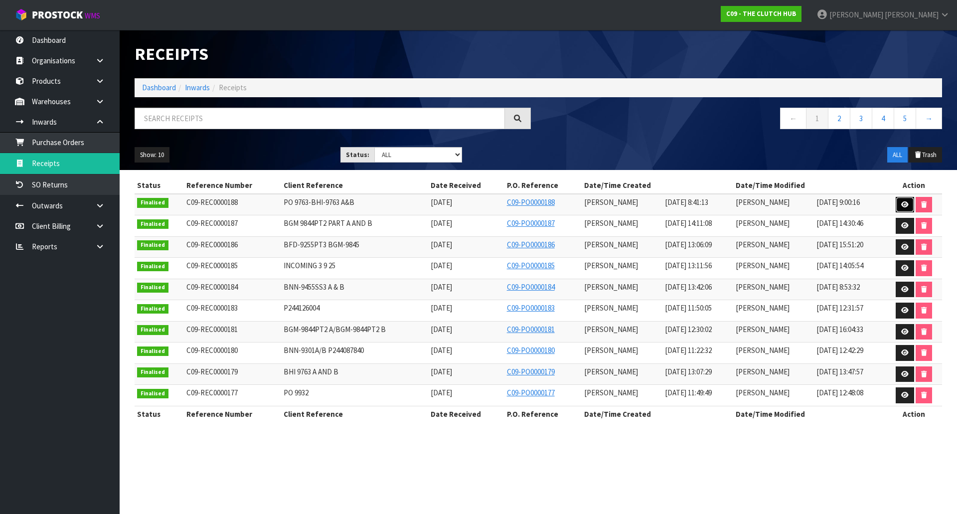
click at [906, 203] on icon at bounding box center [904, 204] width 7 height 6
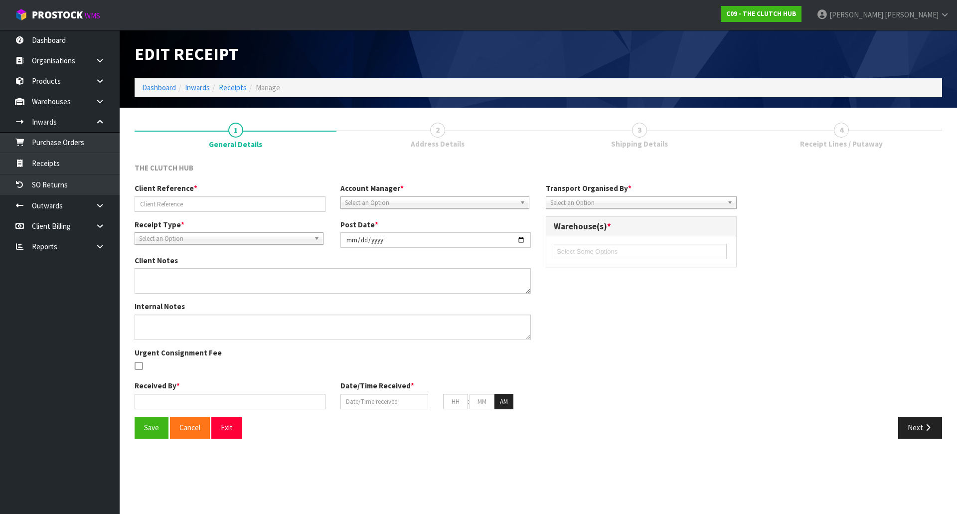
type input "PO 9763-BHI-9763 A&B"
type input "2025-09-11"
type input "[PERSON_NAME]"
type input "11/09/2025"
type input "08"
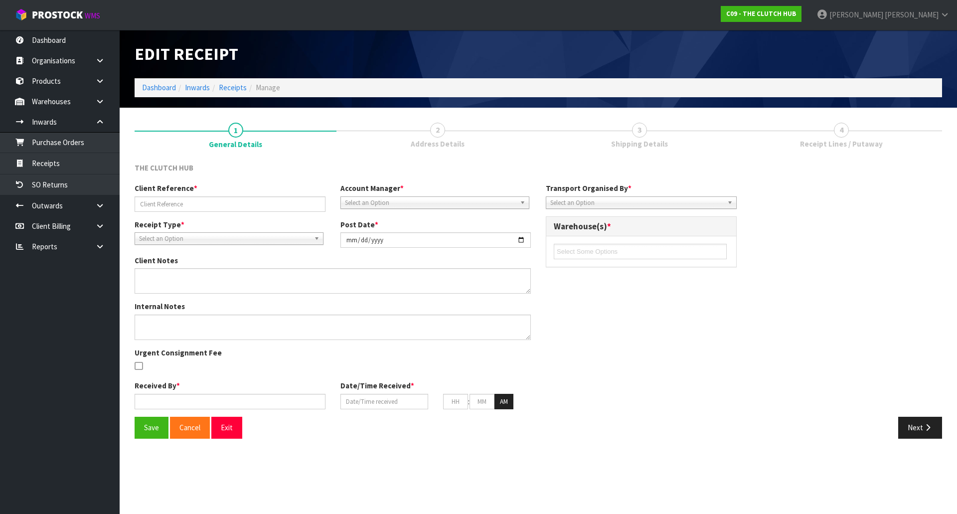
type input "41"
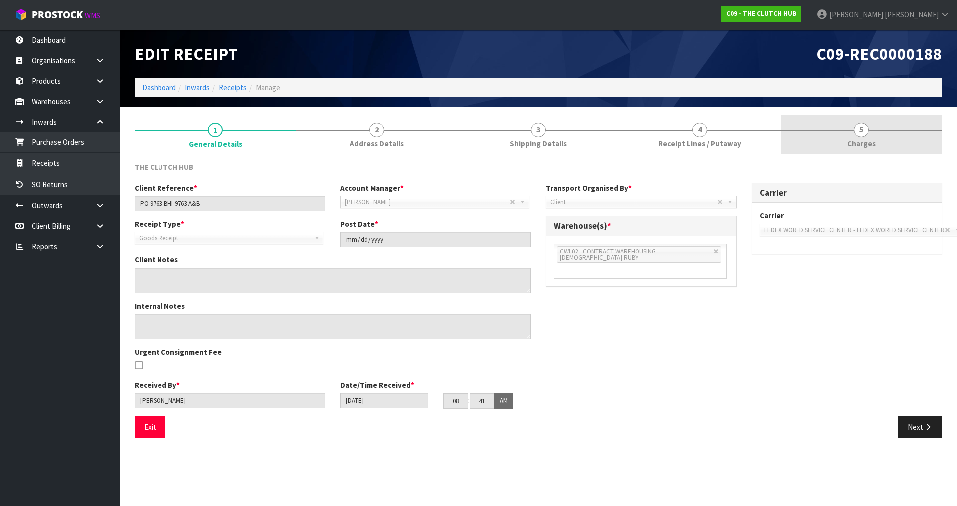
click at [847, 139] on link "5 Charges" at bounding box center [862, 134] width 162 height 39
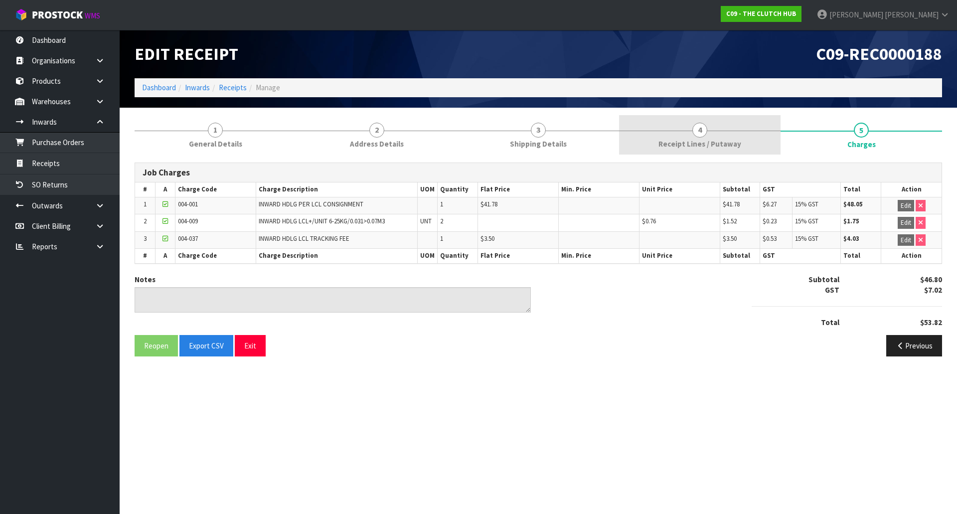
click at [624, 135] on link "4 Receipt Lines / Putaway" at bounding box center [700, 134] width 162 height 39
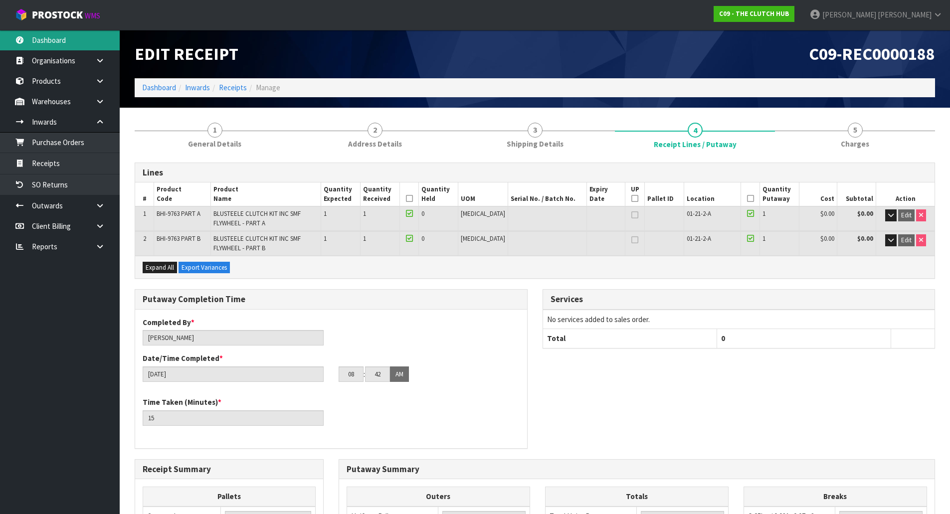
click at [70, 40] on link "Dashboard" at bounding box center [60, 40] width 120 height 20
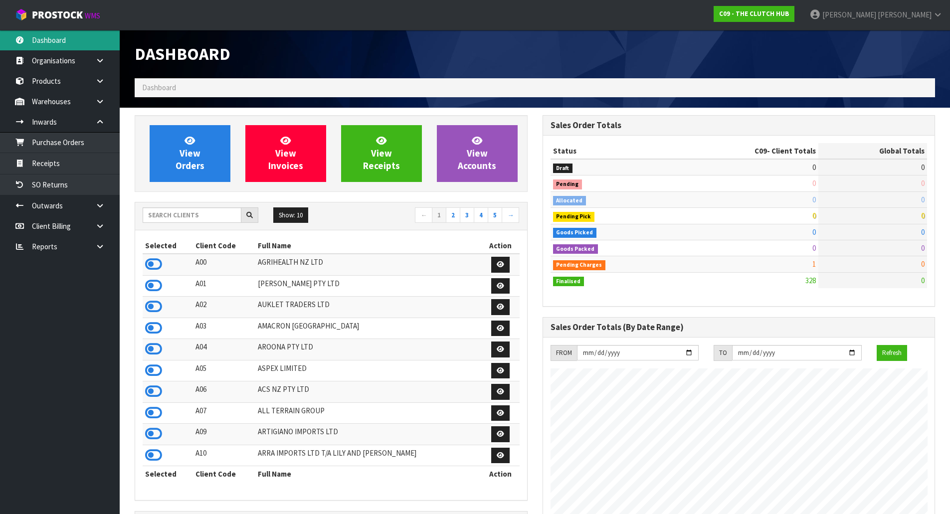
scroll to position [755, 407]
click at [190, 218] on input "text" at bounding box center [192, 214] width 99 height 15
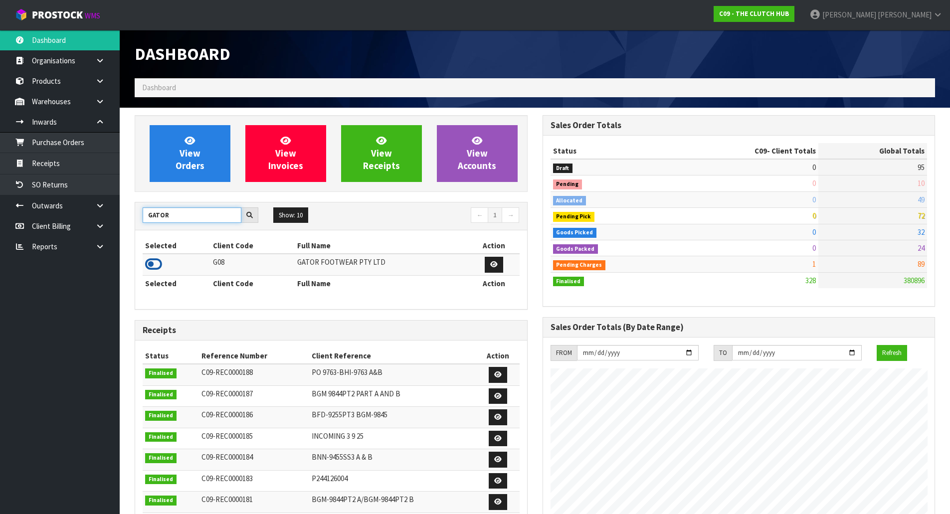
type input "GATOR"
click at [154, 266] on icon at bounding box center [153, 264] width 17 height 15
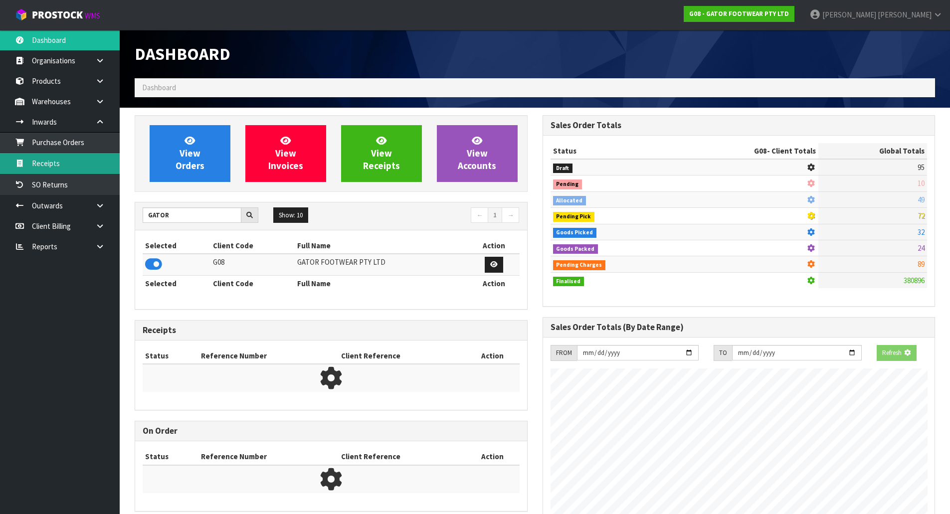
scroll to position [642, 407]
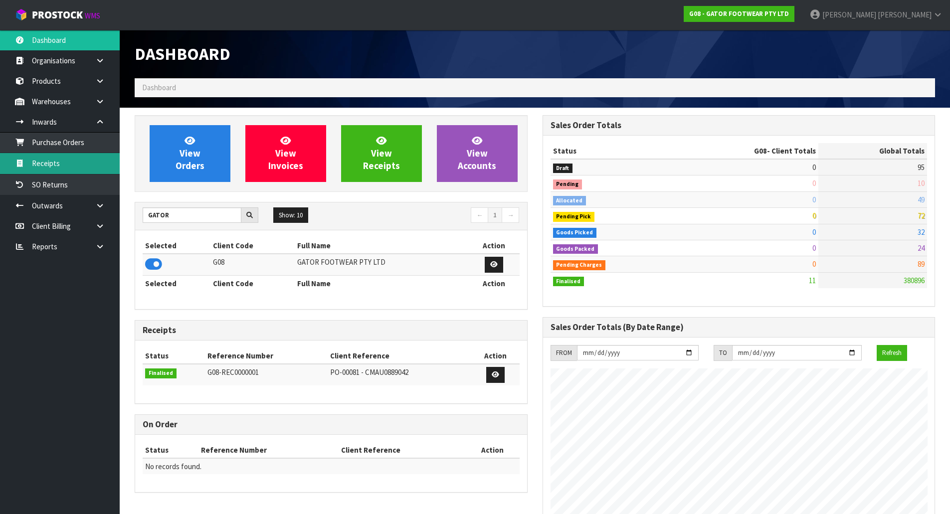
click at [42, 165] on link "Receipts" at bounding box center [60, 163] width 120 height 20
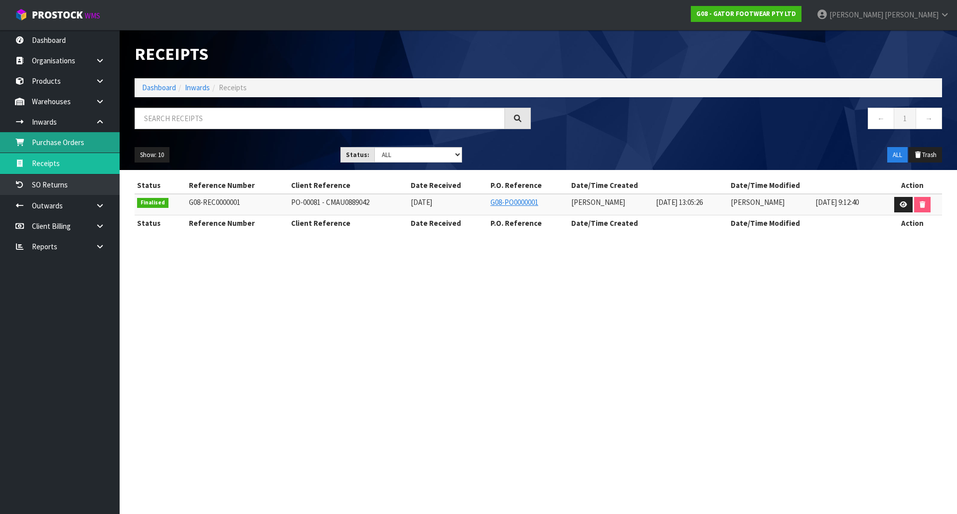
click at [53, 148] on link "Purchase Orders" at bounding box center [60, 142] width 120 height 20
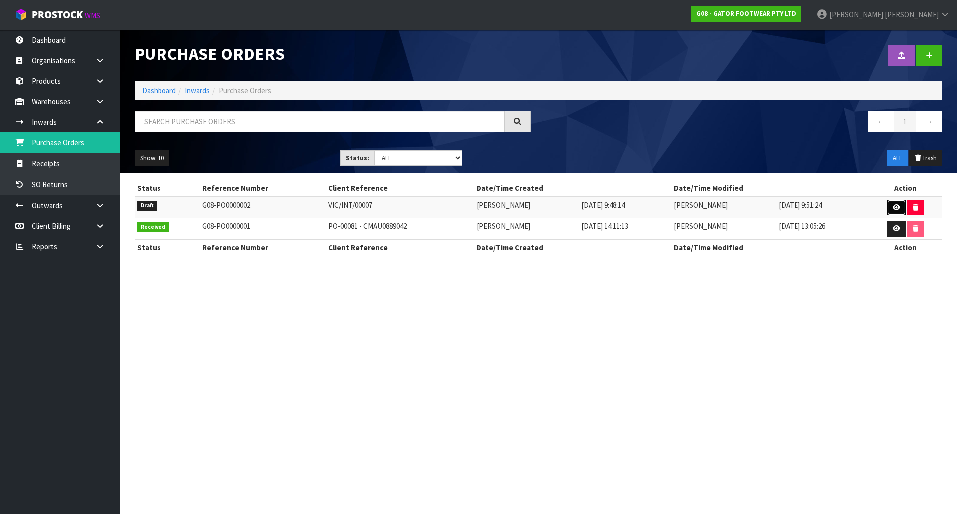
click at [897, 211] on link at bounding box center [896, 208] width 18 height 16
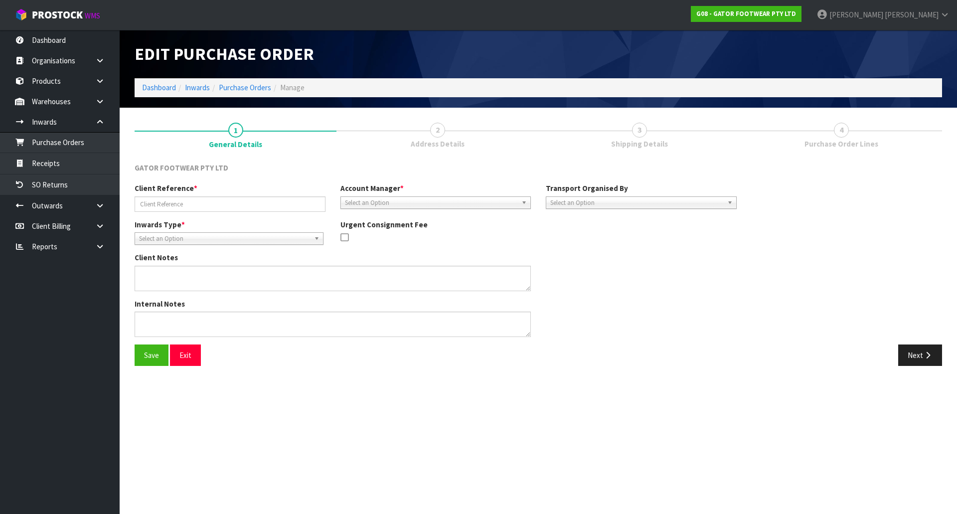
type input "VIC/INT/00007"
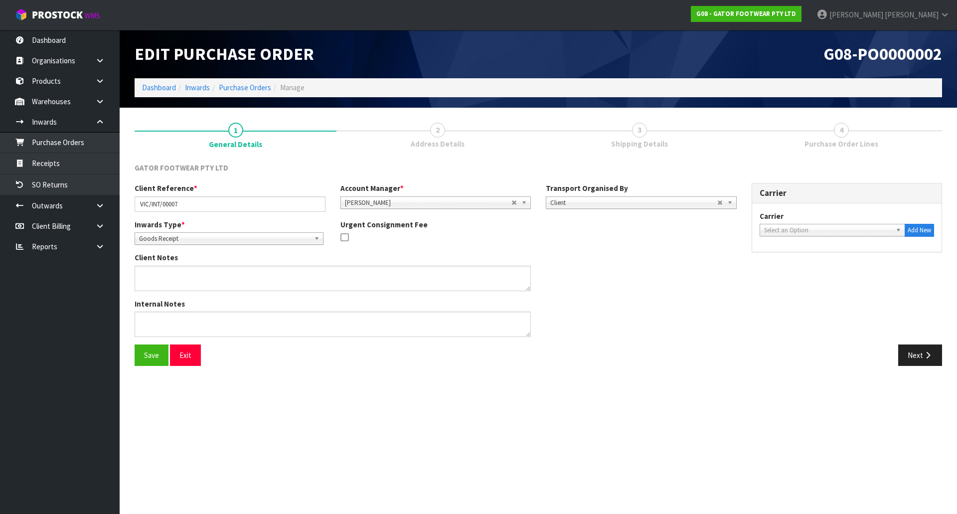
click at [710, 140] on link "3 Shipping Details" at bounding box center [639, 134] width 202 height 39
click at [915, 356] on button "Next" at bounding box center [920, 354] width 44 height 21
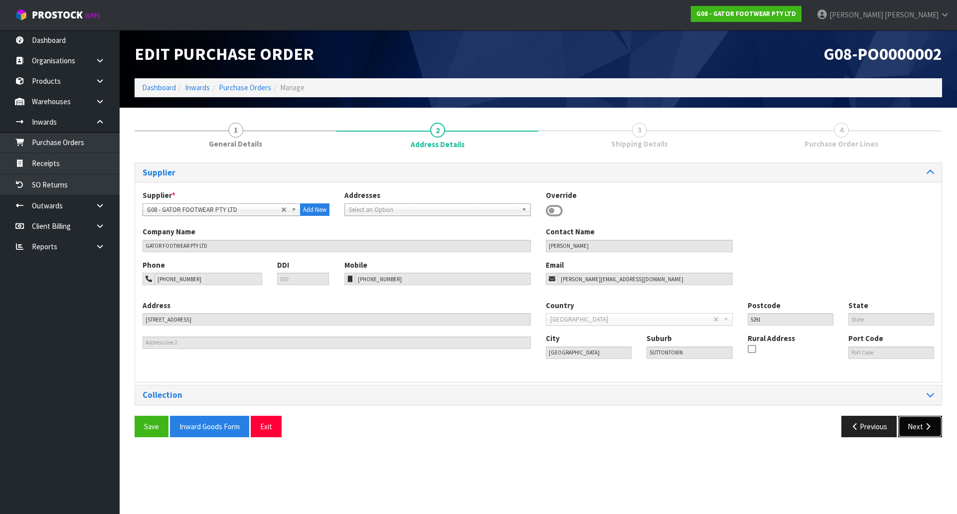
click at [921, 423] on button "Next" at bounding box center [920, 426] width 44 height 21
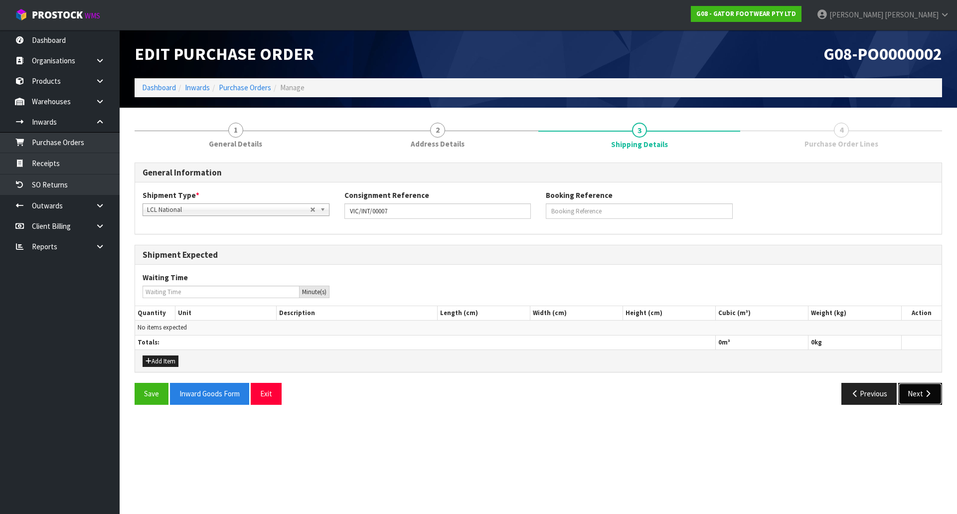
click at [928, 401] on button "Next" at bounding box center [920, 393] width 44 height 21
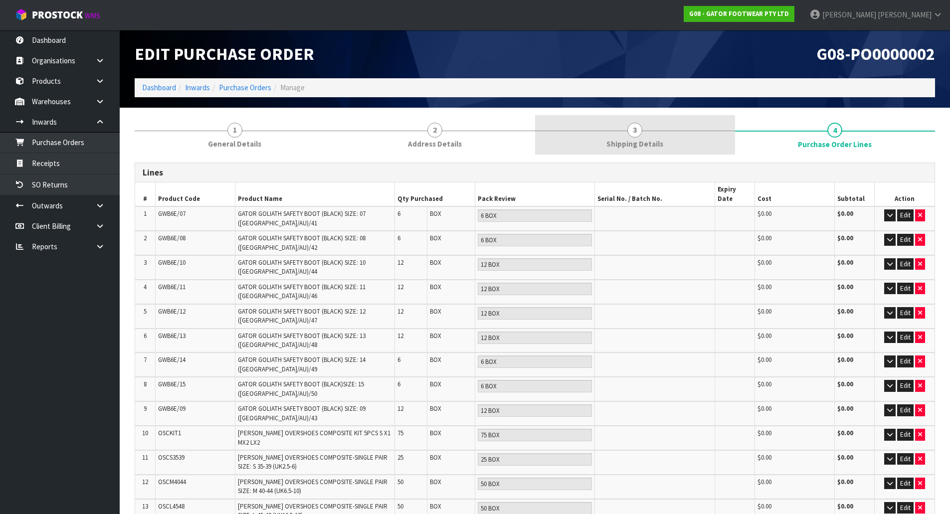
click at [599, 135] on link "3 Shipping Details" at bounding box center [635, 134] width 200 height 39
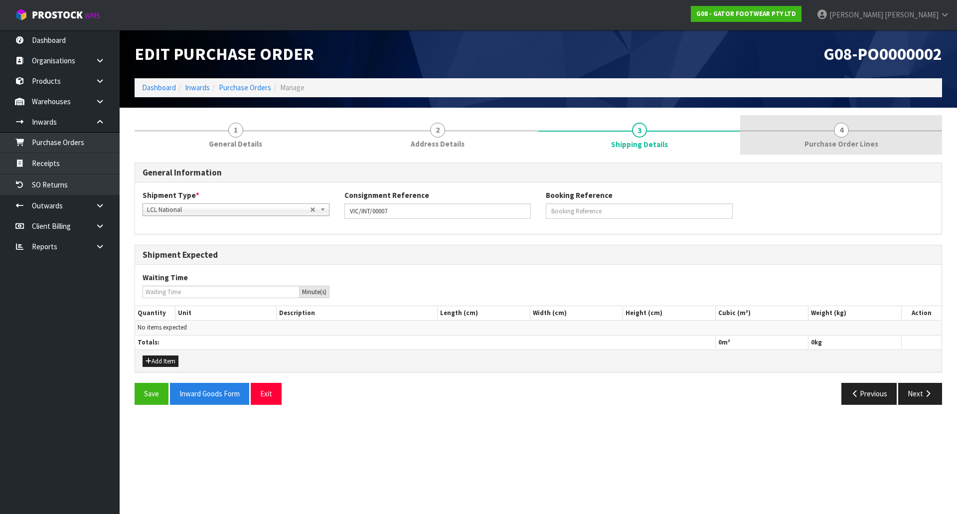
click at [770, 141] on link "4 Purchase Order Lines" at bounding box center [841, 134] width 202 height 39
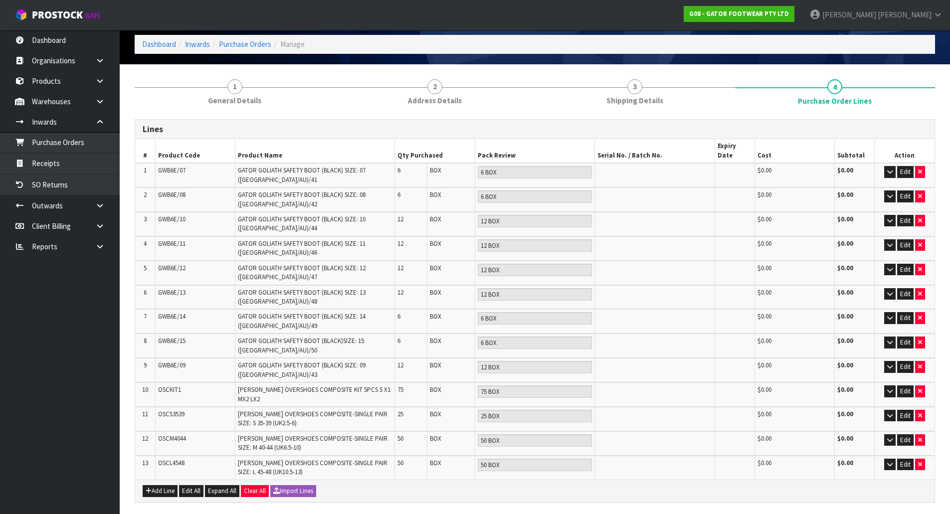
scroll to position [100, 0]
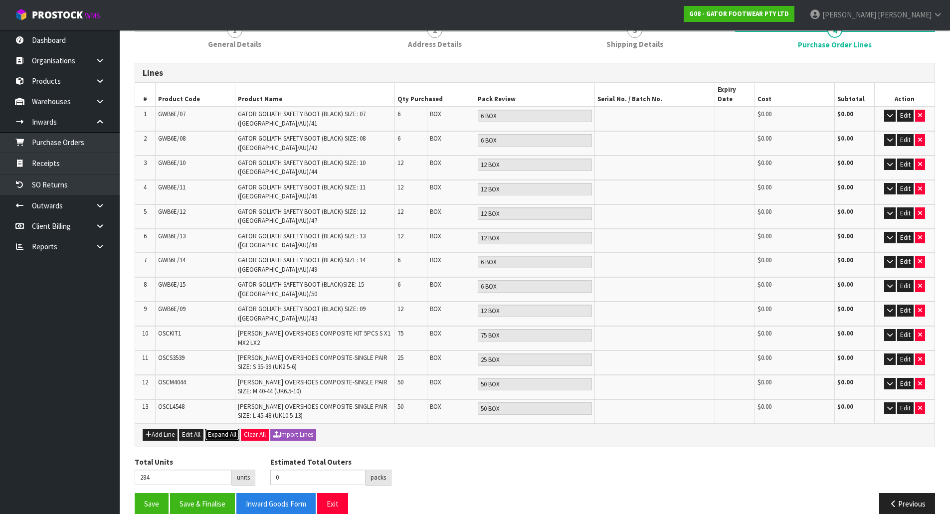
click at [229, 430] on span "Expand All" at bounding box center [222, 434] width 28 height 8
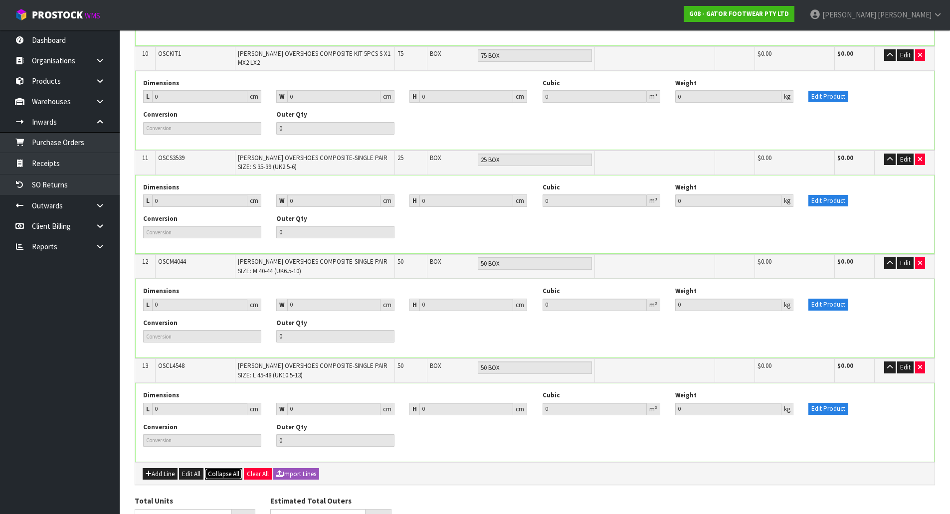
scroll to position [1142, 0]
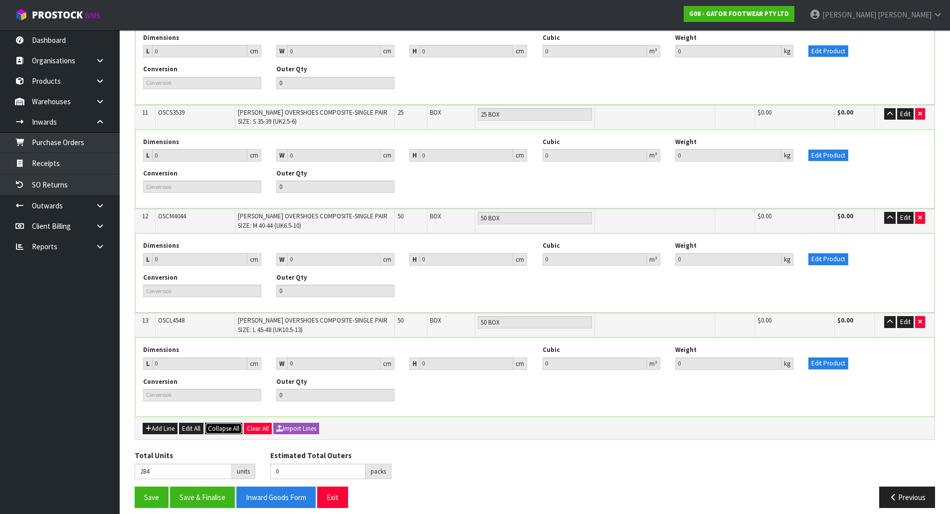
click at [217, 424] on span "Collapse All" at bounding box center [223, 428] width 31 height 8
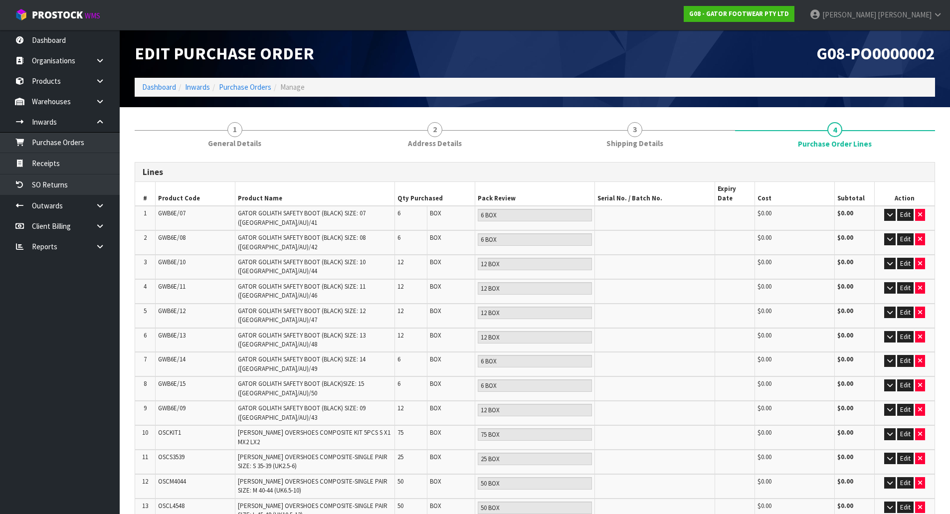
scroll to position [0, 0]
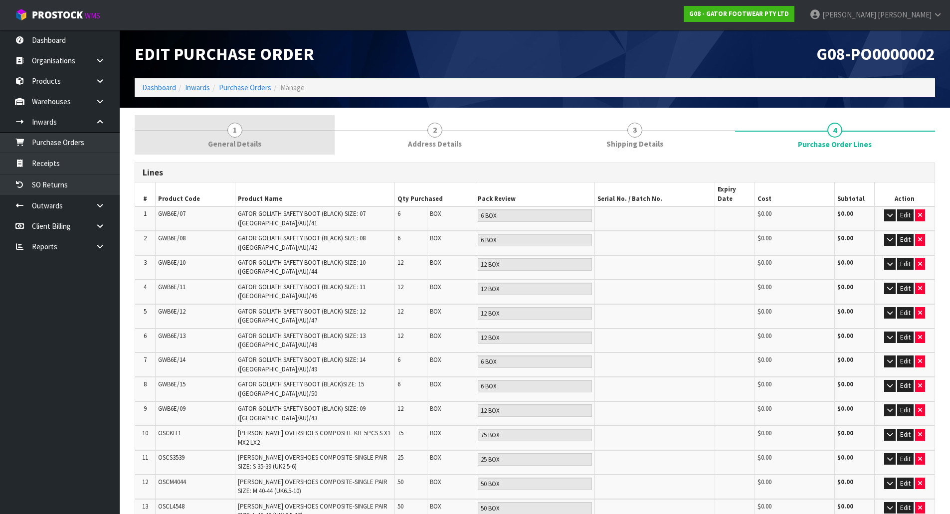
click at [228, 146] on span "General Details" at bounding box center [234, 144] width 53 height 10
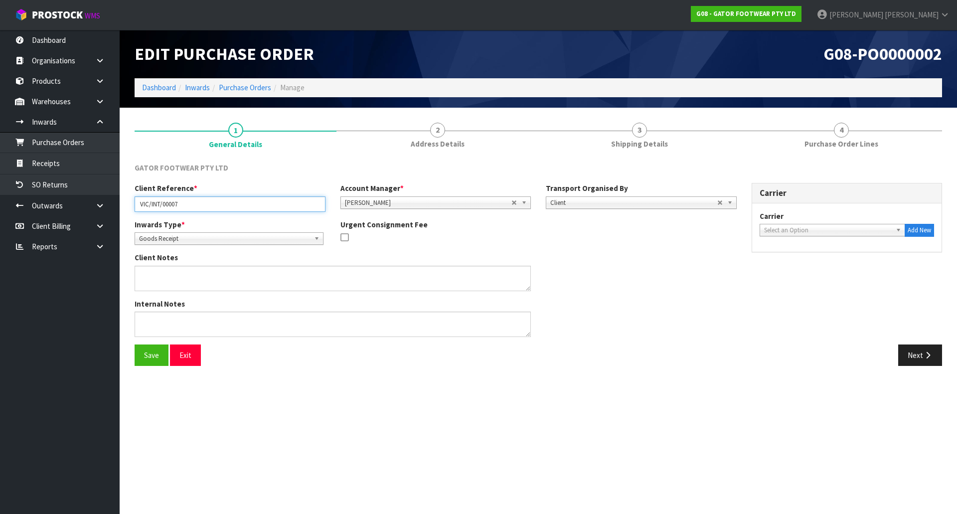
click at [190, 204] on input "VIC/INT/00007" at bounding box center [230, 203] width 191 height 15
drag, startPoint x: 190, startPoint y: 204, endPoint x: 128, endPoint y: 204, distance: 62.8
click at [128, 204] on div "Client Reference * VIC/INT/00007" at bounding box center [230, 197] width 206 height 28
click at [854, 112] on section "1 General Details 2 Address Details 3 Shipping Details 4 Purchase Order Lines G…" at bounding box center [538, 245] width 837 height 274
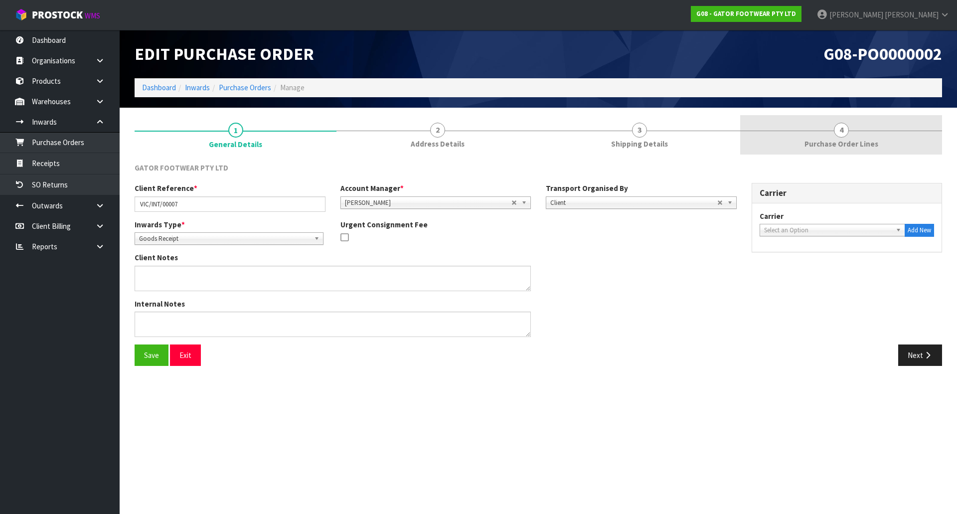
click at [847, 130] on span "4" at bounding box center [841, 130] width 15 height 15
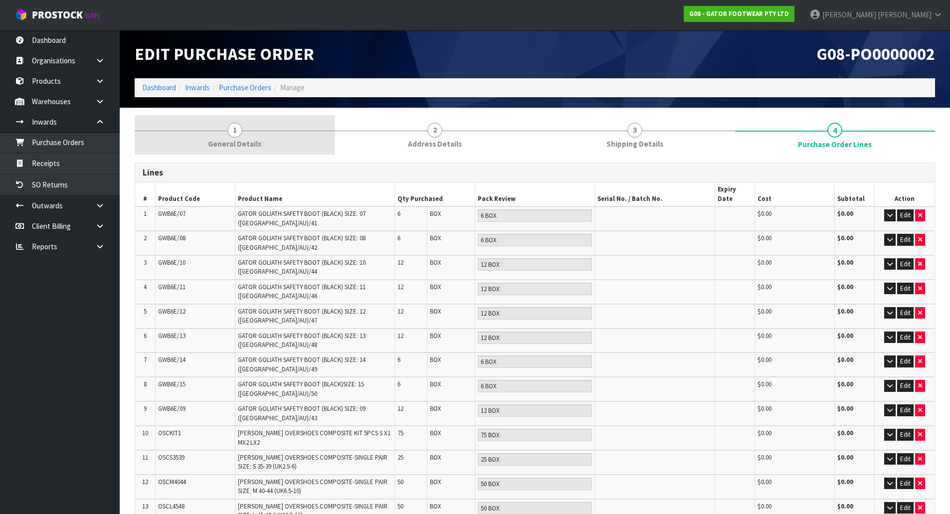
click at [201, 133] on link "1 General Details" at bounding box center [235, 134] width 200 height 39
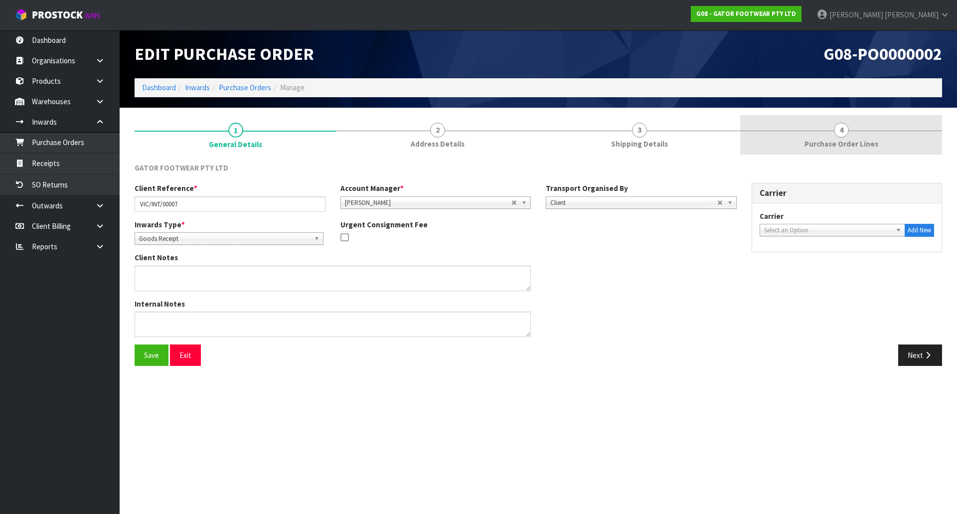
click at [821, 129] on link "4 Purchase Order Lines" at bounding box center [841, 134] width 202 height 39
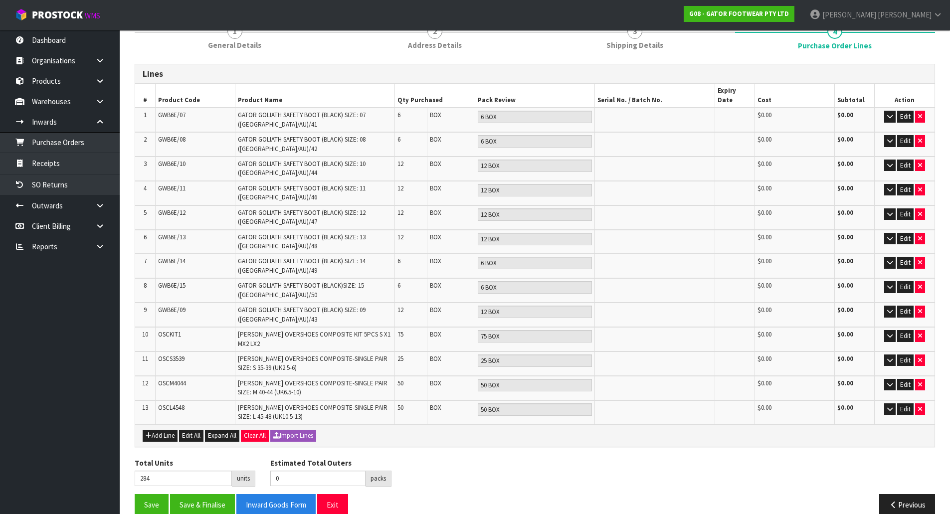
scroll to position [100, 0]
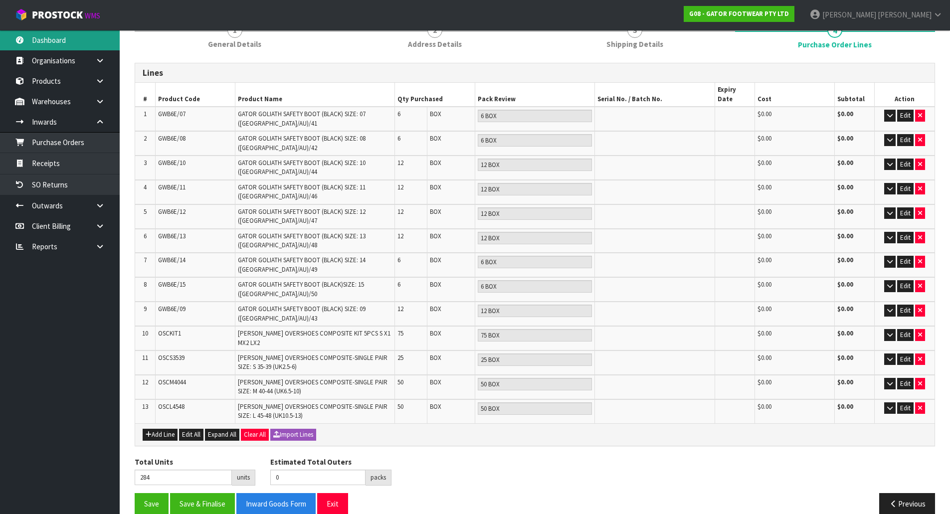
click at [75, 37] on link "Dashboard" at bounding box center [60, 40] width 120 height 20
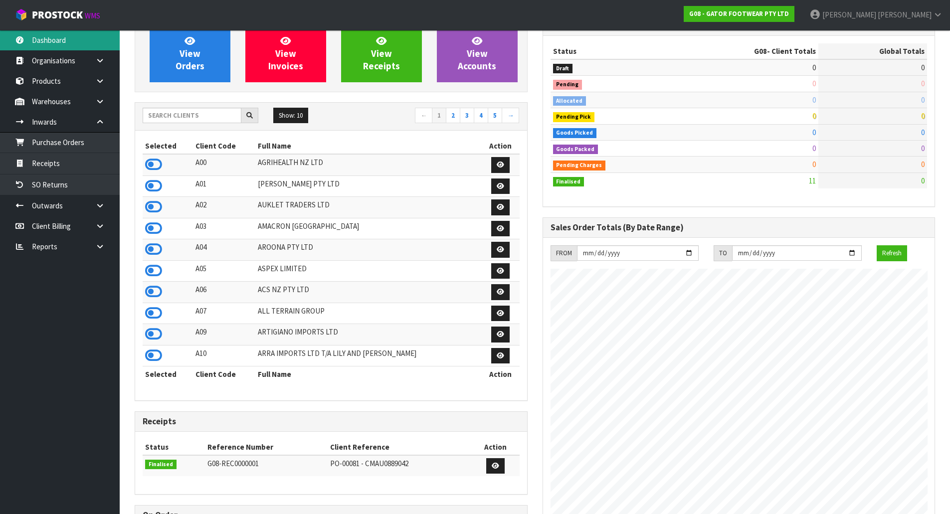
scroll to position [642, 407]
click at [169, 115] on input "text" at bounding box center [192, 115] width 99 height 15
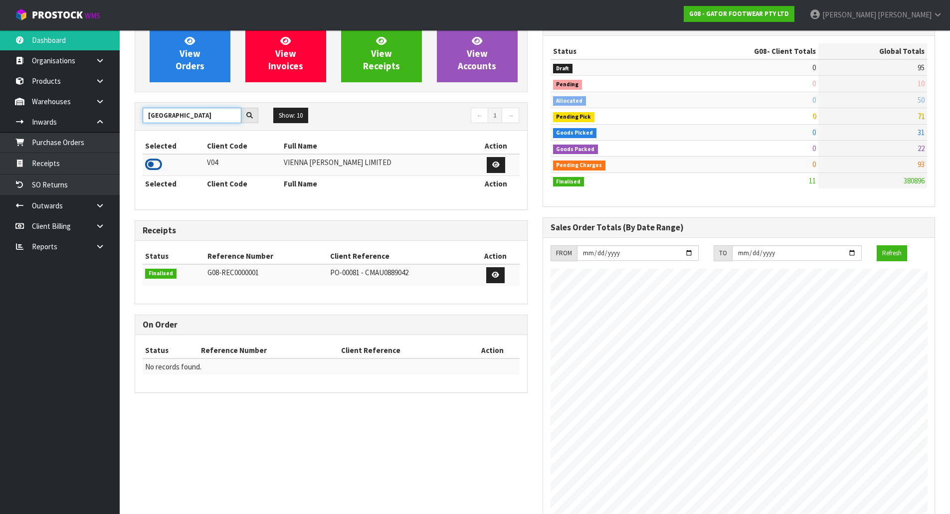
type input "VIENNA"
click at [160, 160] on icon at bounding box center [153, 164] width 17 height 15
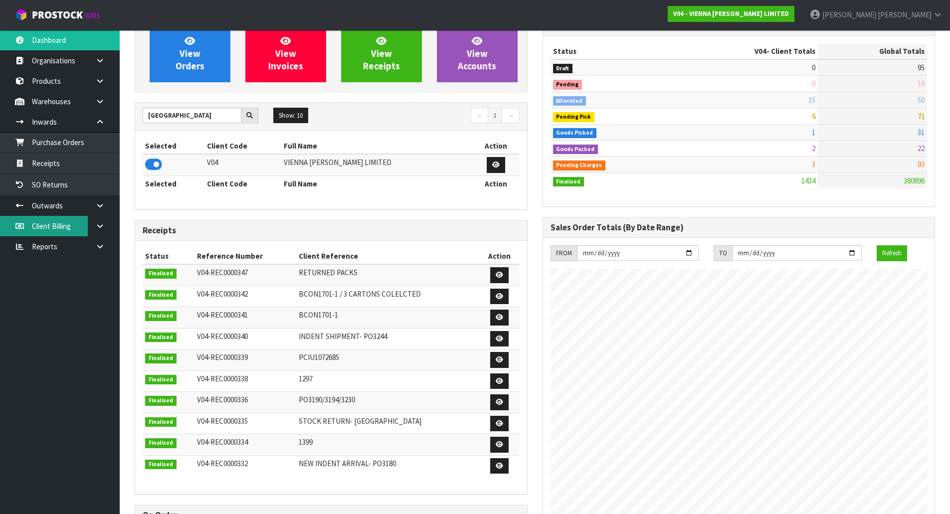
scroll to position [755, 407]
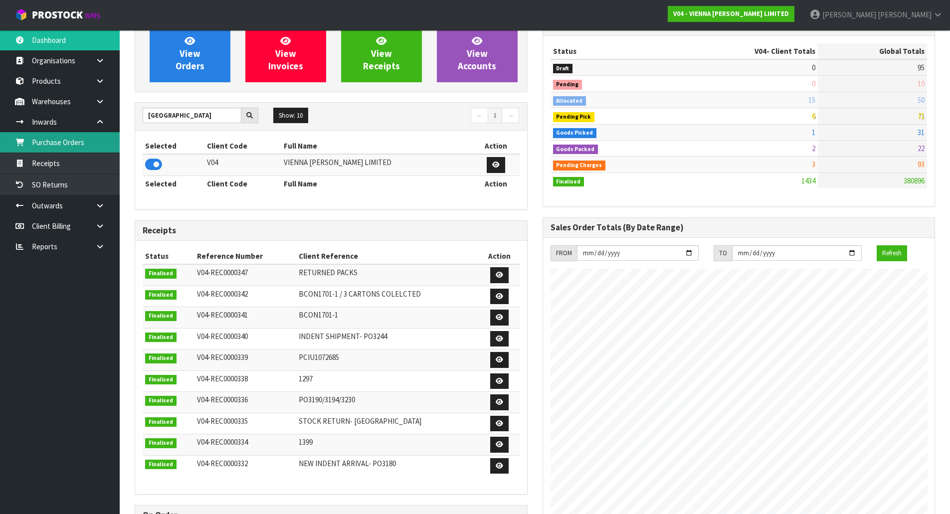
click at [54, 143] on link "Purchase Orders" at bounding box center [60, 142] width 120 height 20
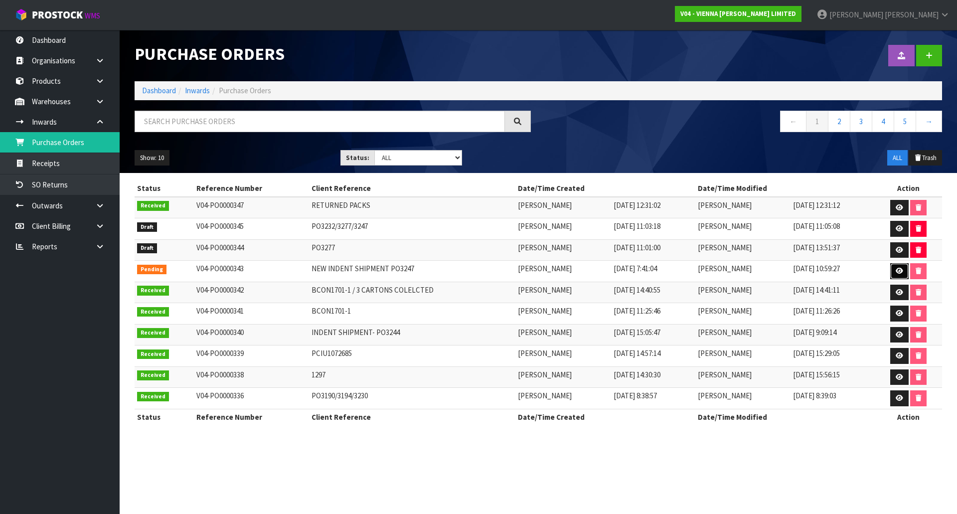
click at [901, 273] on icon at bounding box center [899, 271] width 7 height 6
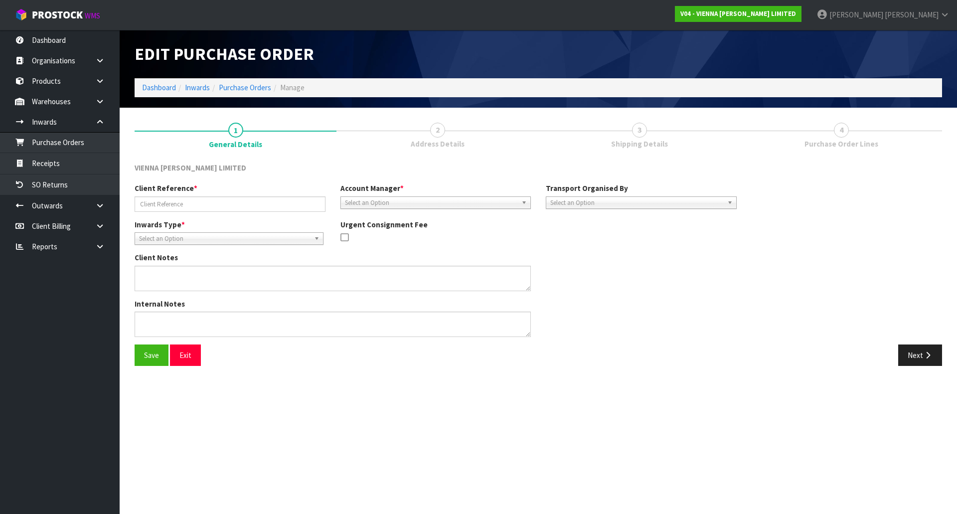
type input "NEW INDENT SHIPMENT PO3247"
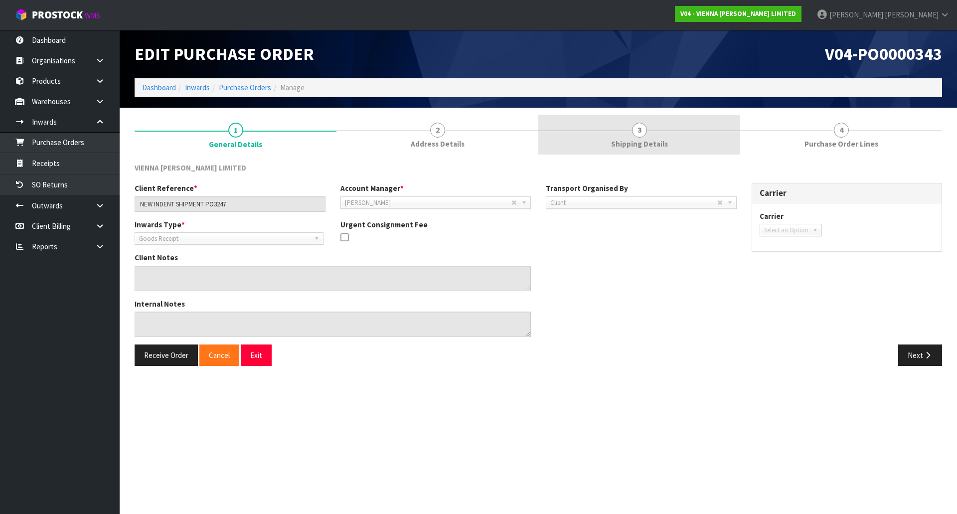
click at [694, 144] on link "3 Shipping Details" at bounding box center [639, 134] width 202 height 39
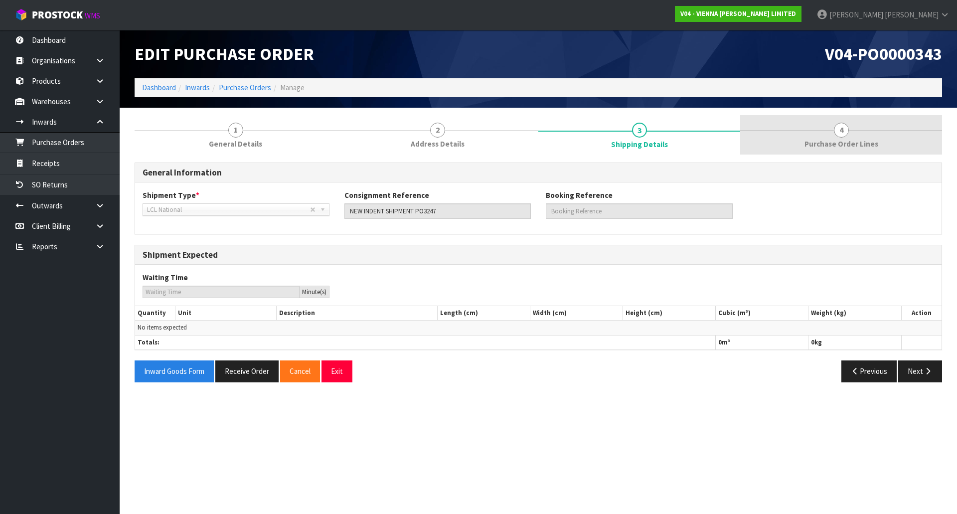
click at [768, 147] on link "4 Purchase Order Lines" at bounding box center [841, 134] width 202 height 39
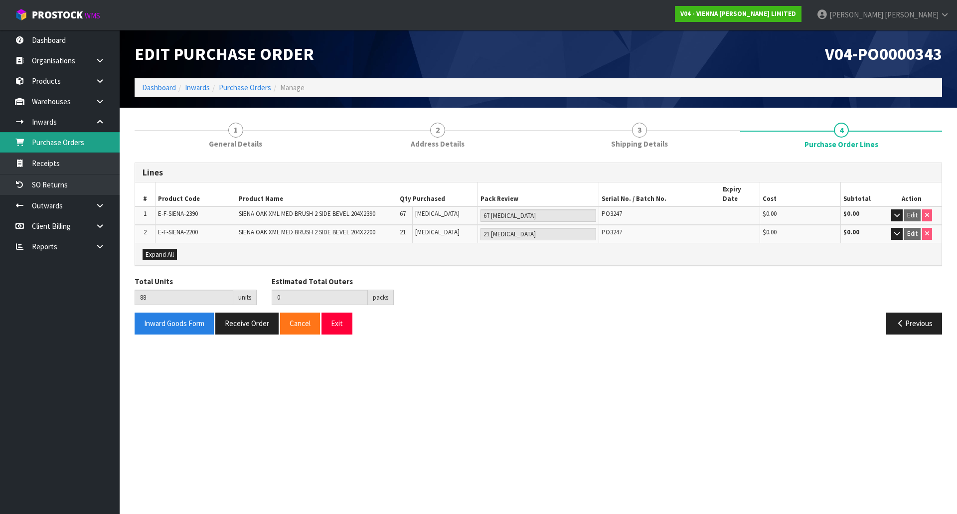
click at [77, 146] on link "Purchase Orders" at bounding box center [60, 142] width 120 height 20
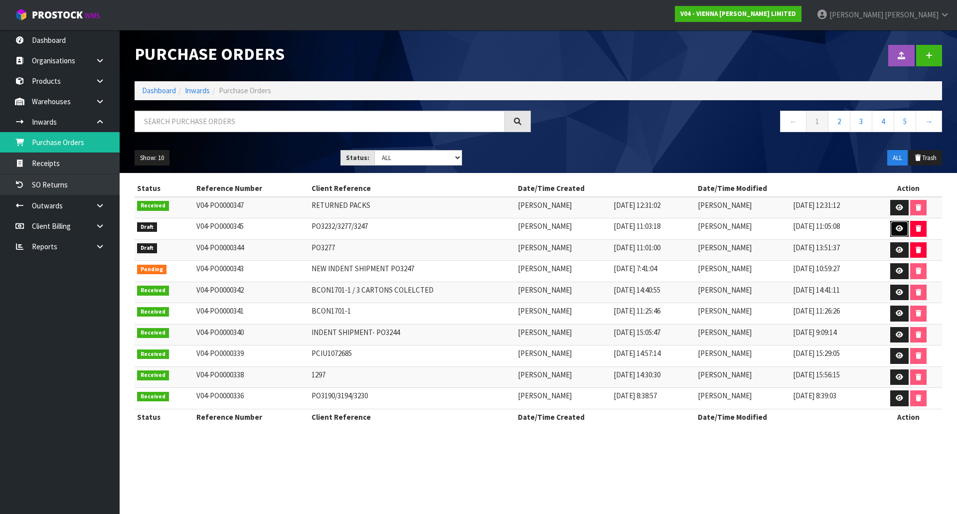
click at [899, 228] on icon at bounding box center [899, 228] width 7 height 6
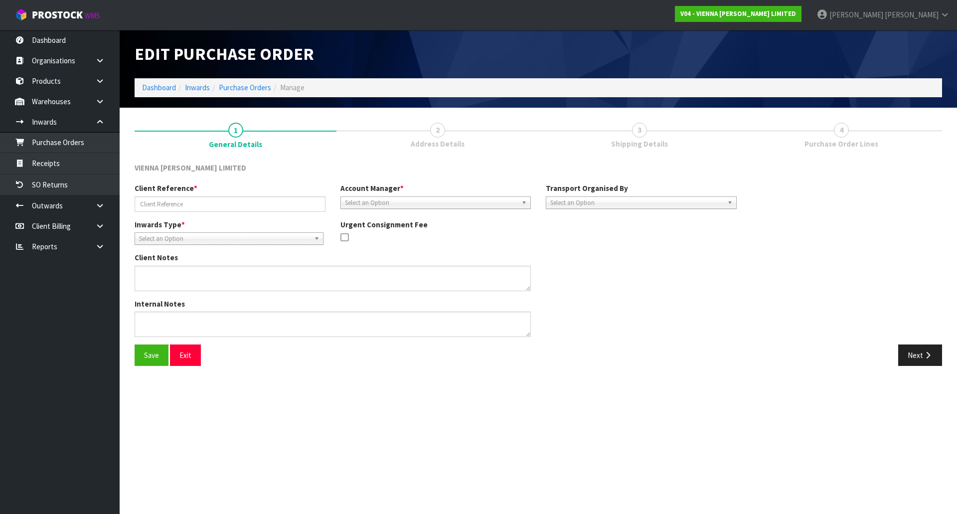
type input "PO3232/3277/3247"
click at [829, 140] on span "Purchase Order Lines" at bounding box center [842, 144] width 74 height 10
click at [905, 353] on button "Next" at bounding box center [920, 354] width 44 height 21
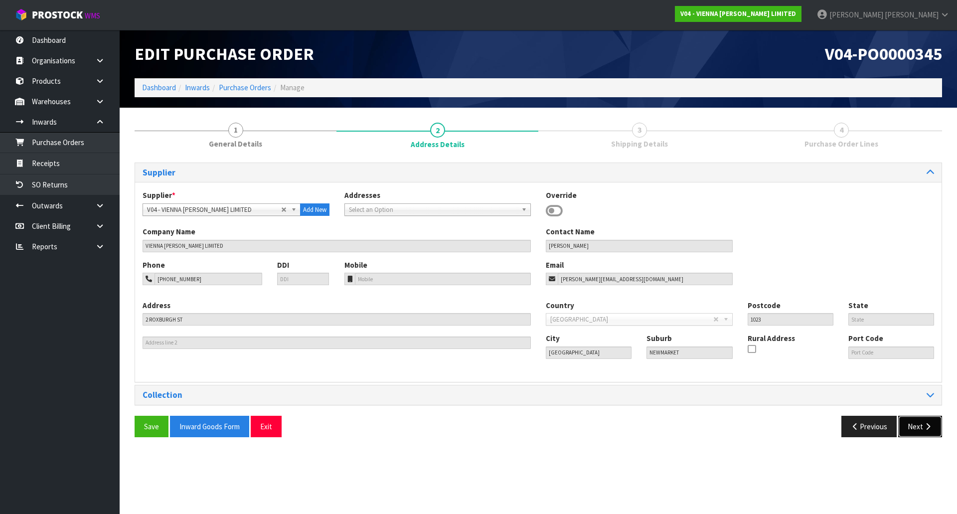
click at [915, 428] on button "Next" at bounding box center [920, 426] width 44 height 21
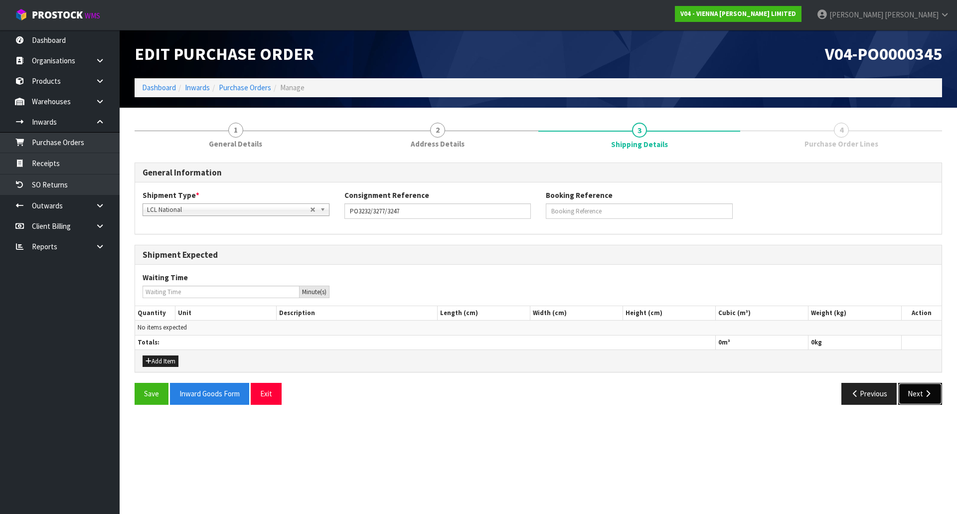
click at [925, 403] on button "Next" at bounding box center [920, 393] width 44 height 21
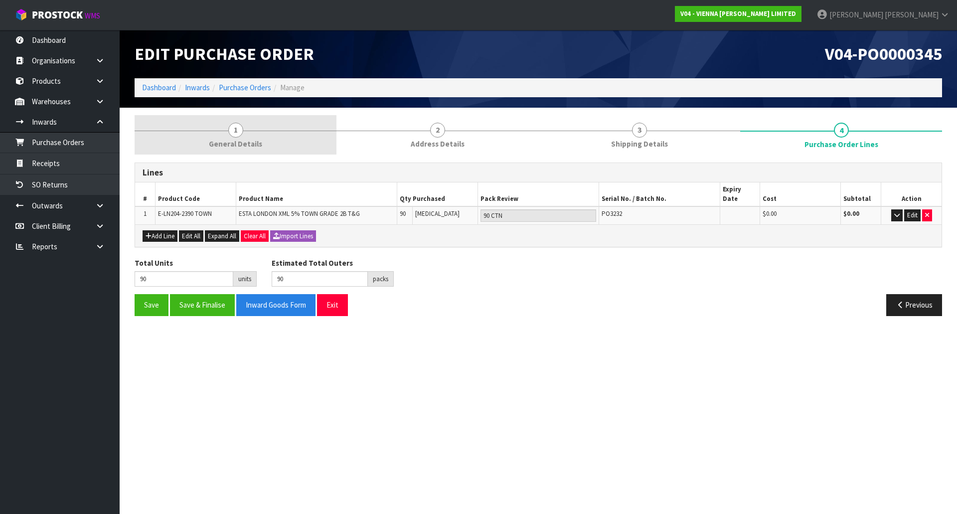
click at [284, 147] on link "1 General Details" at bounding box center [236, 134] width 202 height 39
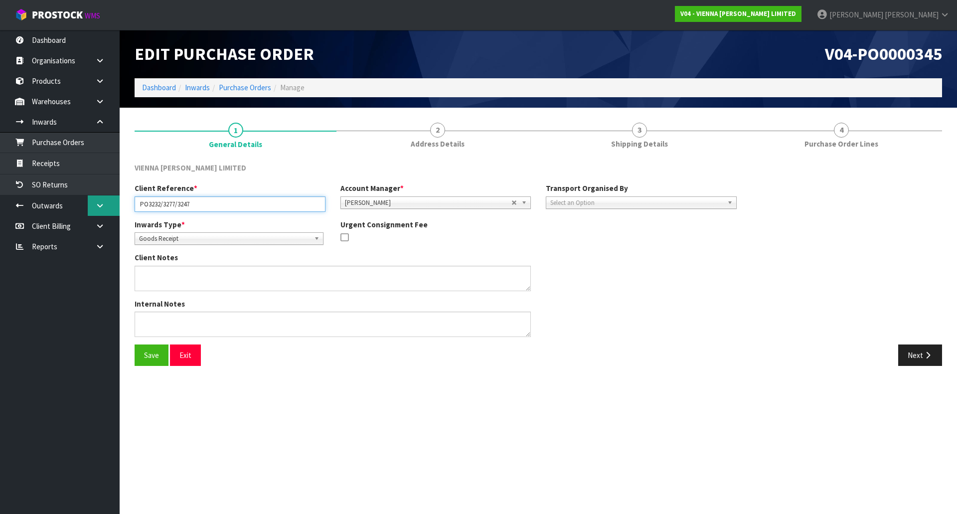
drag, startPoint x: 222, startPoint y: 204, endPoint x: 90, endPoint y: 202, distance: 132.1
click at [90, 202] on body "Toggle navigation ProStock WMS V04 - VIENNA WOODS LIMITED Michael Drugan Logout…" at bounding box center [478, 257] width 957 height 514
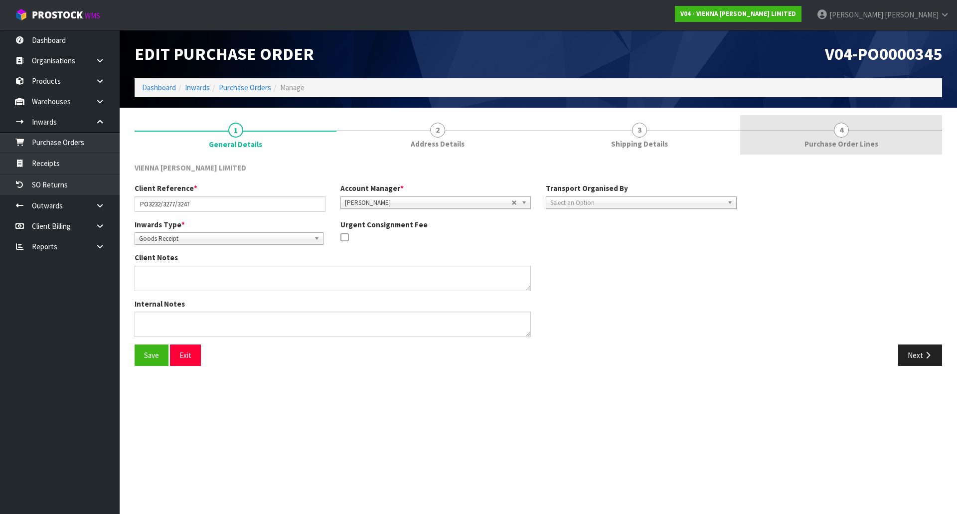
click at [797, 146] on link "4 Purchase Order Lines" at bounding box center [841, 134] width 202 height 39
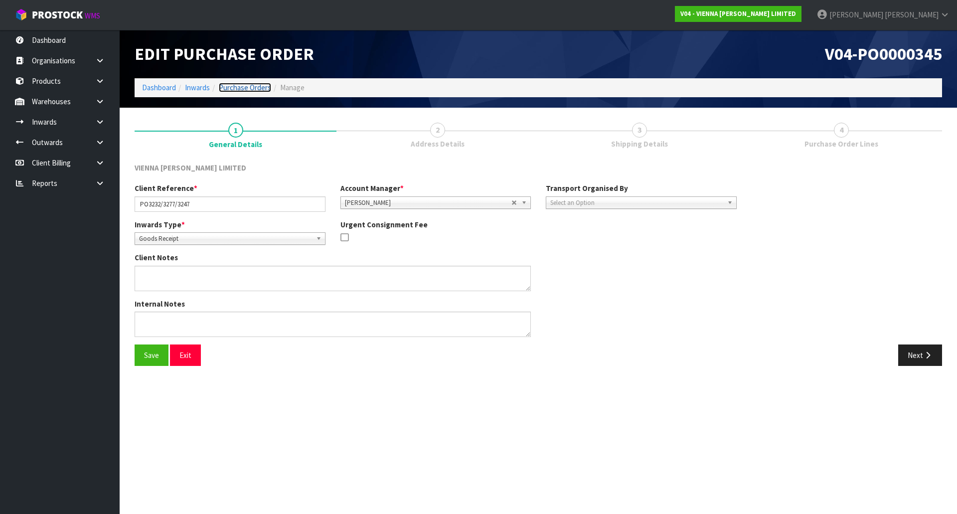
click at [262, 90] on link "Purchase Orders" at bounding box center [245, 87] width 52 height 9
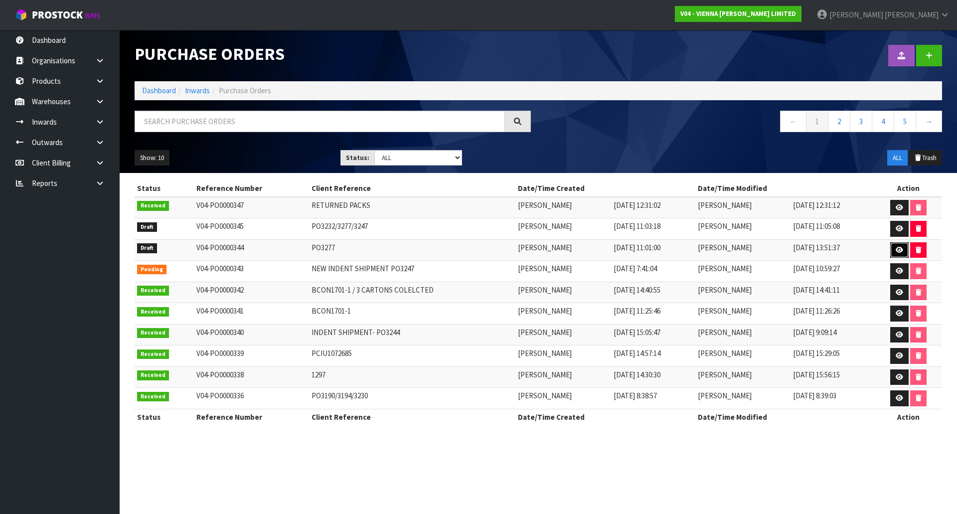
click at [899, 247] on icon at bounding box center [899, 250] width 7 height 6
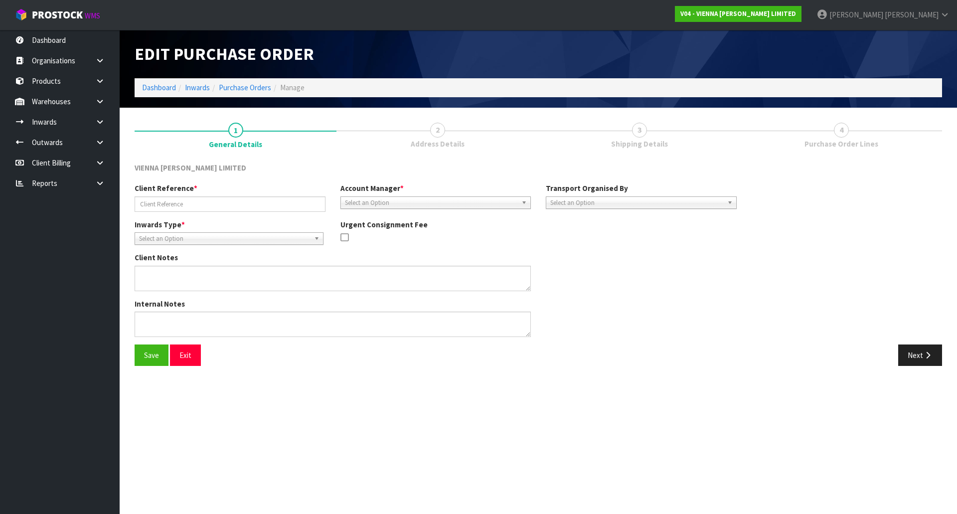
type input "PO3277"
click at [823, 151] on link "4 Purchase Order Lines" at bounding box center [841, 134] width 202 height 39
click at [829, 144] on span "Purchase Order Lines" at bounding box center [842, 144] width 74 height 10
click at [919, 352] on button "Next" at bounding box center [920, 354] width 44 height 21
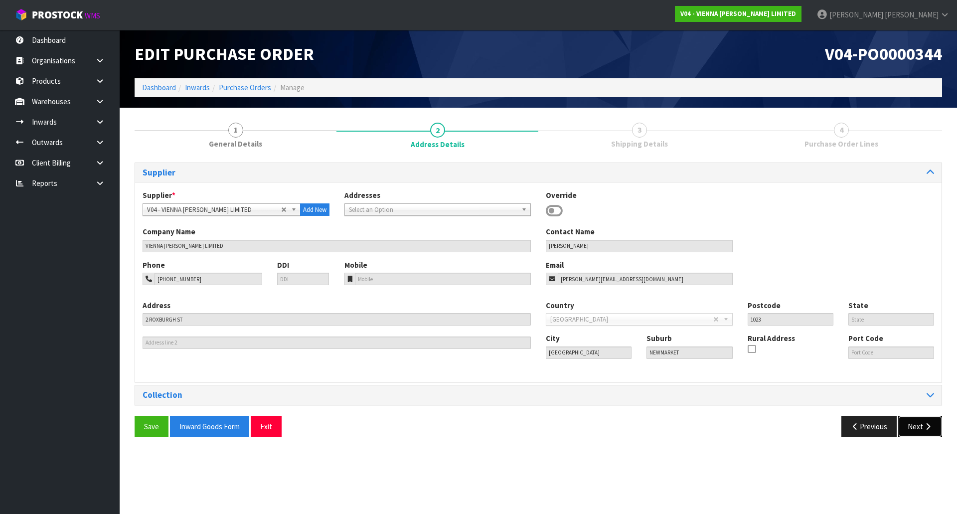
click at [925, 426] on icon "button" at bounding box center [927, 426] width 9 height 7
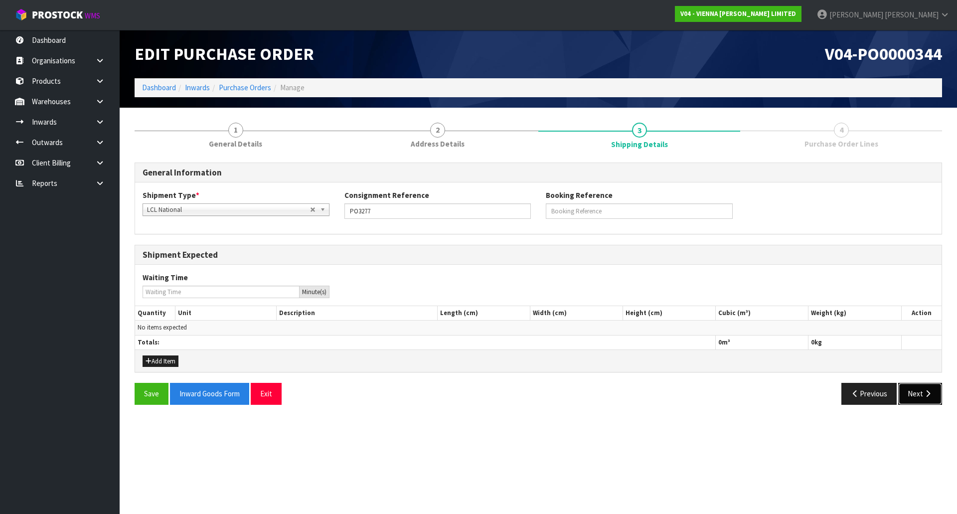
click at [923, 397] on icon "button" at bounding box center [927, 393] width 9 height 7
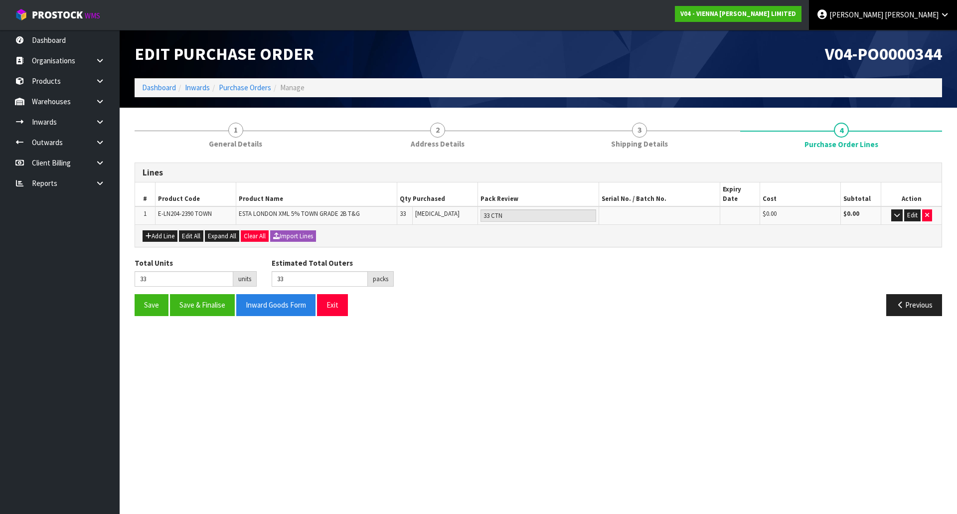
click at [883, 15] on span "[PERSON_NAME]" at bounding box center [857, 14] width 54 height 9
click at [911, 35] on link "Logout" at bounding box center [917, 39] width 79 height 13
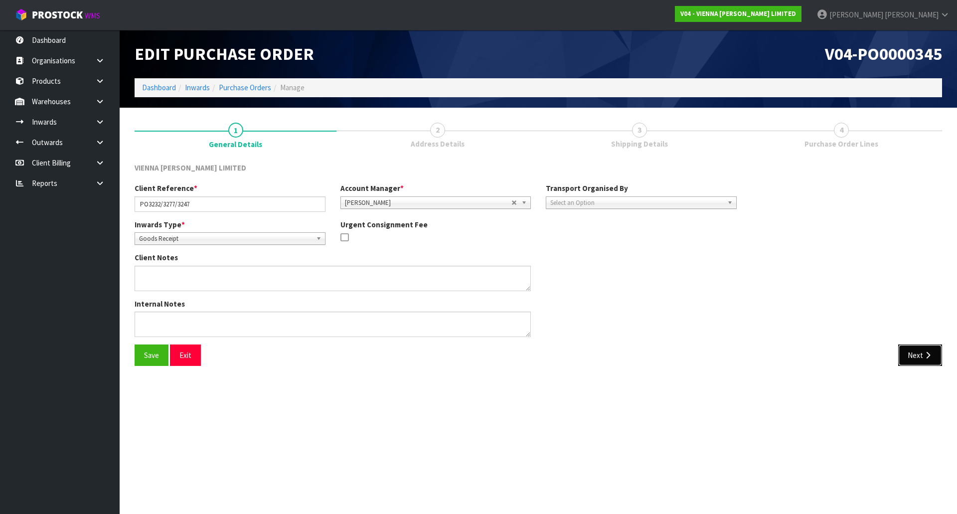
click at [906, 356] on button "Next" at bounding box center [920, 354] width 44 height 21
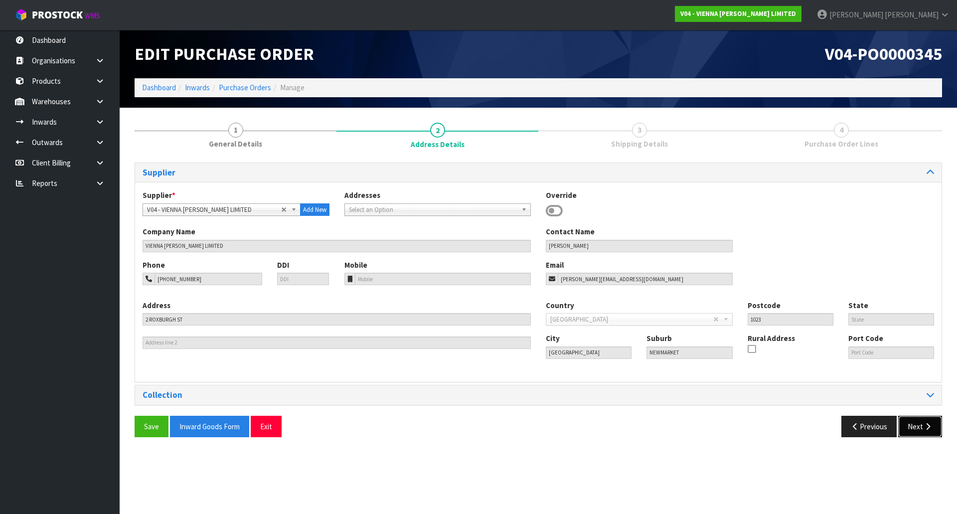
click at [919, 427] on button "Next" at bounding box center [920, 426] width 44 height 21
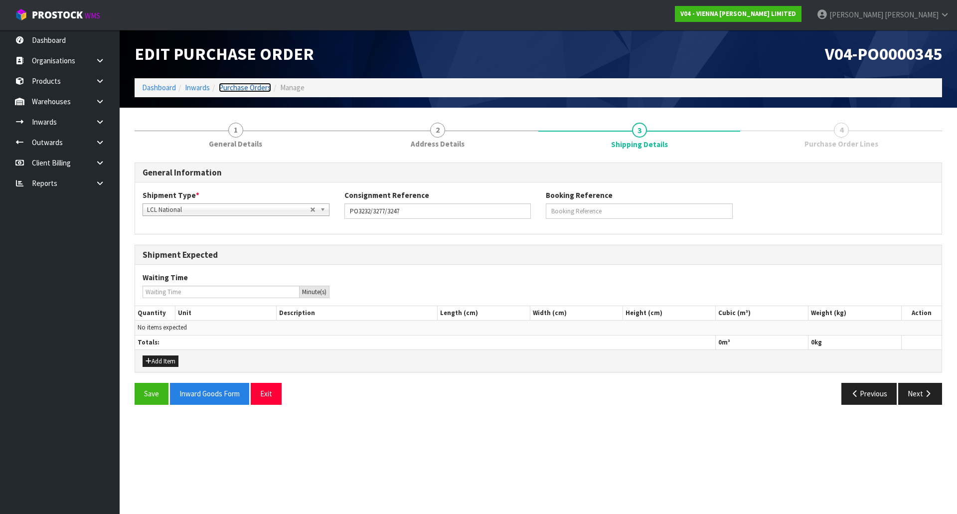
click at [235, 91] on link "Purchase Orders" at bounding box center [245, 87] width 52 height 9
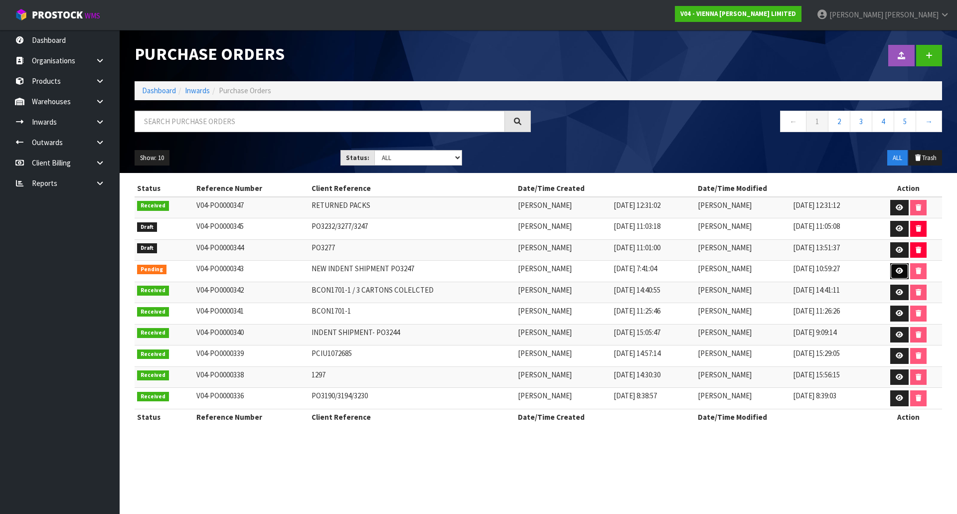
click at [897, 273] on icon at bounding box center [899, 271] width 7 height 6
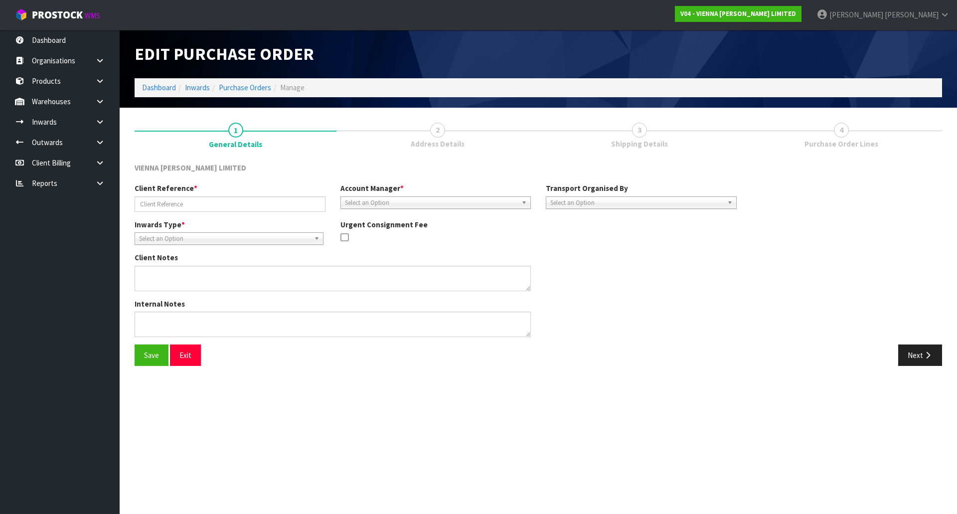
type input "NEW INDENT SHIPMENT PO3247"
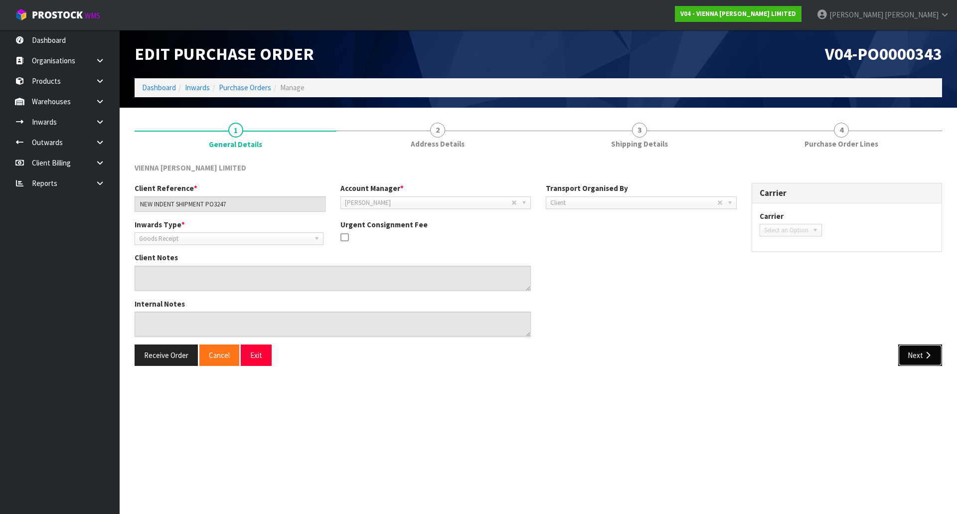
click at [921, 359] on button "Next" at bounding box center [920, 354] width 44 height 21
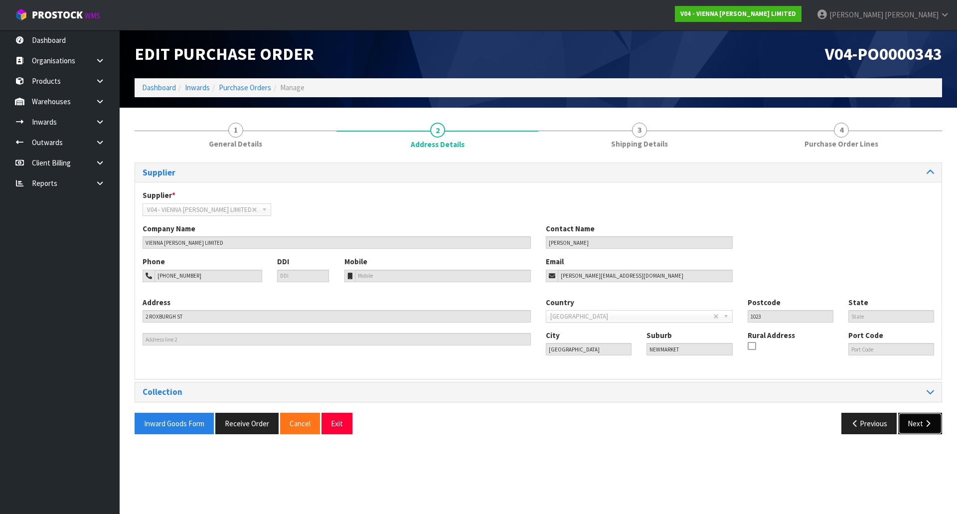
click at [915, 429] on button "Next" at bounding box center [920, 423] width 44 height 21
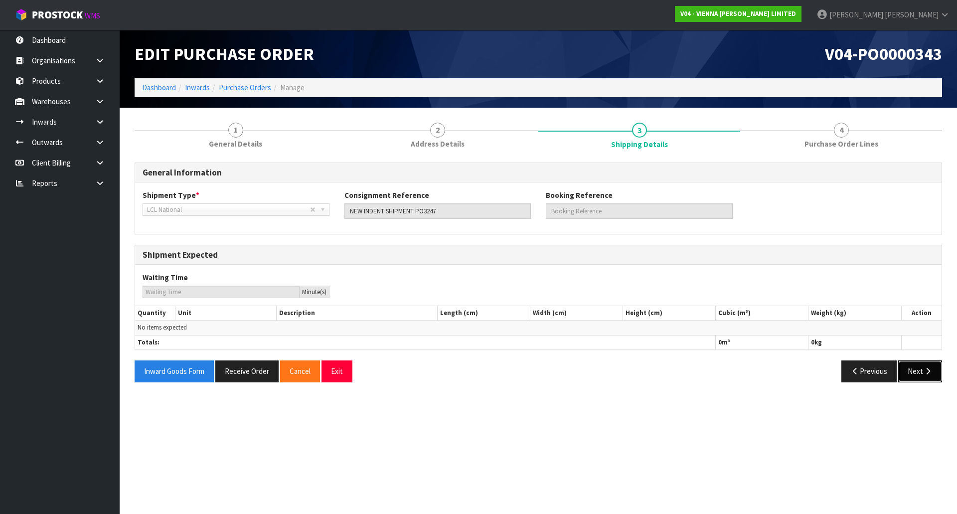
click at [929, 377] on button "Next" at bounding box center [920, 370] width 44 height 21
